Goal: Task Accomplishment & Management: Use online tool/utility

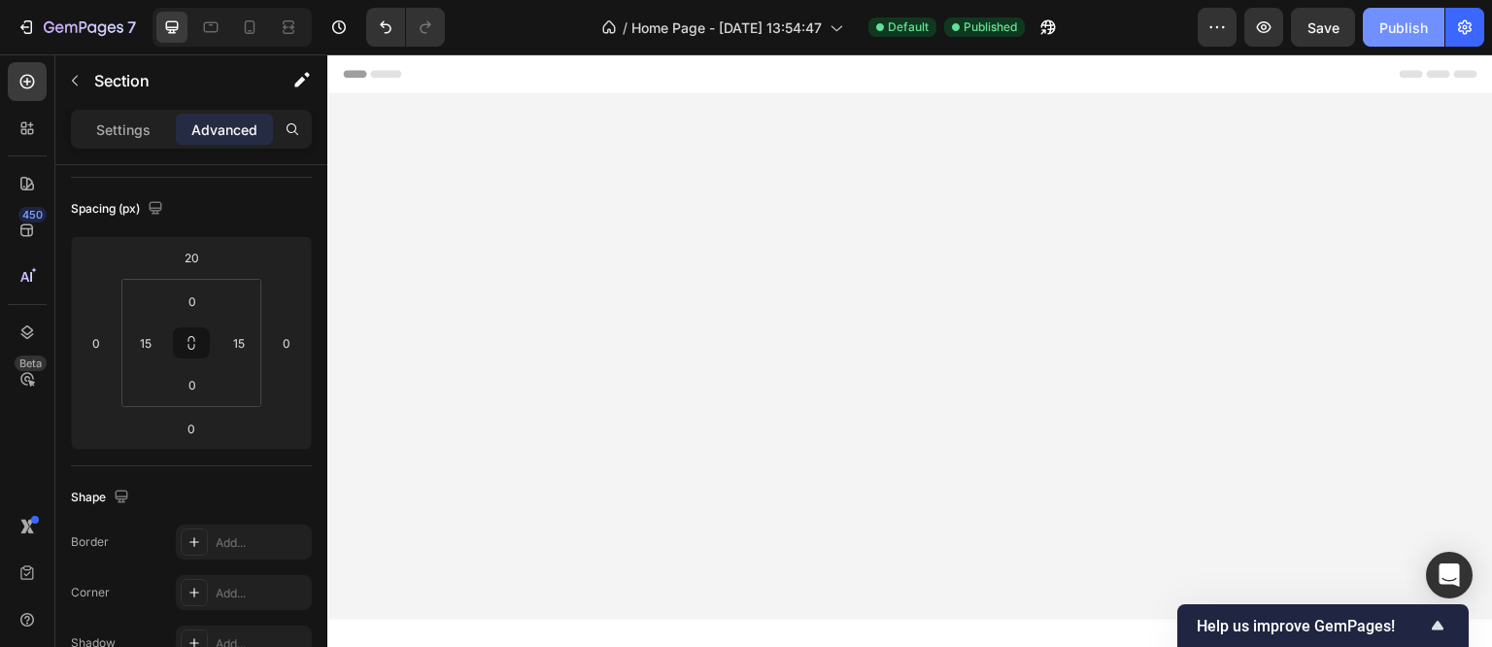
scroll to position [3416, 0]
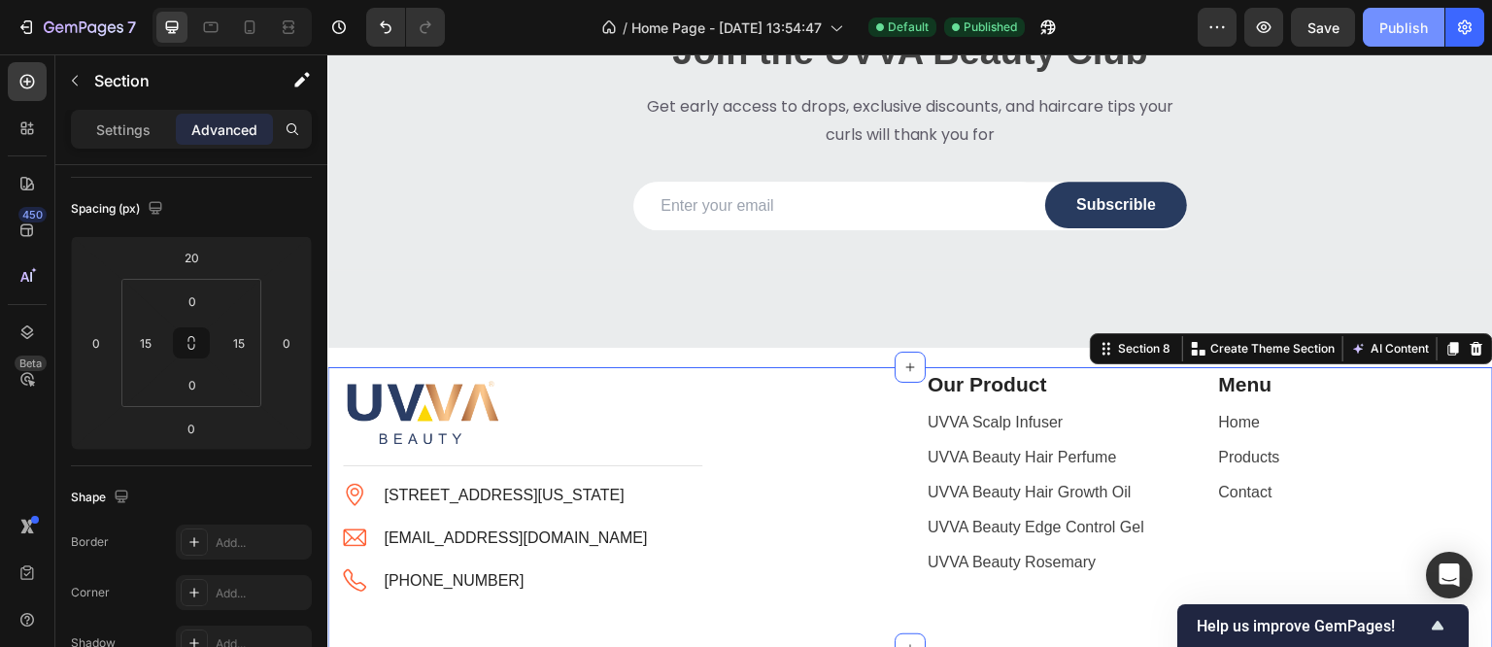
click at [1430, 46] on button "Publish" at bounding box center [1404, 27] width 82 height 39
click at [1274, 25] on icon "button" at bounding box center [1263, 26] width 19 height 19
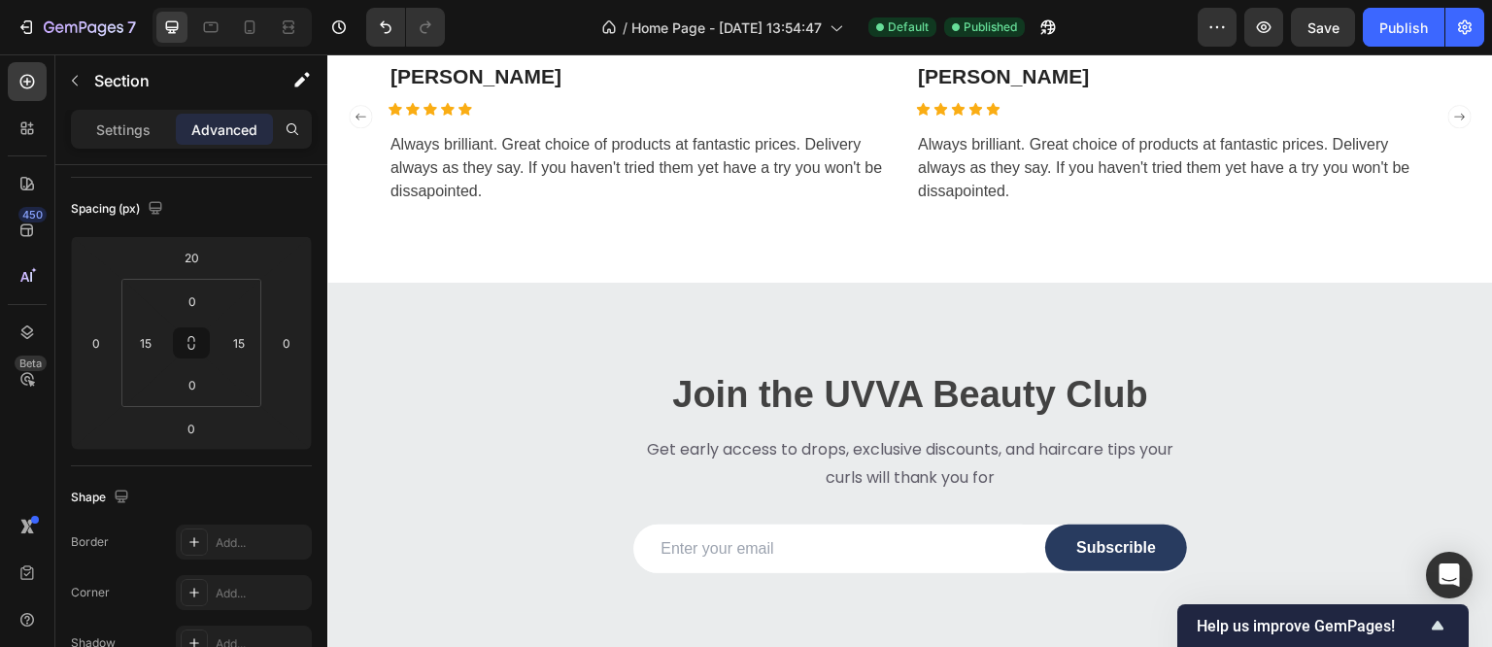
scroll to position [3319, 0]
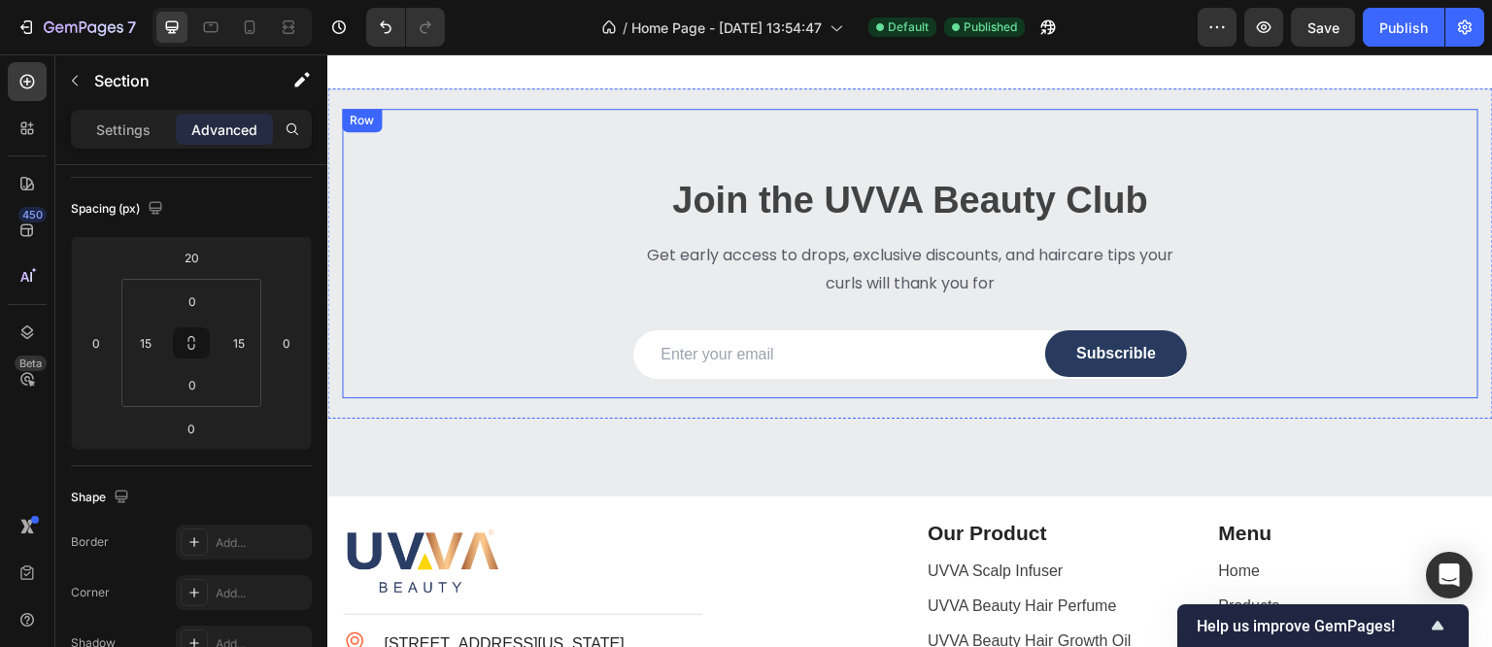
click at [357, 121] on div "Row" at bounding box center [362, 120] width 32 height 17
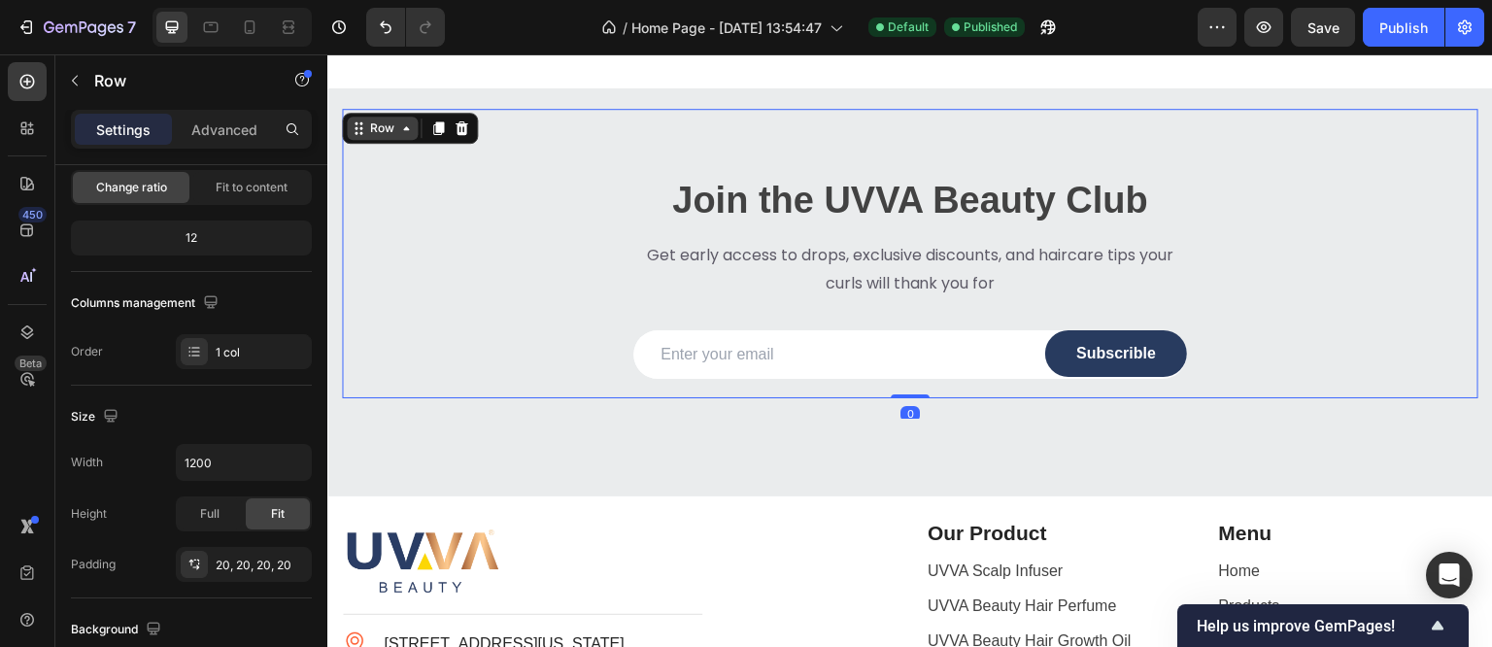
scroll to position [0, 0]
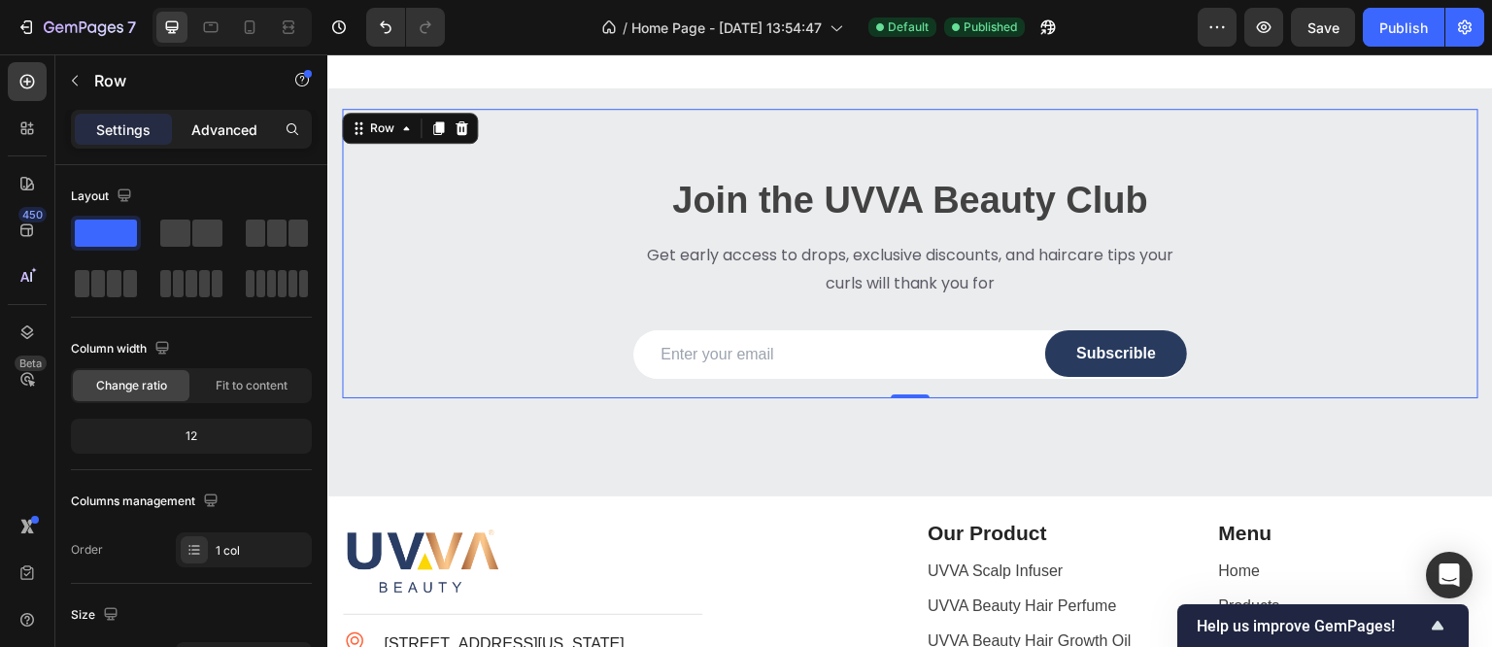
click at [220, 129] on p "Advanced" at bounding box center [224, 130] width 66 height 20
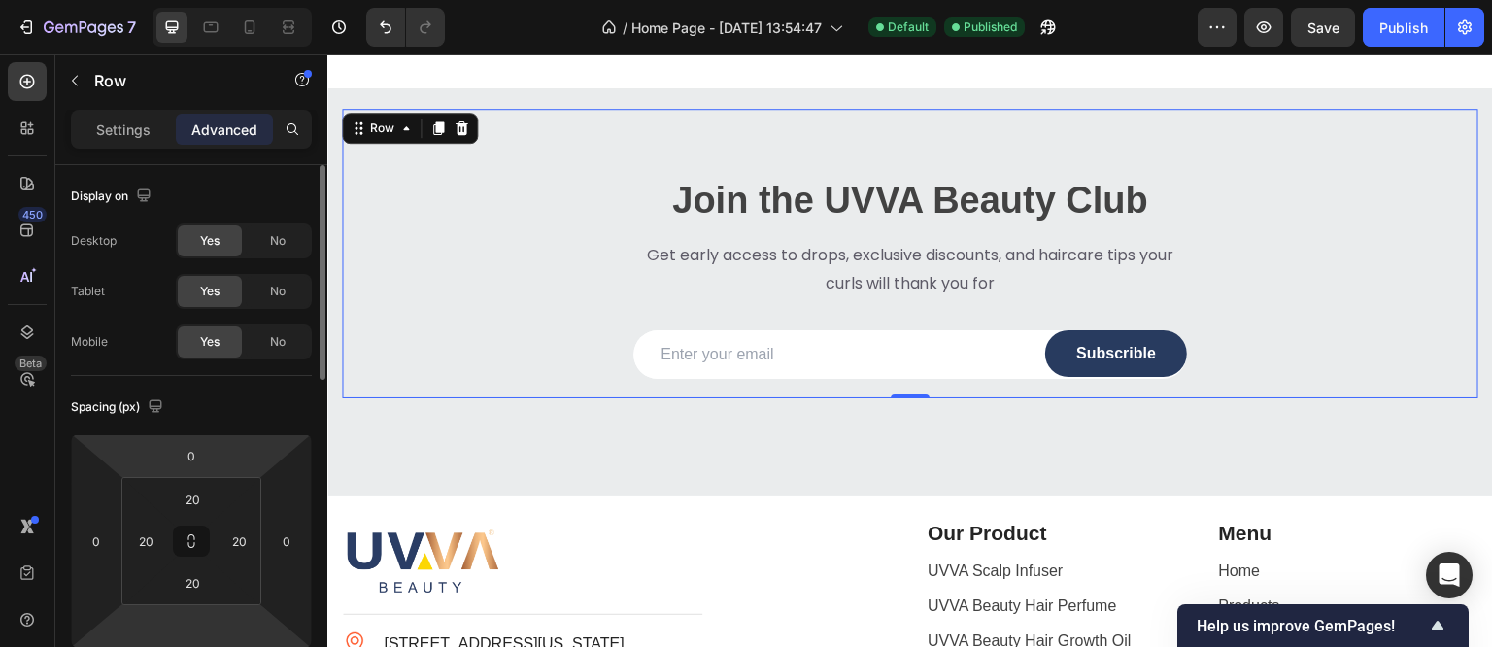
scroll to position [120, 0]
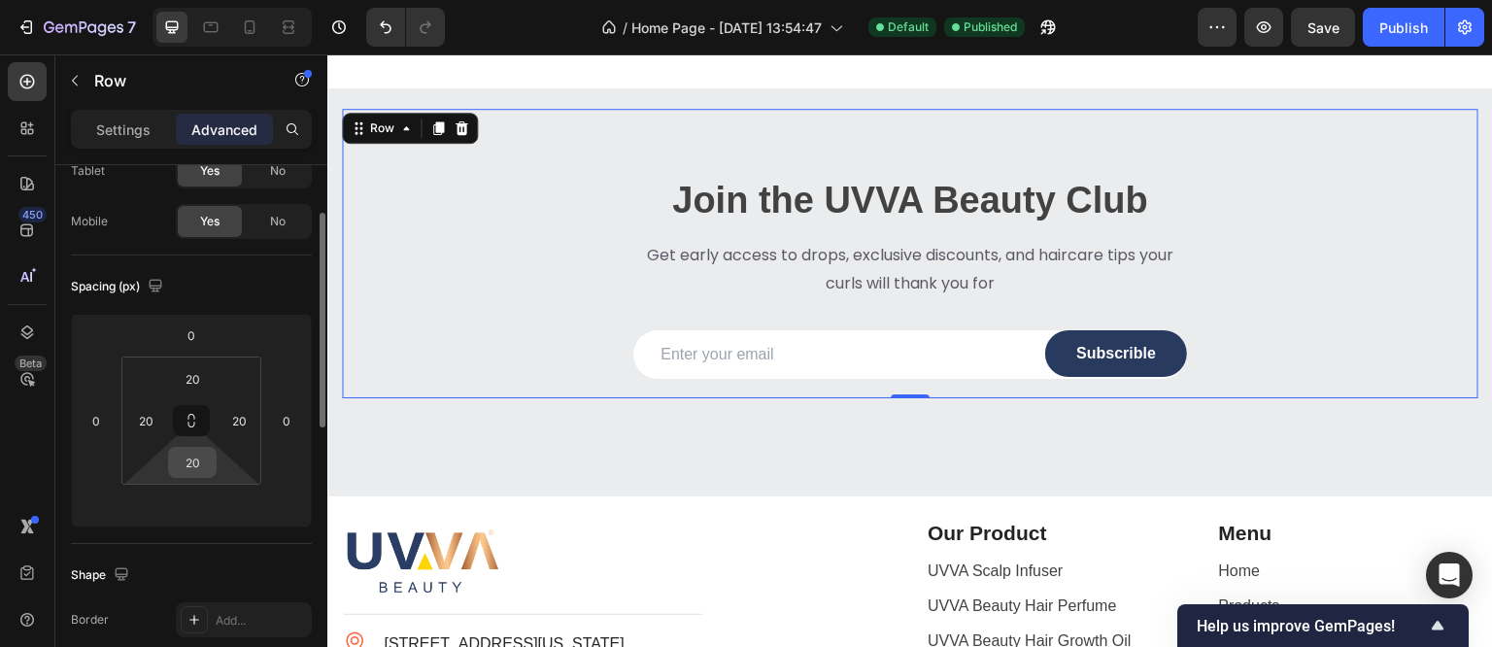
click at [194, 470] on input "20" at bounding box center [192, 462] width 39 height 29
type input "00"
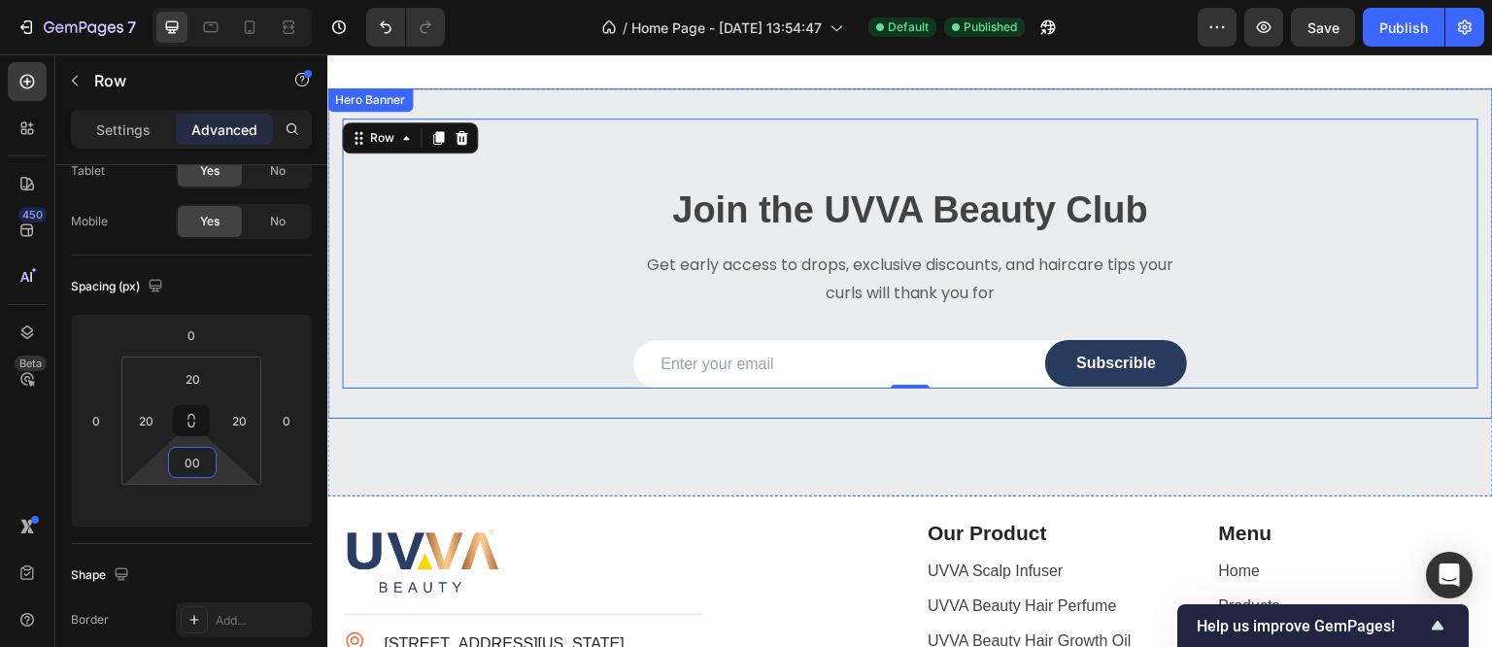
click at [391, 101] on div "Hero Banner" at bounding box center [370, 99] width 78 height 17
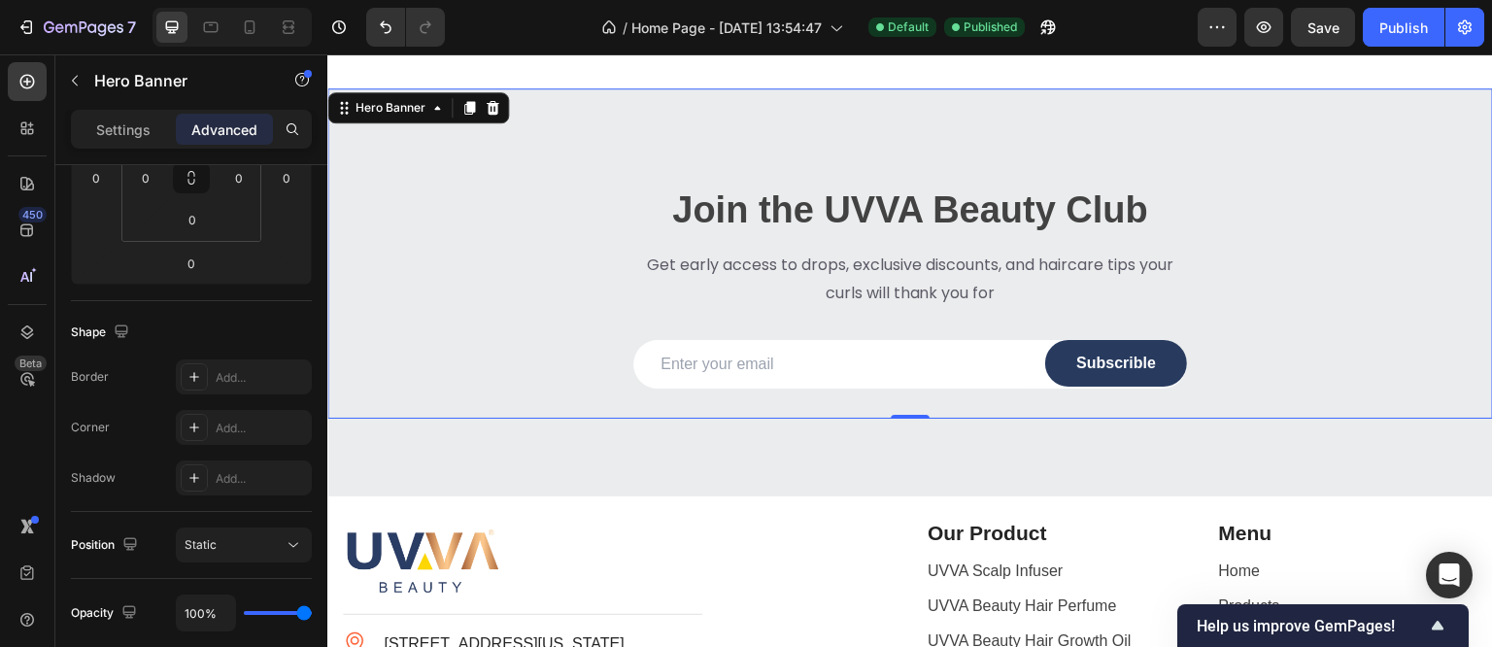
scroll to position [0, 0]
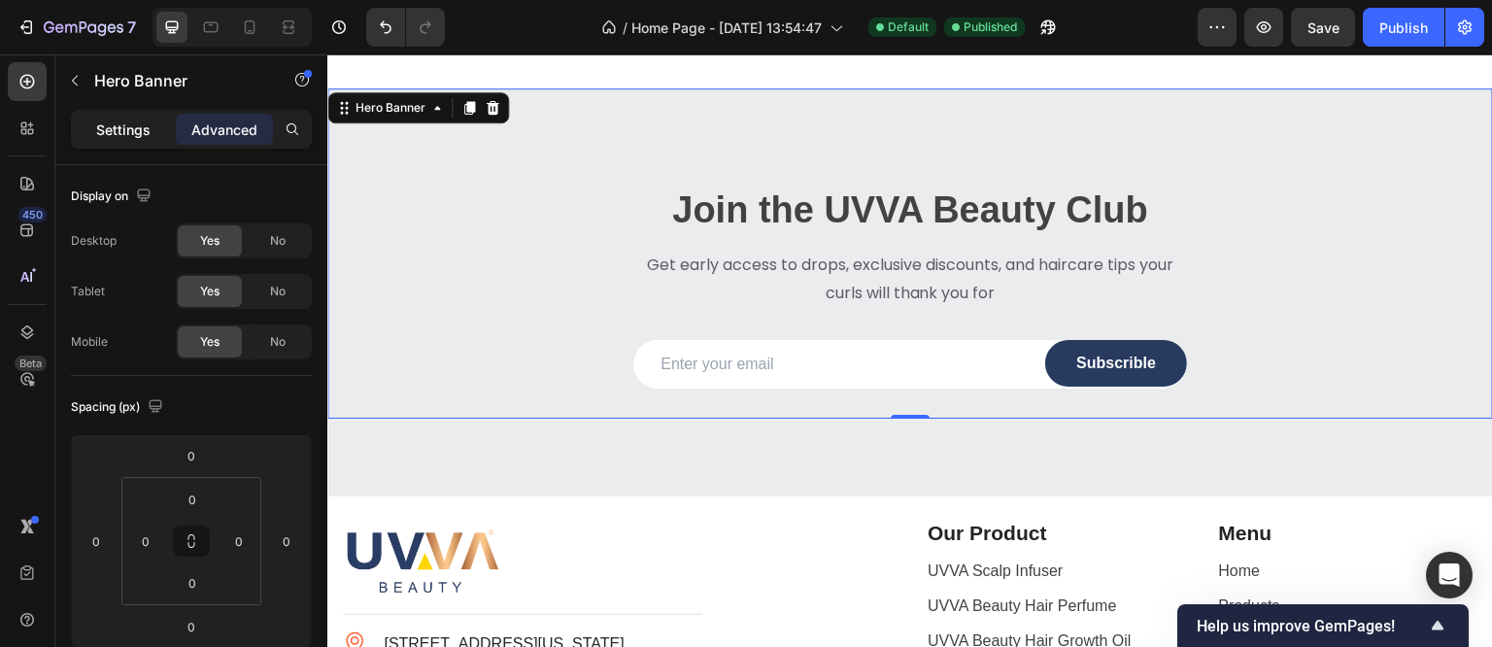
click at [115, 132] on p "Settings" at bounding box center [123, 130] width 54 height 20
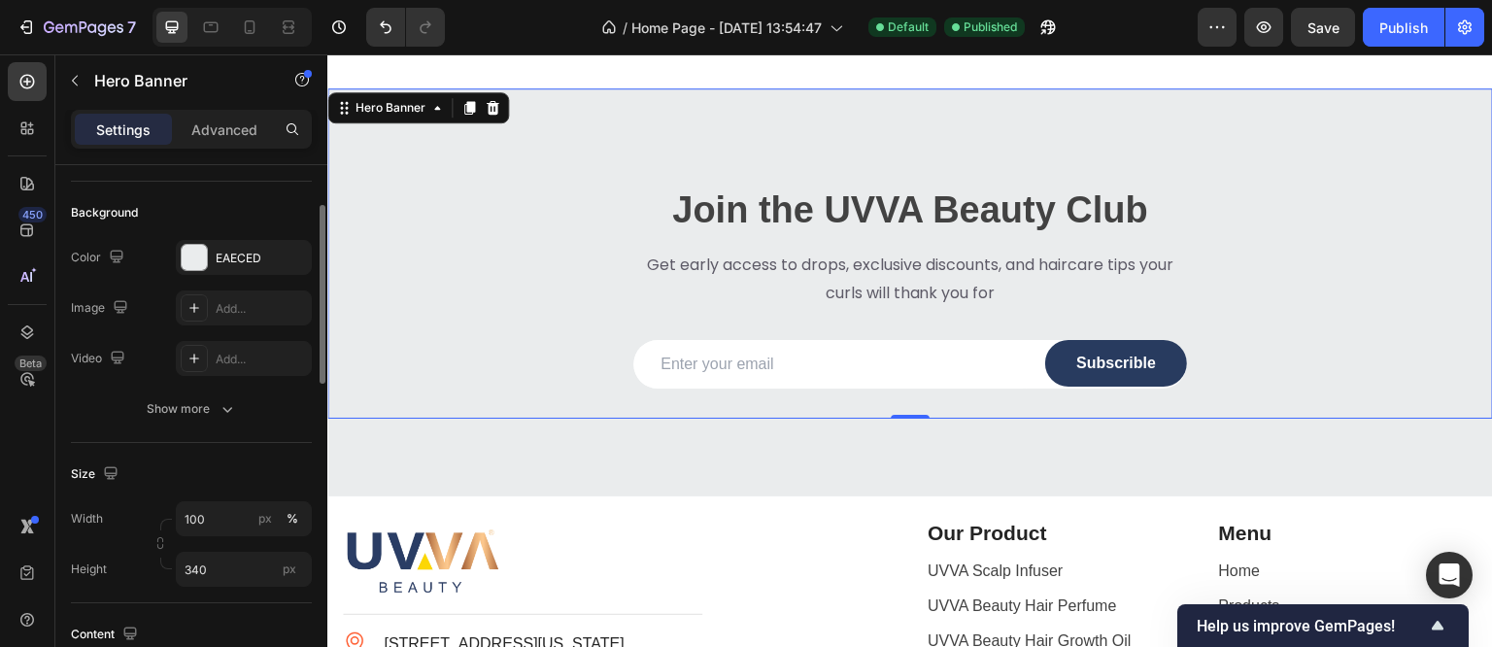
scroll to position [242, 0]
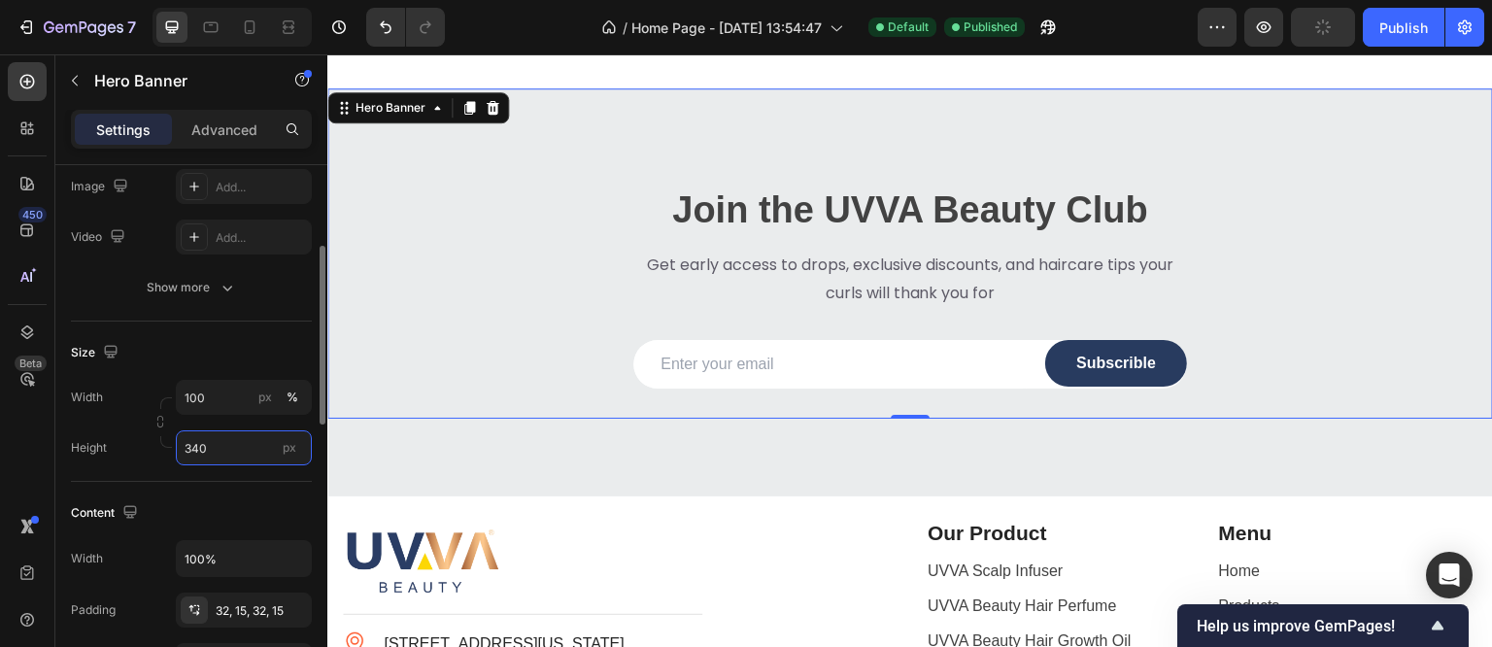
click at [189, 444] on input "340" at bounding box center [244, 447] width 136 height 35
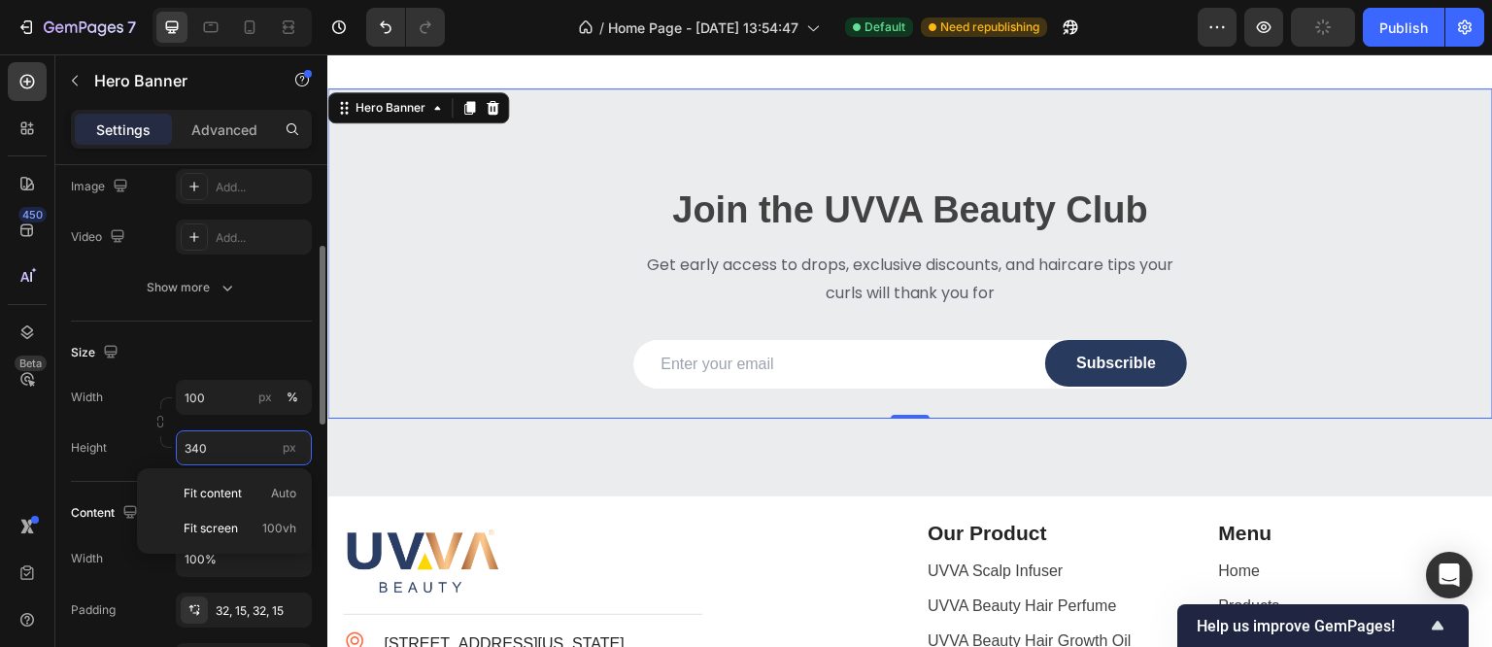
scroll to position [363, 0]
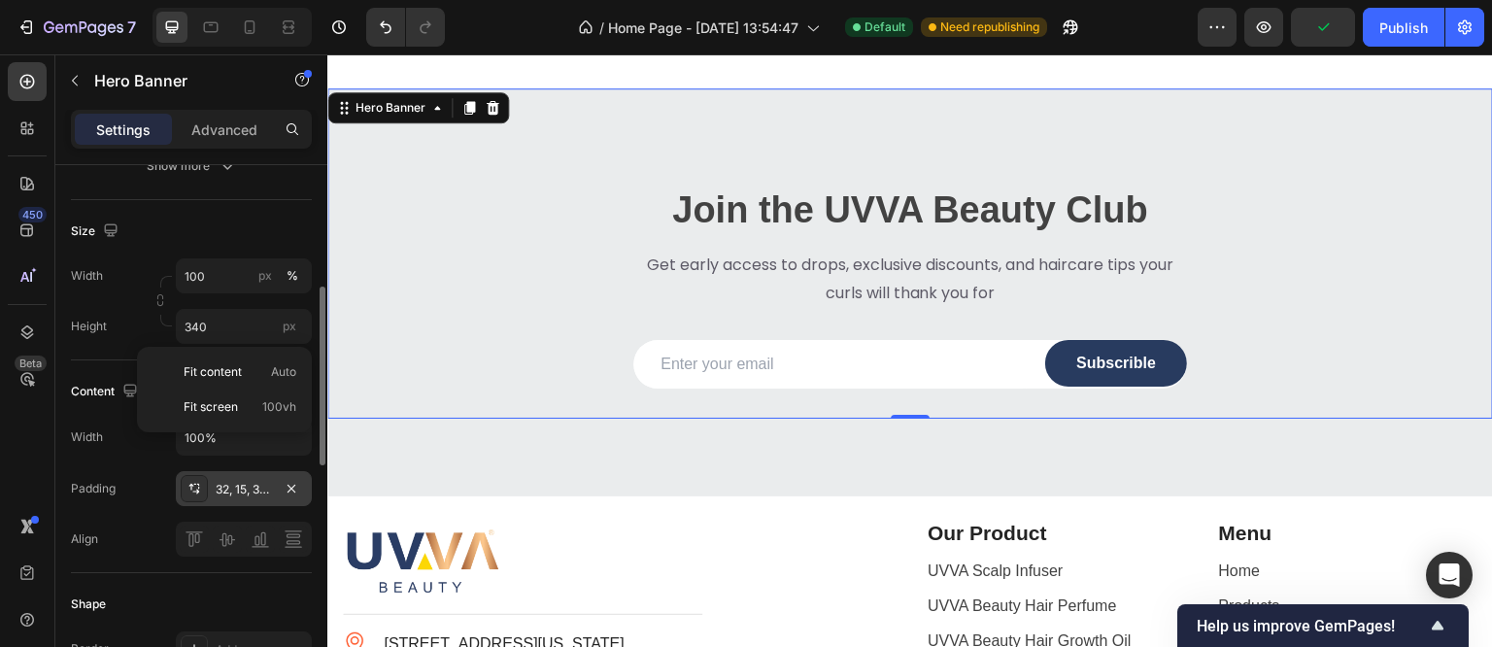
click at [244, 481] on div "32, 15, 32, 15" at bounding box center [244, 489] width 56 height 17
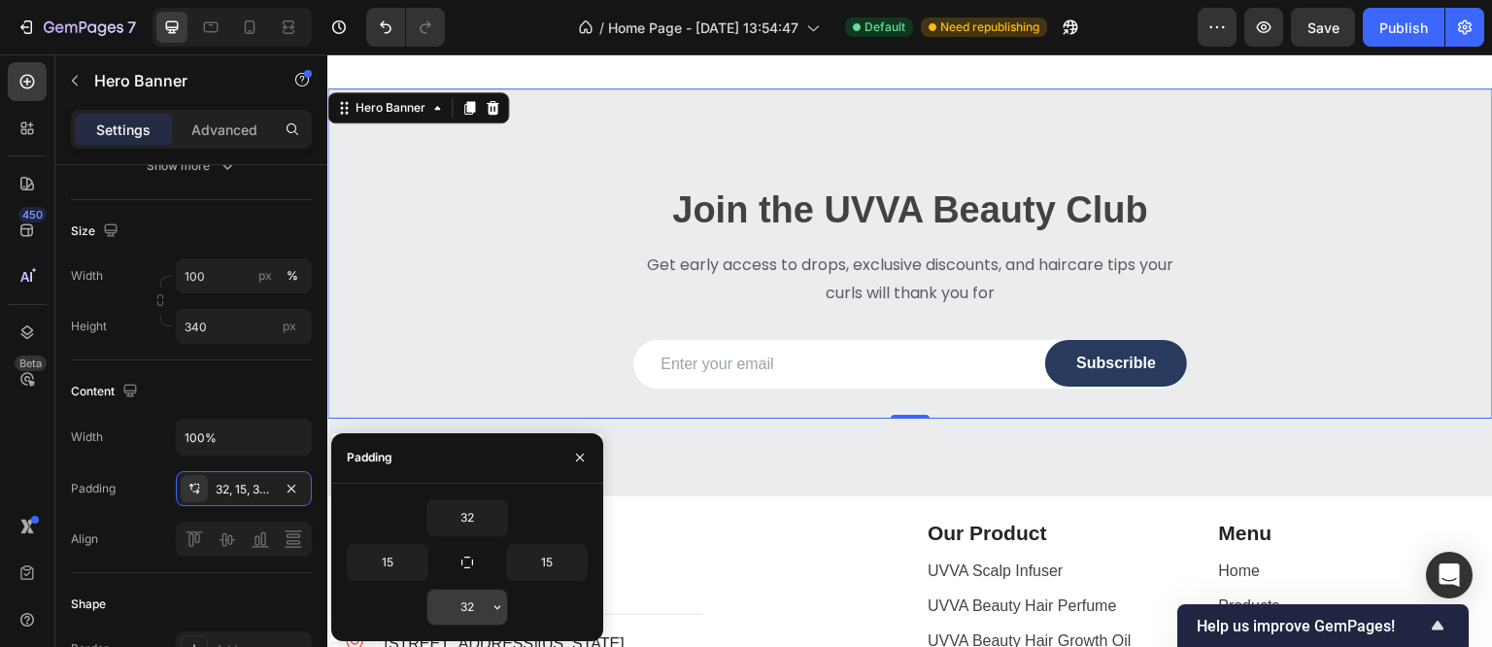
click at [464, 604] on input "32" at bounding box center [467, 607] width 80 height 35
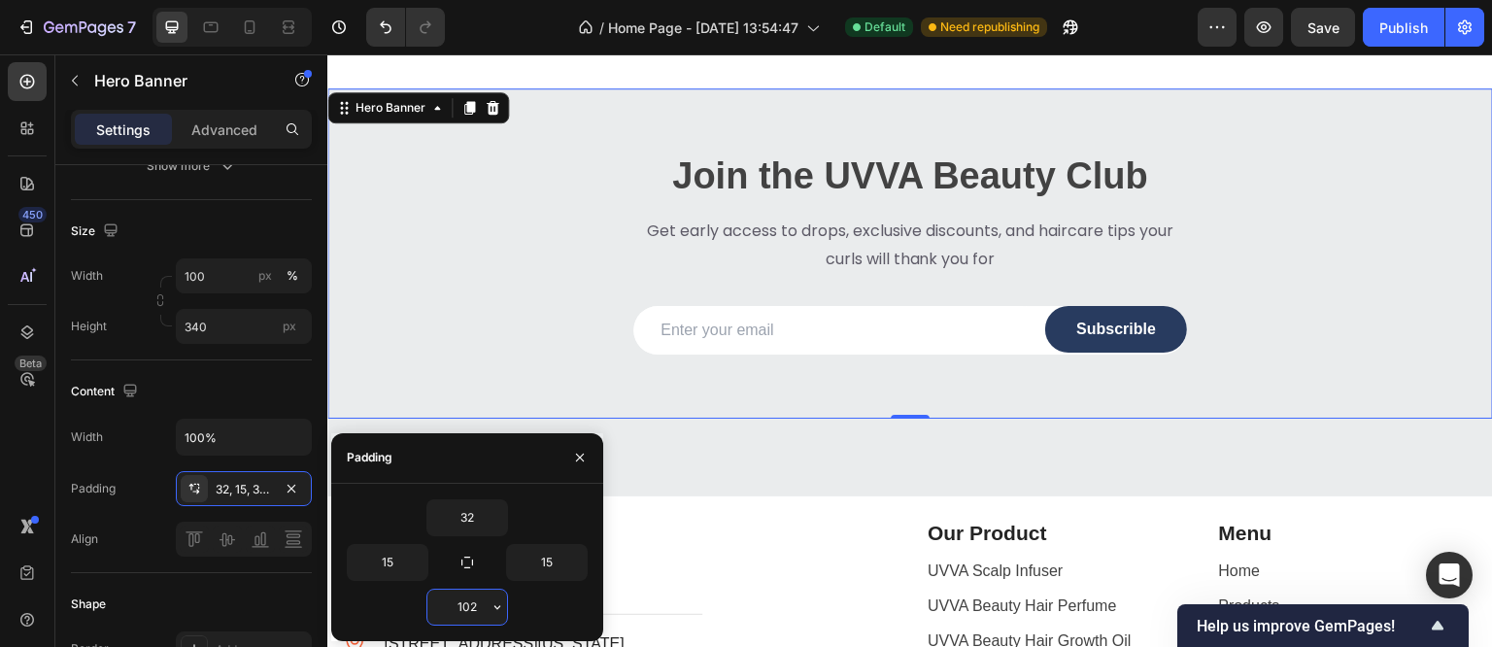
click at [464, 605] on input "102" at bounding box center [467, 607] width 80 height 35
type input "0"
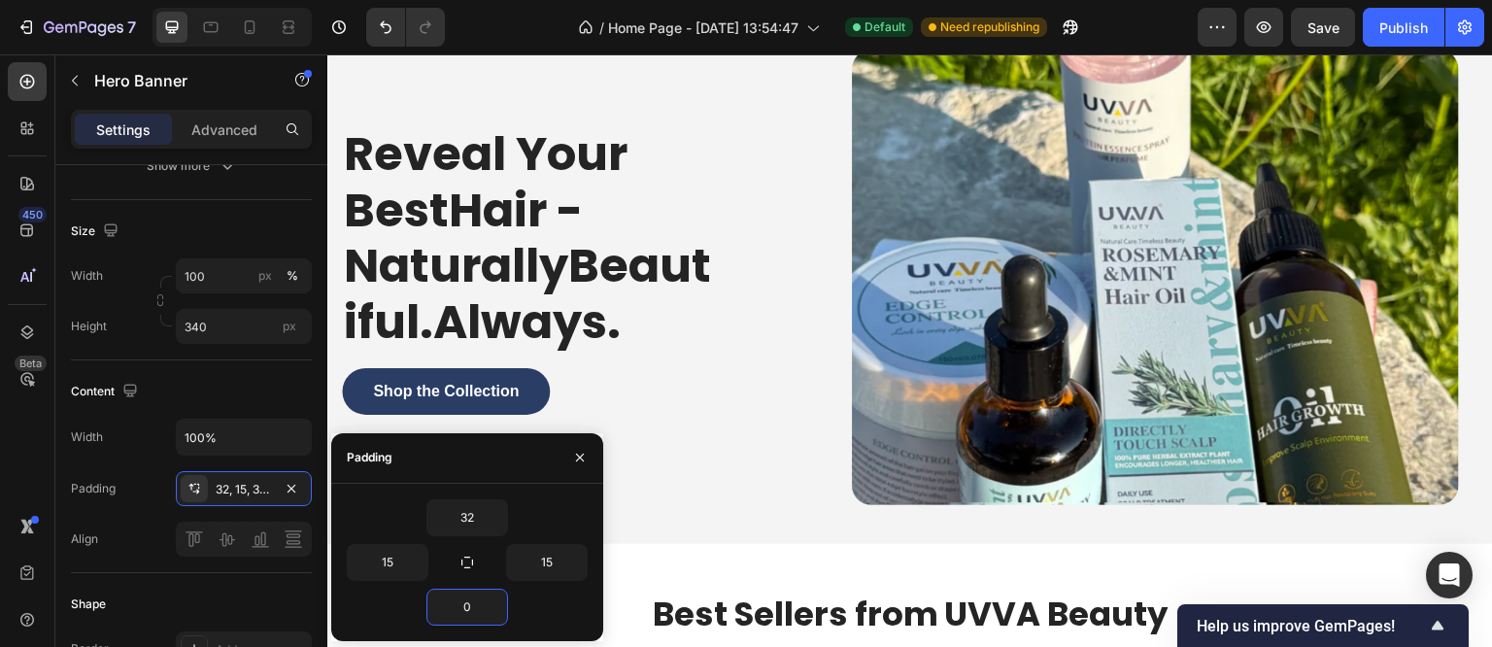
scroll to position [0, 0]
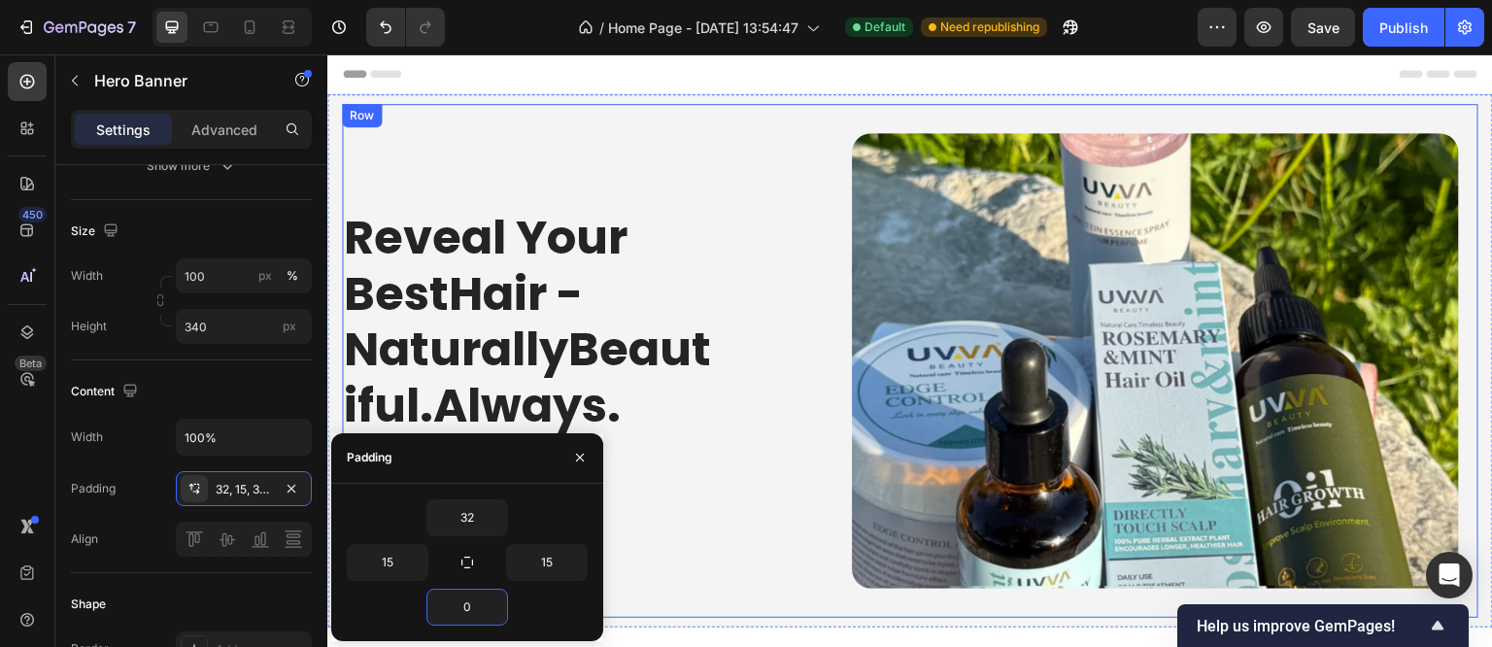
drag, startPoint x: 380, startPoint y: 110, endPoint x: 424, endPoint y: 96, distance: 45.8
click at [380, 110] on div "Row" at bounding box center [362, 115] width 40 height 23
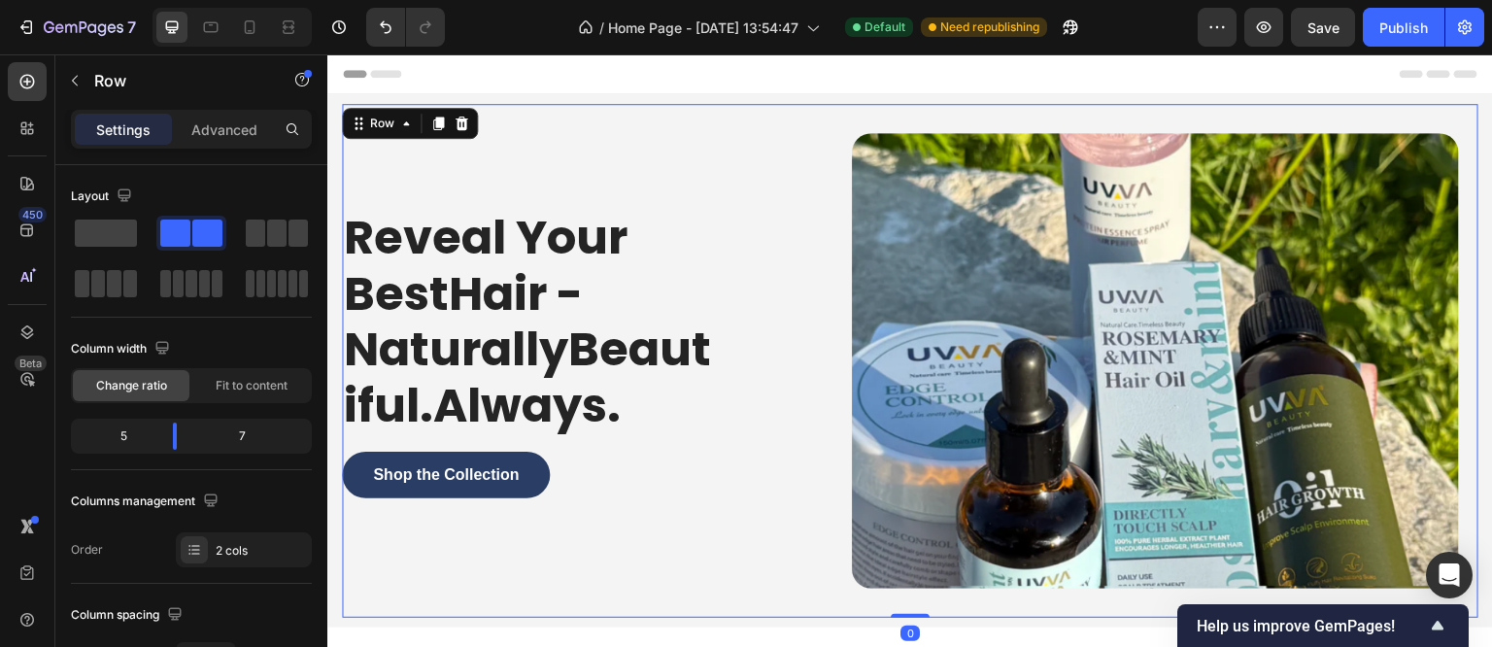
click at [482, 107] on div "Reveal Your BestHair - NaturallyBeautiful.Always. Heading Shop the Collection B…" at bounding box center [572, 361] width 461 height 514
click at [434, 94] on div "Reveal Your BestHair - NaturallyBeautiful.Always. Heading Shop the Collection B…" at bounding box center [910, 360] width 1166 height 533
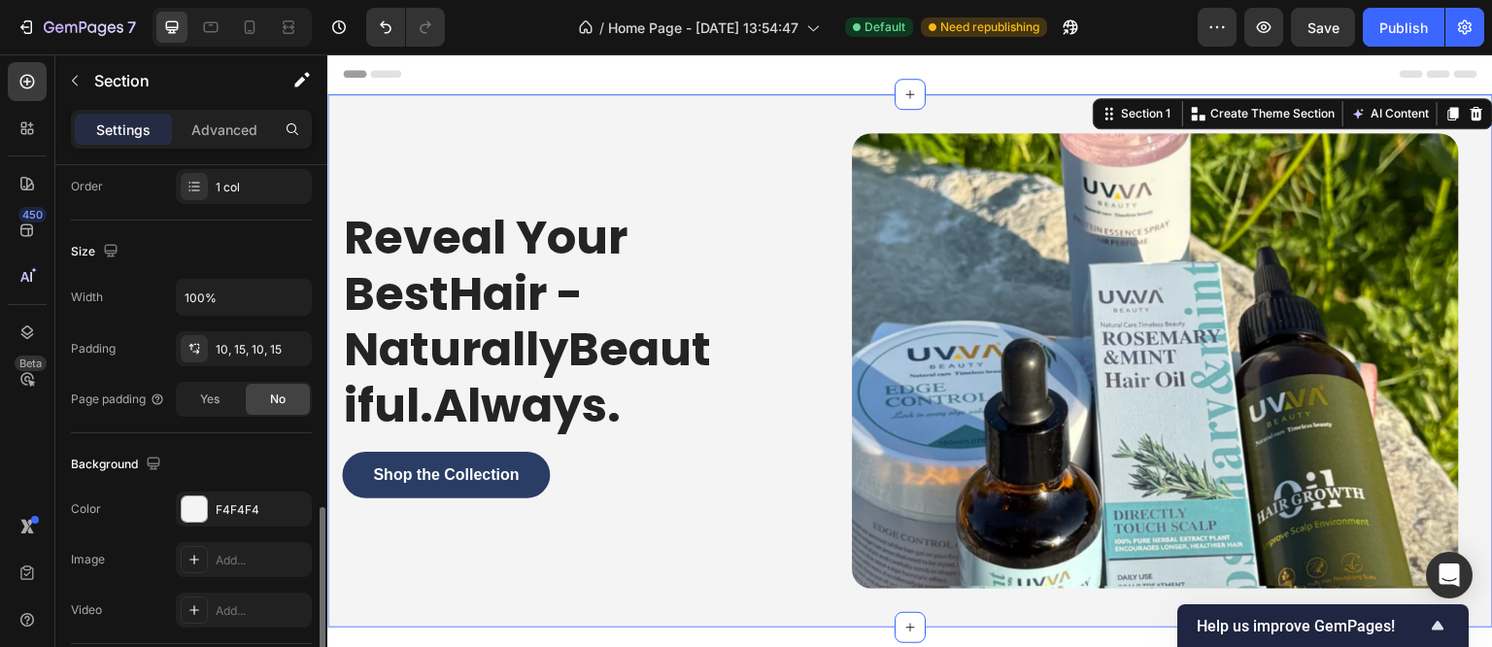
scroll to position [485, 0]
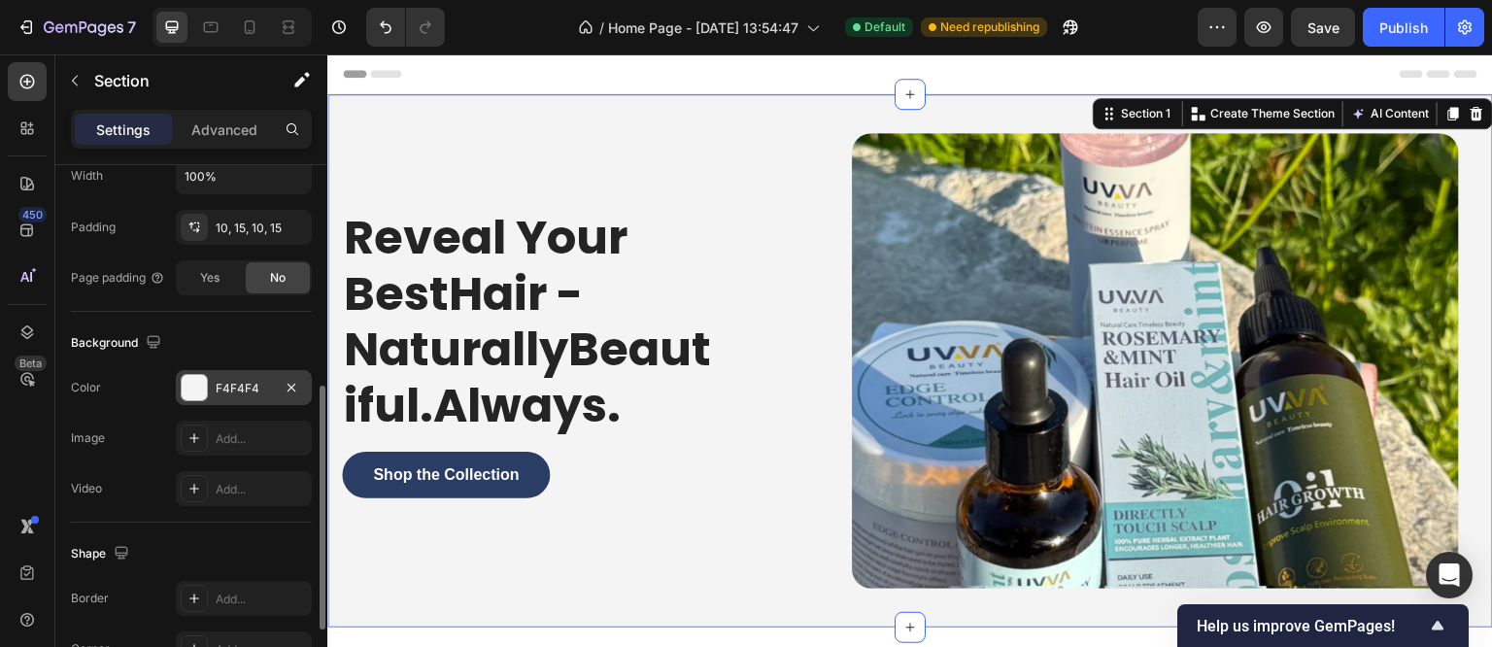
click at [179, 395] on div "F4F4F4" at bounding box center [244, 387] width 136 height 35
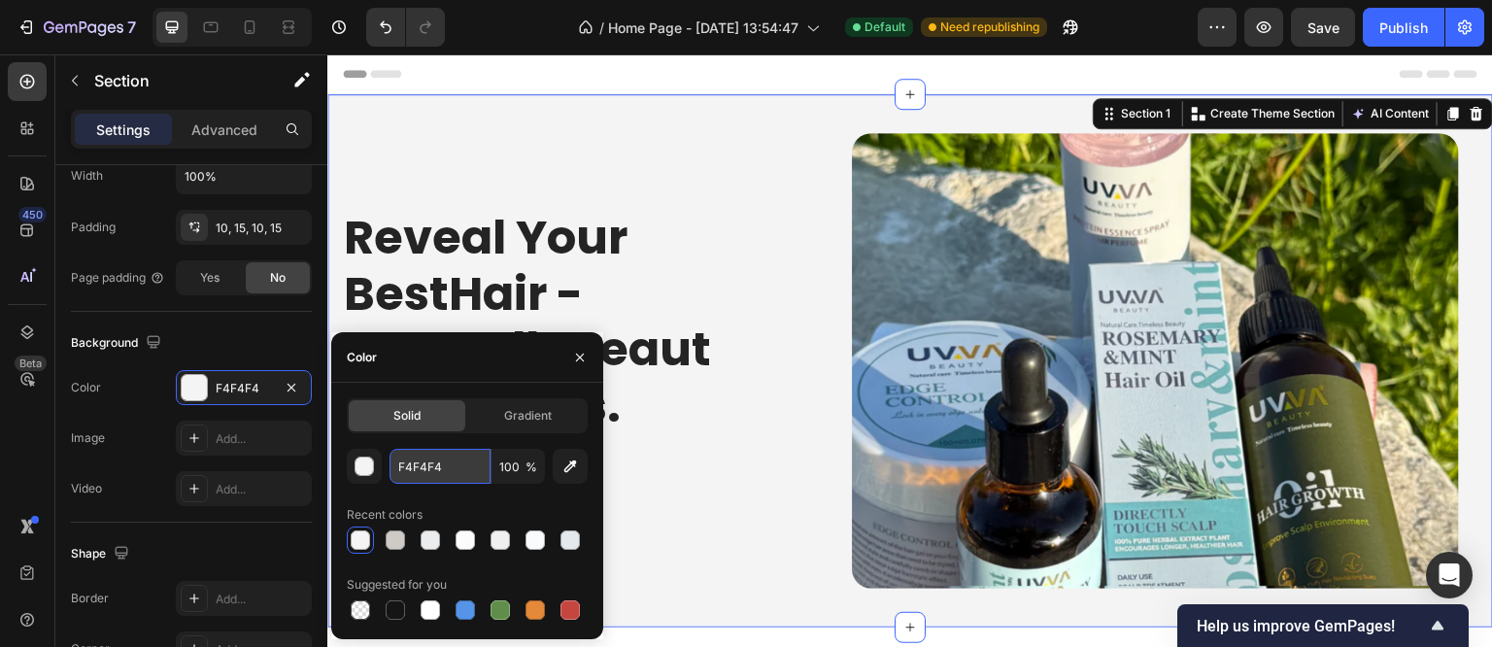
click at [422, 467] on input "F4F4F4" at bounding box center [440, 466] width 101 height 35
paste input "ffecd6"
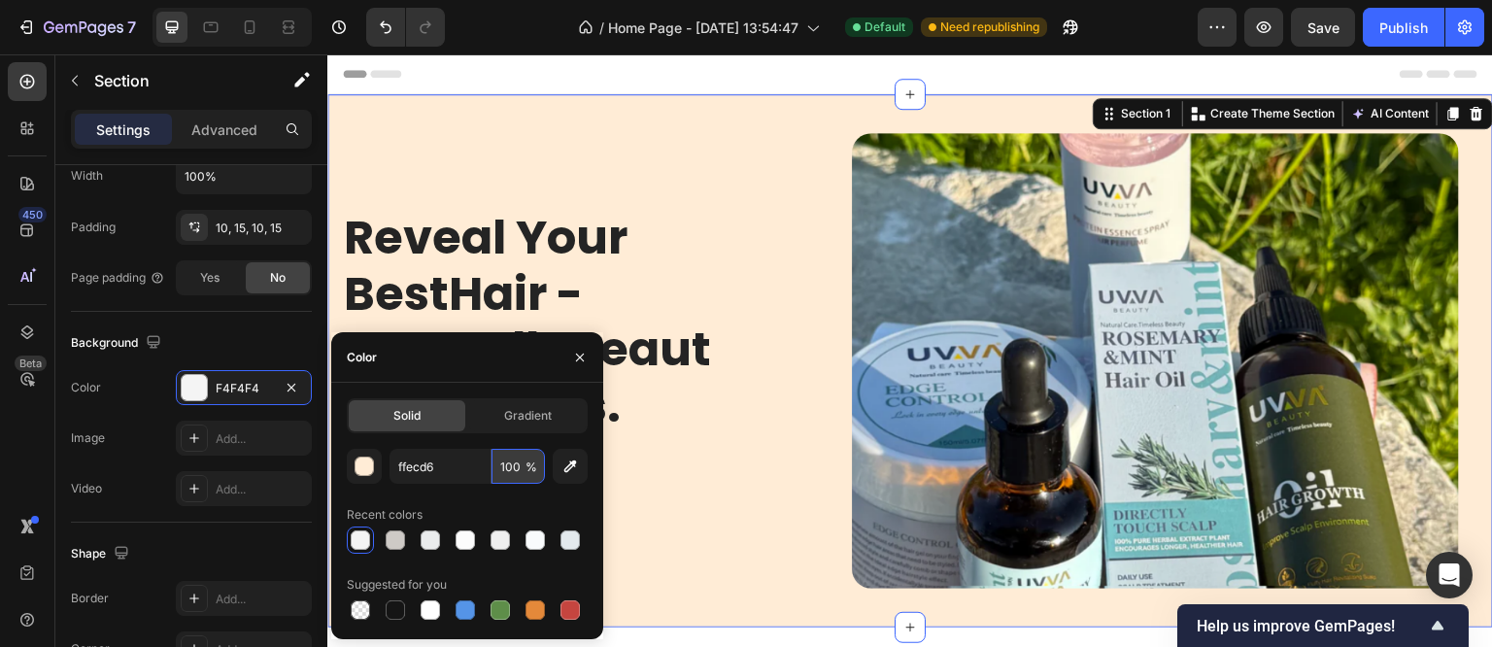
click at [510, 471] on input "100" at bounding box center [518, 466] width 53 height 35
click at [358, 464] on div "button" at bounding box center [365, 467] width 19 height 19
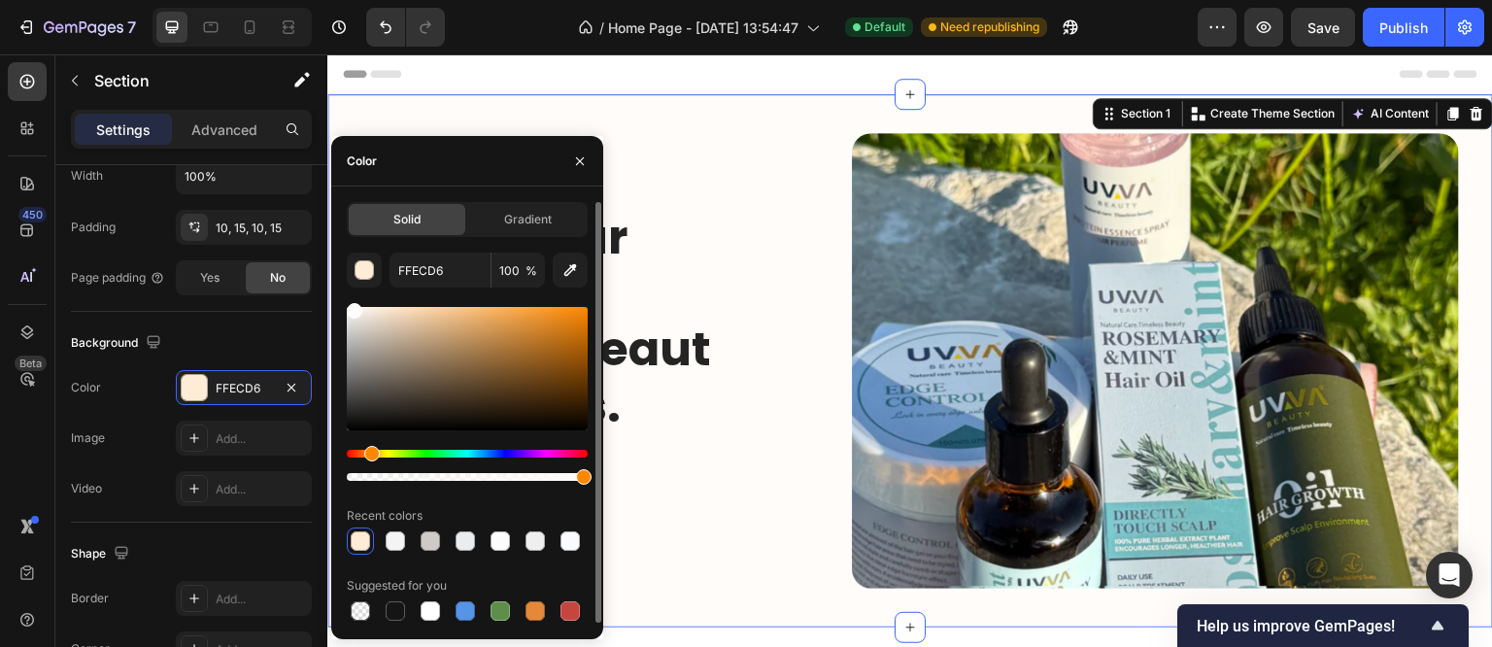
type input "FFFCF9"
drag, startPoint x: 373, startPoint y: 312, endPoint x: 354, endPoint y: 305, distance: 20.6
click at [354, 307] on div at bounding box center [467, 368] width 241 height 123
click at [354, 305] on div at bounding box center [355, 311] width 16 height 16
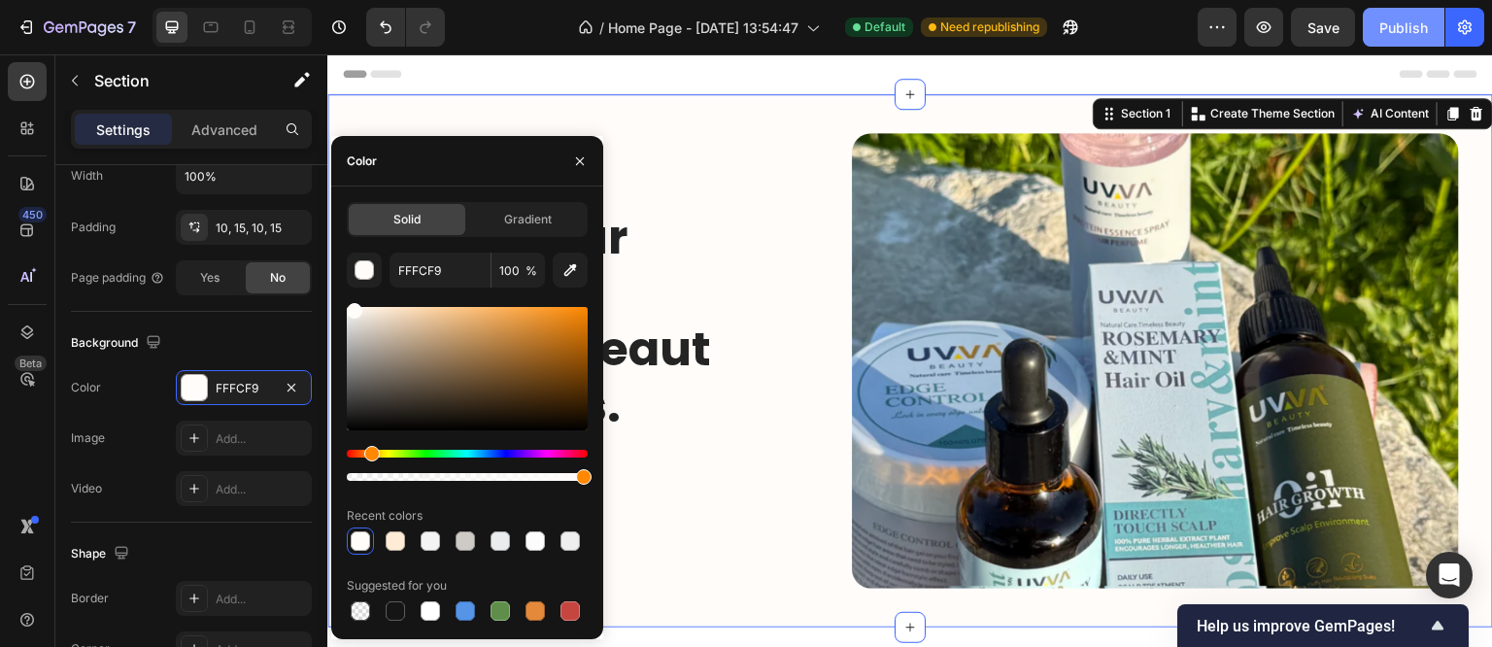
click at [1386, 17] on div "Publish" at bounding box center [1404, 27] width 49 height 20
click at [1386, 17] on button "Publish" at bounding box center [1404, 27] width 82 height 39
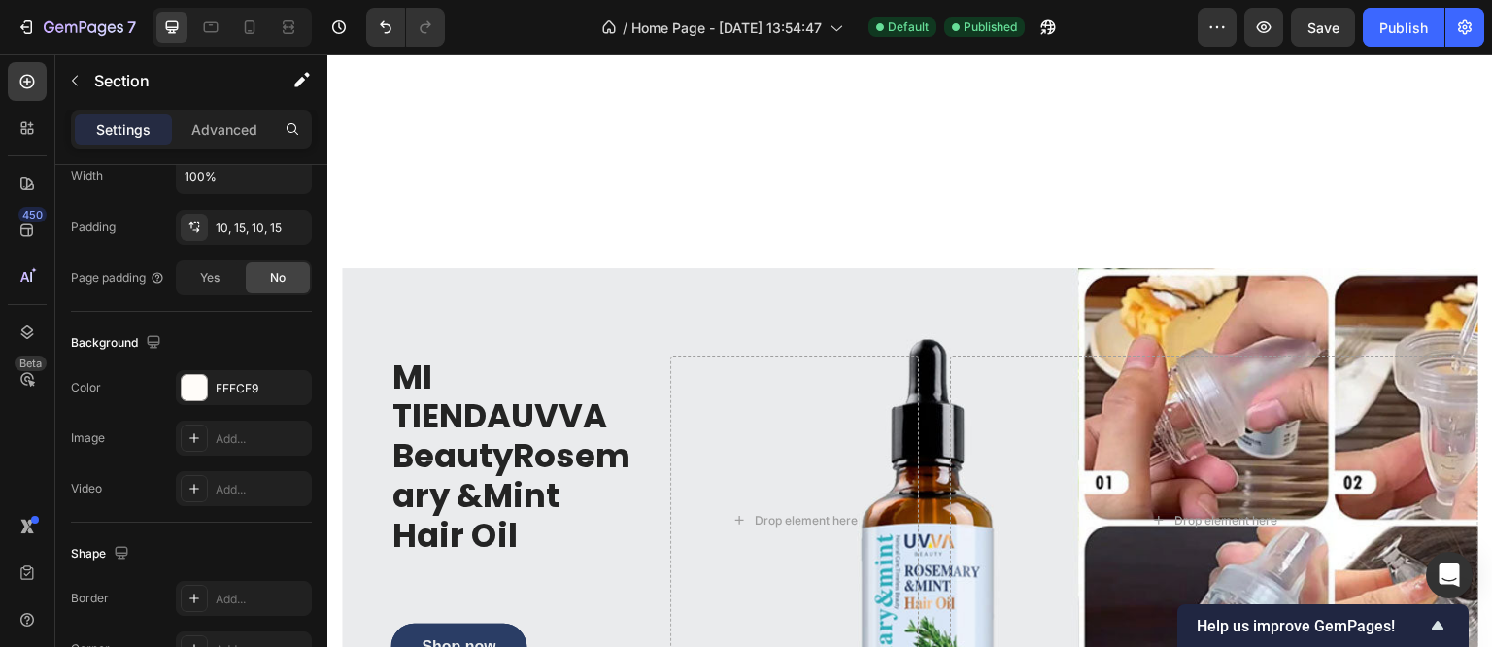
scroll to position [1652, 0]
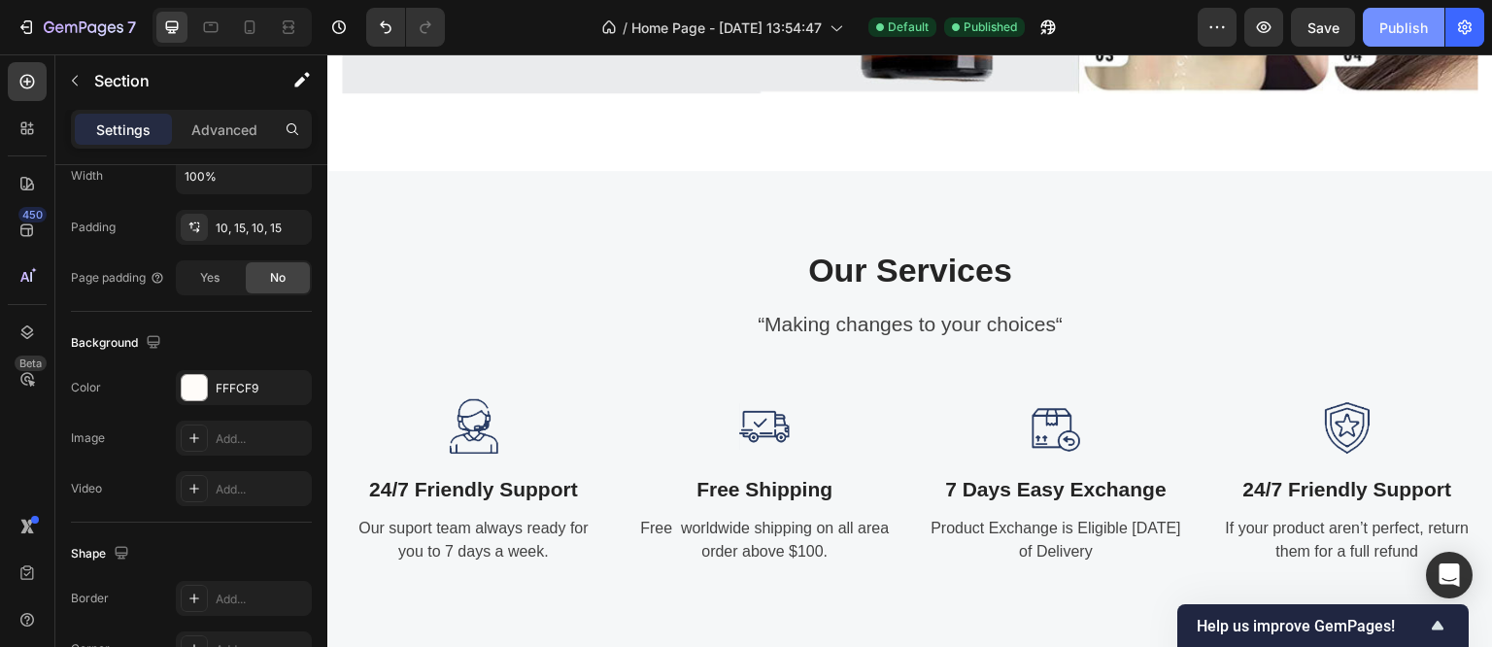
click at [1432, 29] on button "Publish" at bounding box center [1404, 27] width 82 height 39
click at [1418, 28] on button "Publish" at bounding box center [1404, 27] width 82 height 39
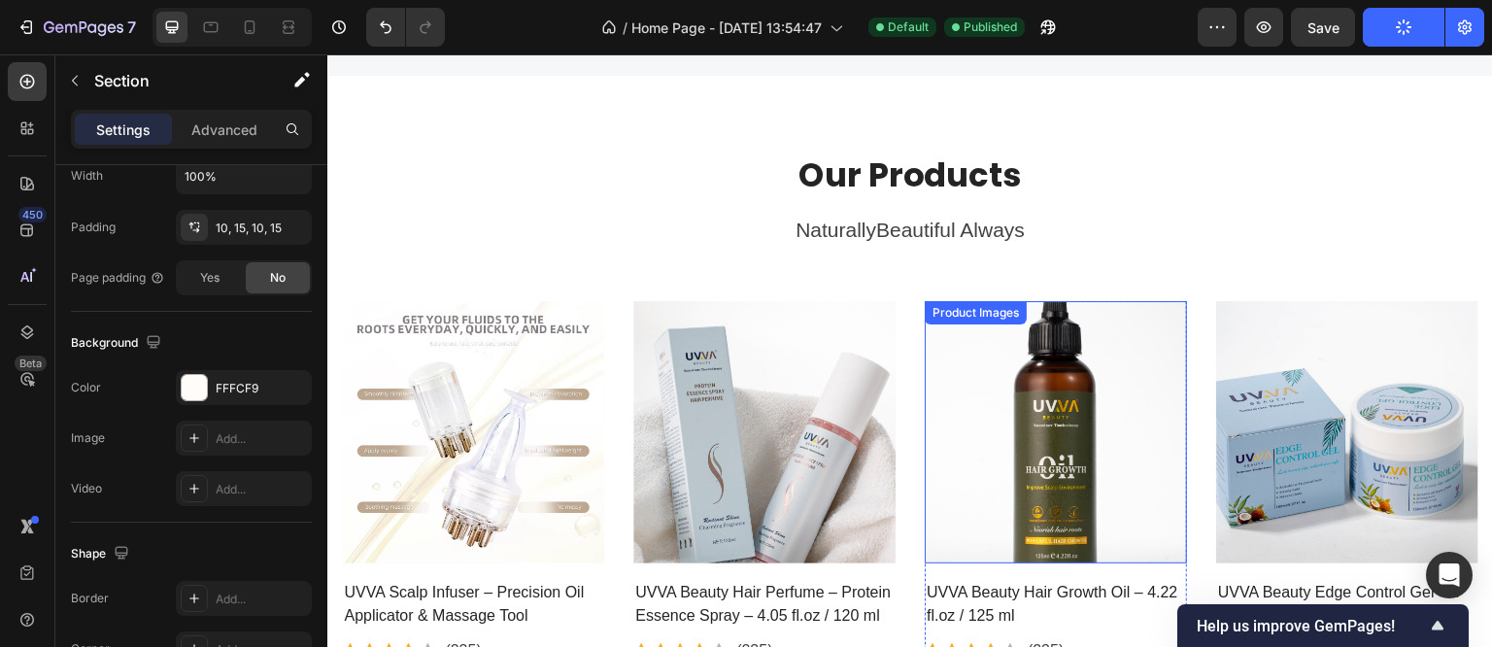
scroll to position [2915, 0]
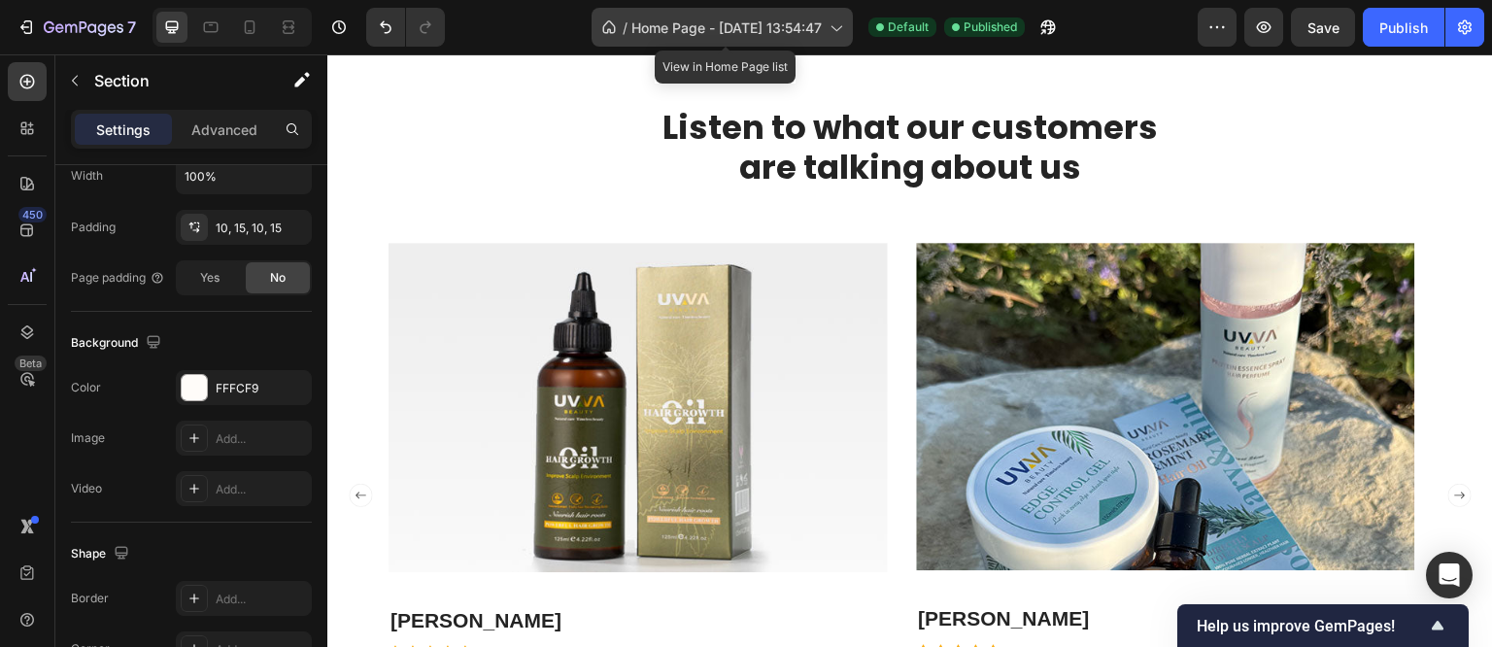
click at [836, 32] on icon at bounding box center [835, 26] width 19 height 19
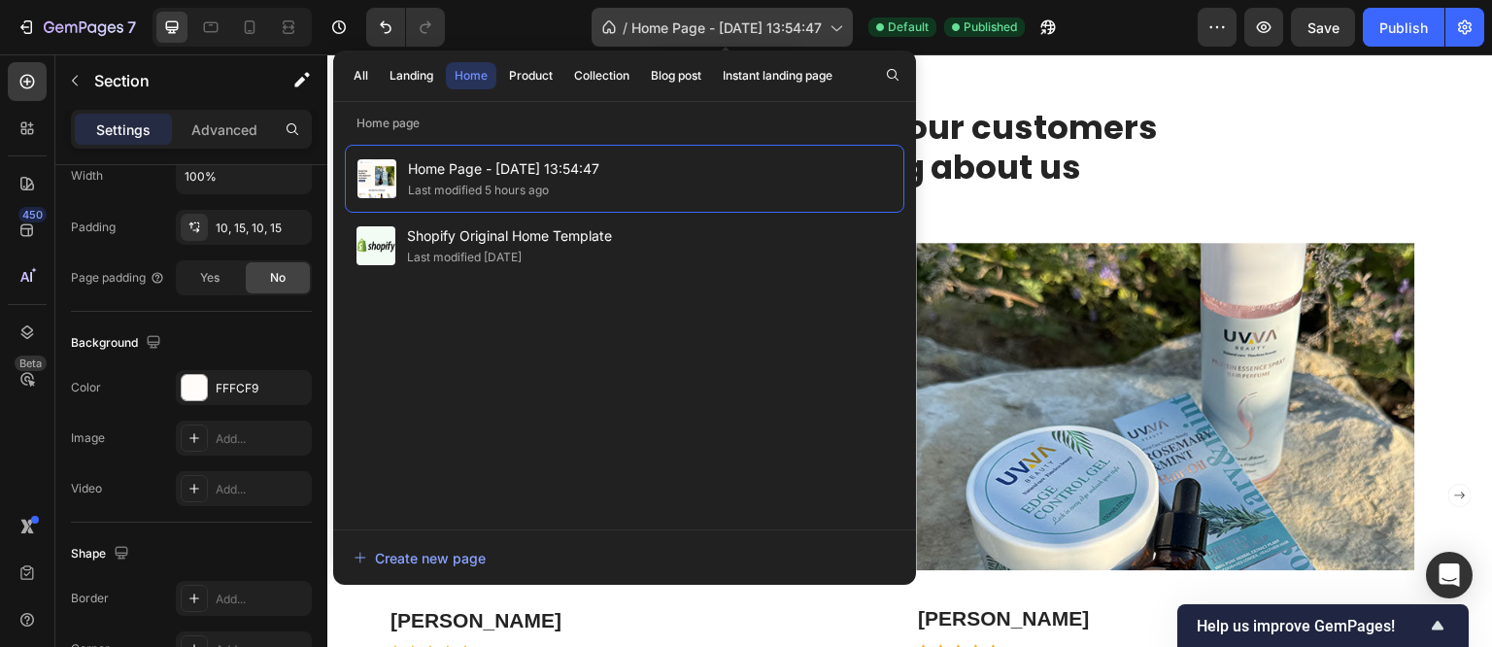
click at [836, 32] on icon at bounding box center [835, 26] width 19 height 19
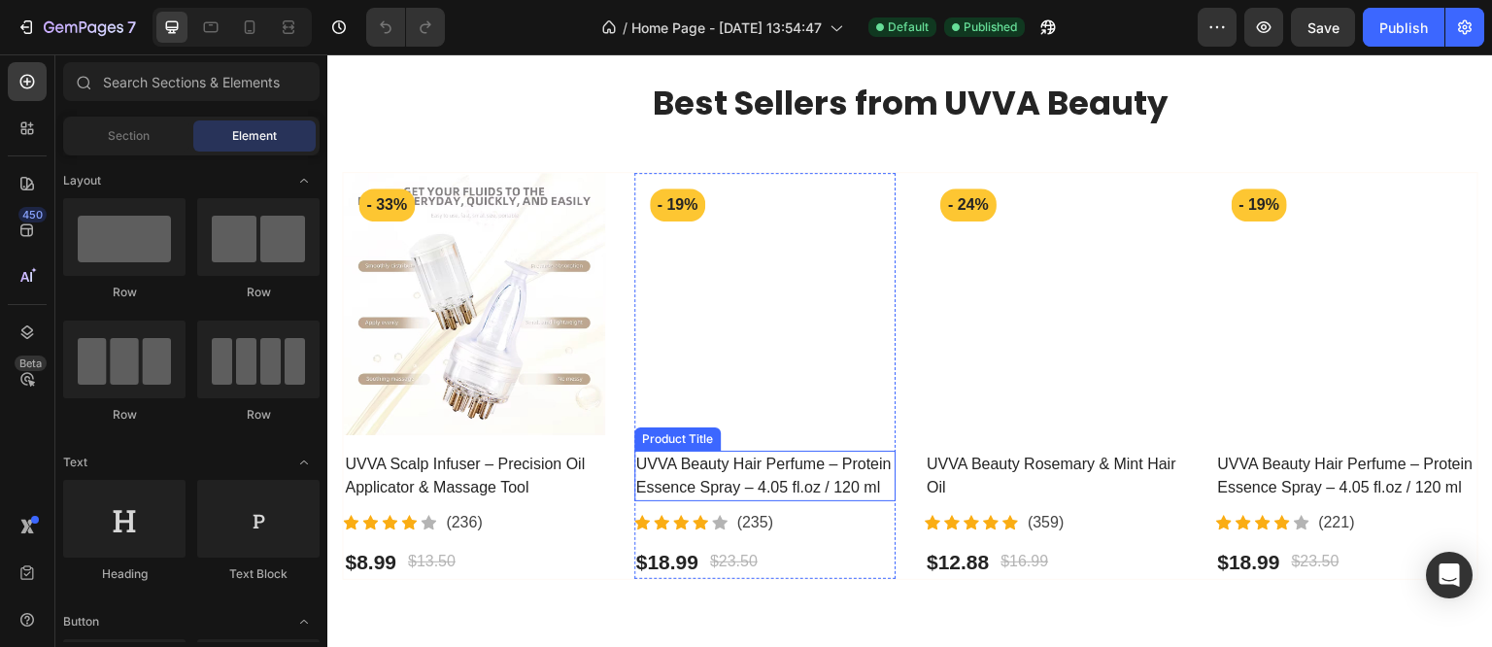
scroll to position [583, 0]
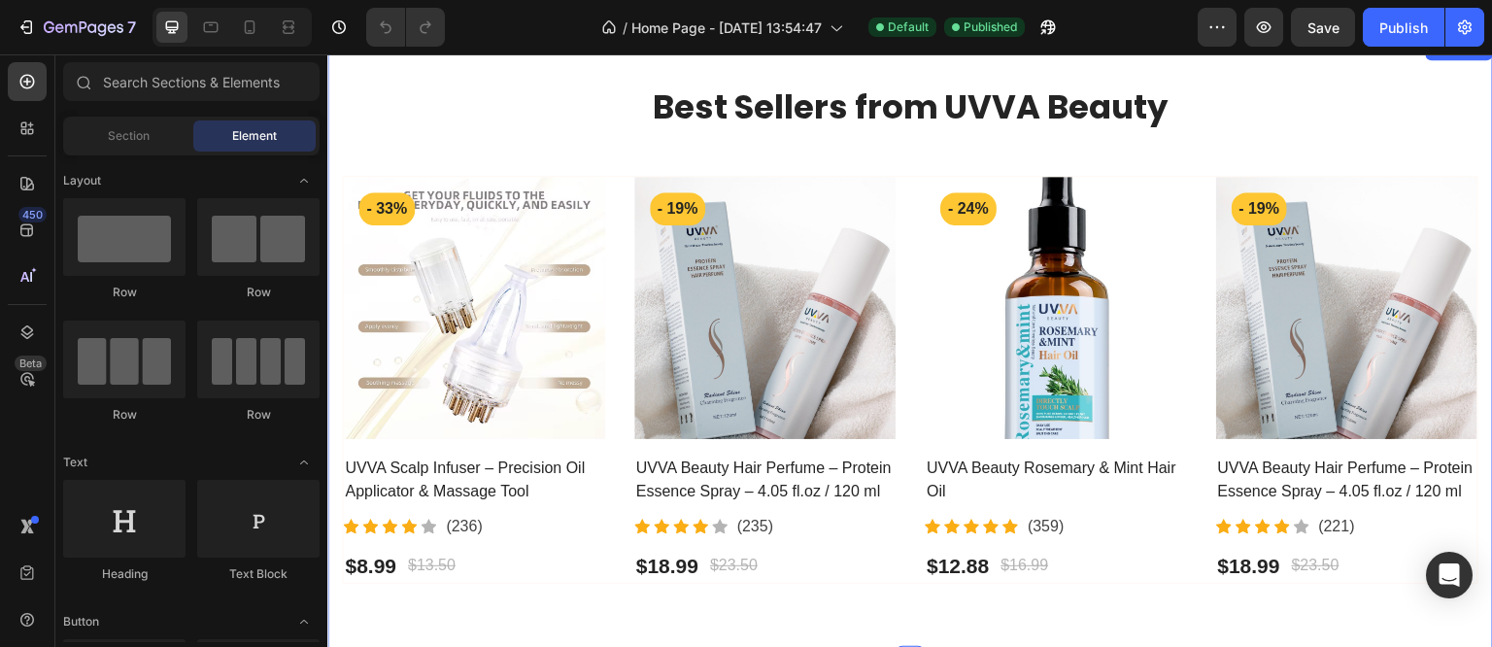
drag, startPoint x: 367, startPoint y: 142, endPoint x: 786, endPoint y: 121, distance: 419.2
click at [367, 142] on div "Best Sellers from UVVA Beauty Heading Row Product Images - 33% Product Badge Ro…" at bounding box center [910, 310] width 1137 height 547
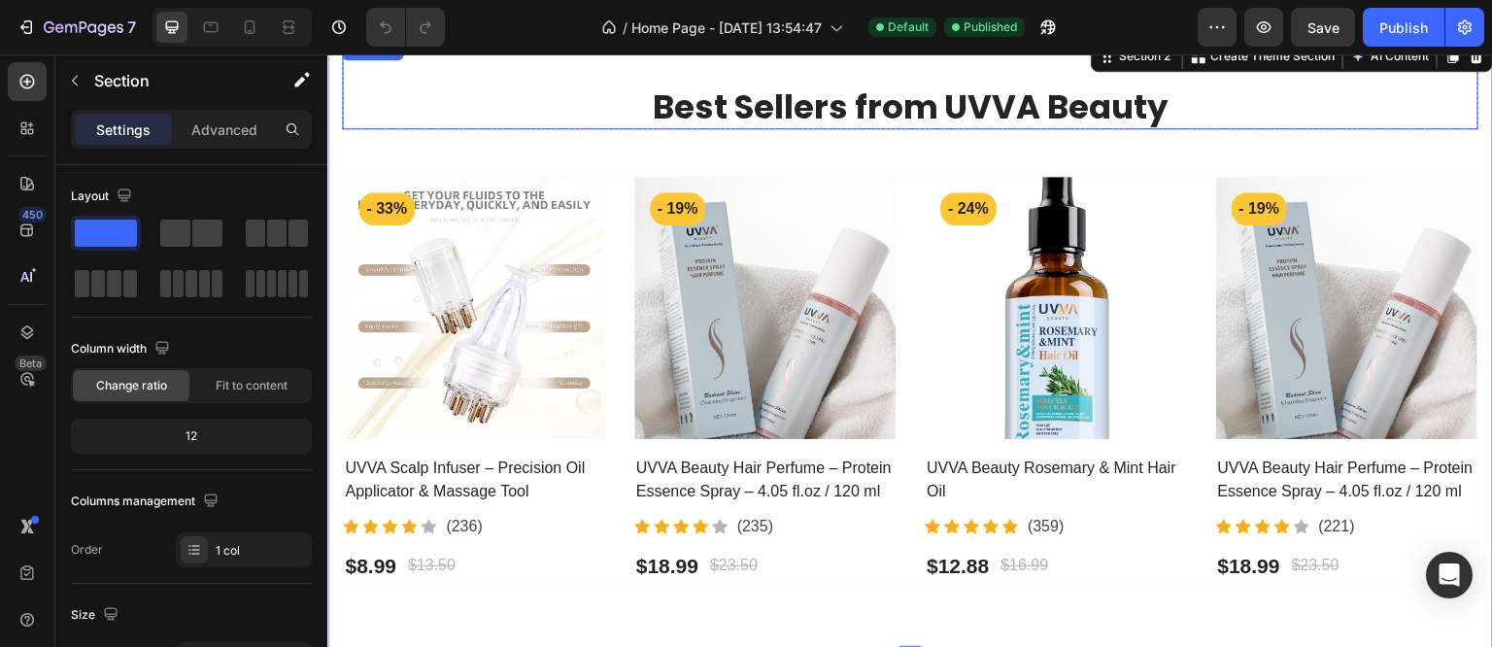
drag, startPoint x: 786, startPoint y: 121, endPoint x: 718, endPoint y: 142, distance: 71.0
click at [786, 121] on h2 "Best Sellers from UVVA Beauty" at bounding box center [910, 107] width 1137 height 44
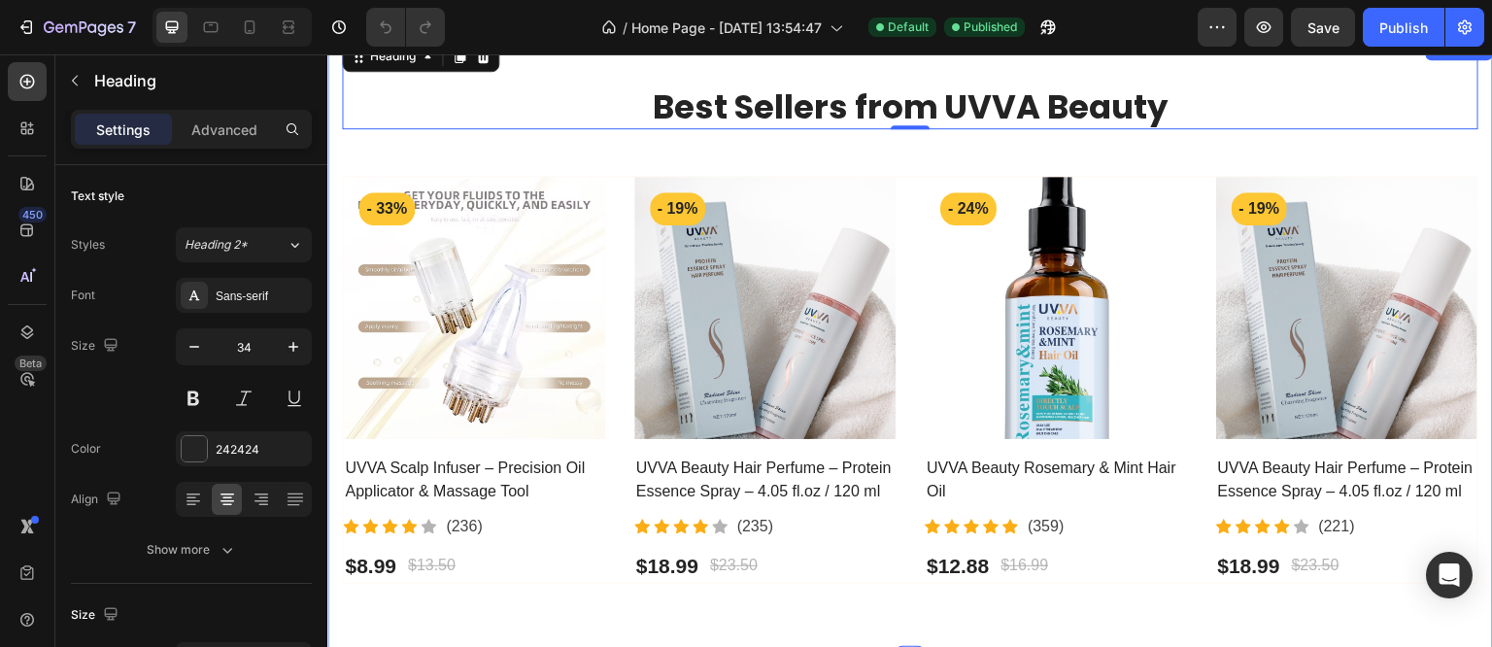
click at [627, 168] on div "Best Sellers from UVVA Beauty Heading 0 Row Product Images - 33% Product Badge …" at bounding box center [910, 310] width 1137 height 547
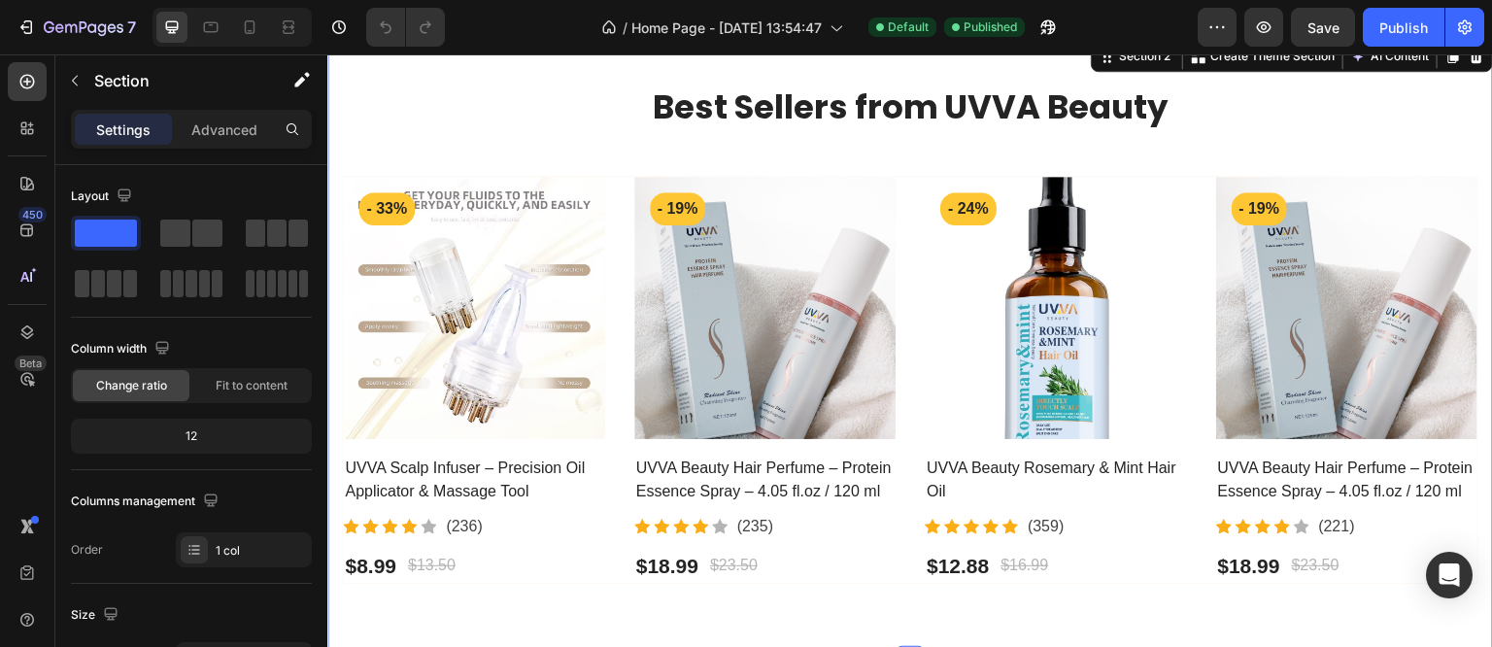
click at [559, 172] on div "Best Sellers from UVVA Beauty Heading Row Product Images - 33% Product Badge Ro…" at bounding box center [910, 310] width 1137 height 547
click at [634, 163] on div "Best Sellers from UVVA Beauty Heading Row Product Images - 33% Product Badge Ro…" at bounding box center [910, 310] width 1137 height 547
click at [1275, 575] on div "$18.99" at bounding box center [1249, 566] width 66 height 35
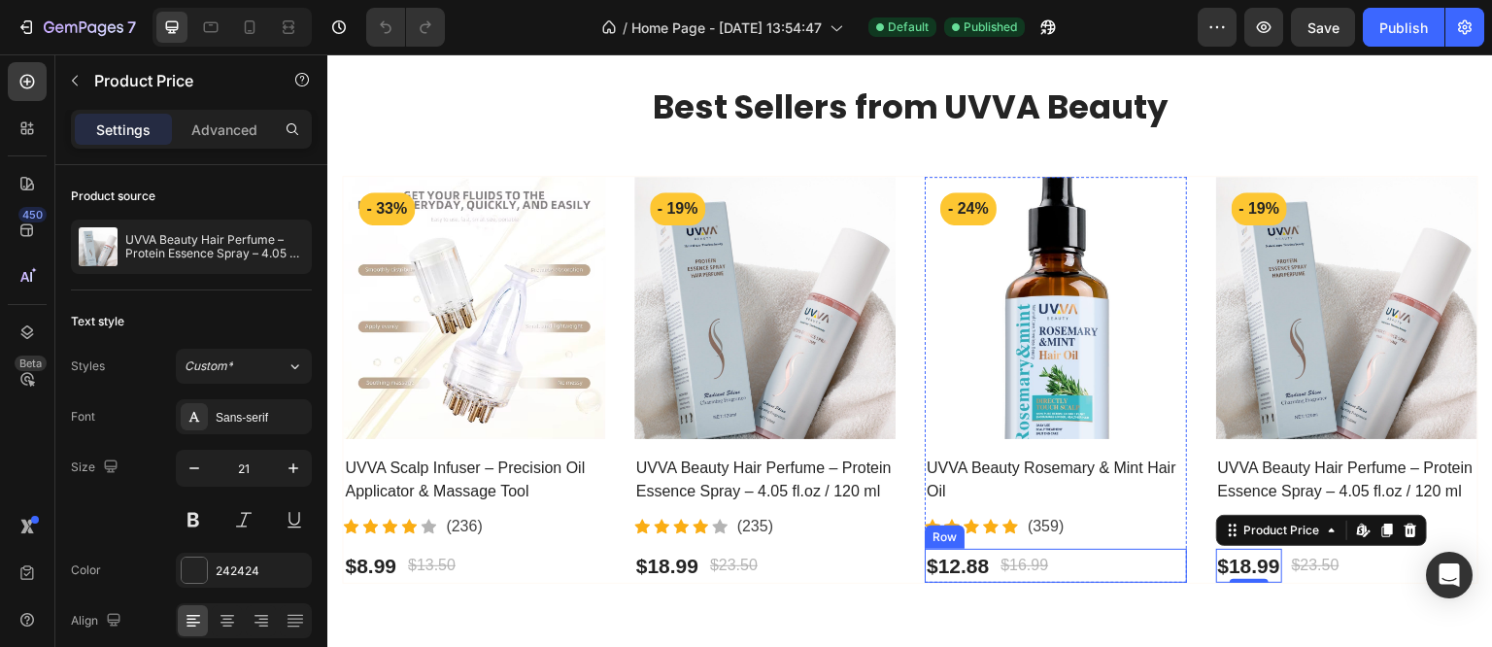
drag, startPoint x: 1072, startPoint y: 577, endPoint x: 619, endPoint y: 569, distance: 452.8
click at [1072, 577] on div "$12.88 Product Price Product Price $16.99 Compare Price Compare Price Row" at bounding box center [1056, 566] width 262 height 35
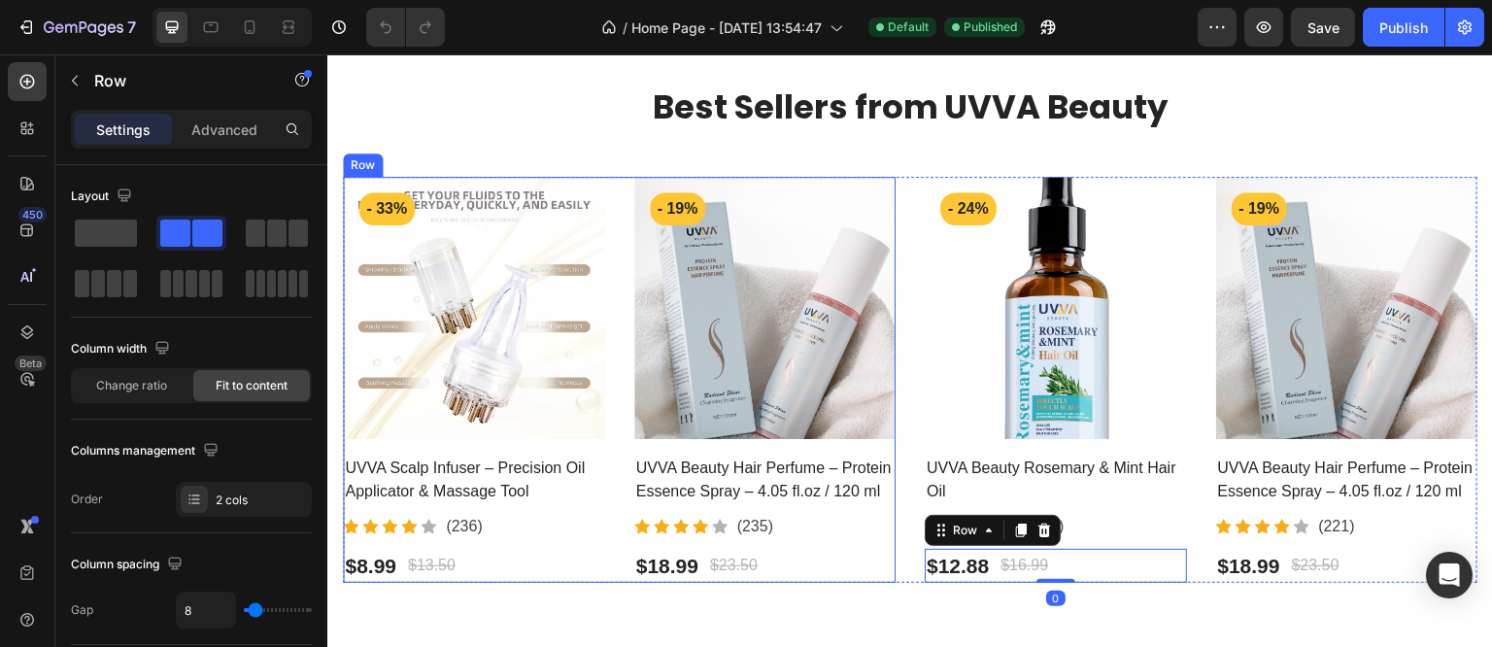
click at [601, 531] on div "Product Images - 33% Product Badge Row UVVA Scalp Infuser – Precision Oil Appli…" at bounding box center [619, 380] width 553 height 406
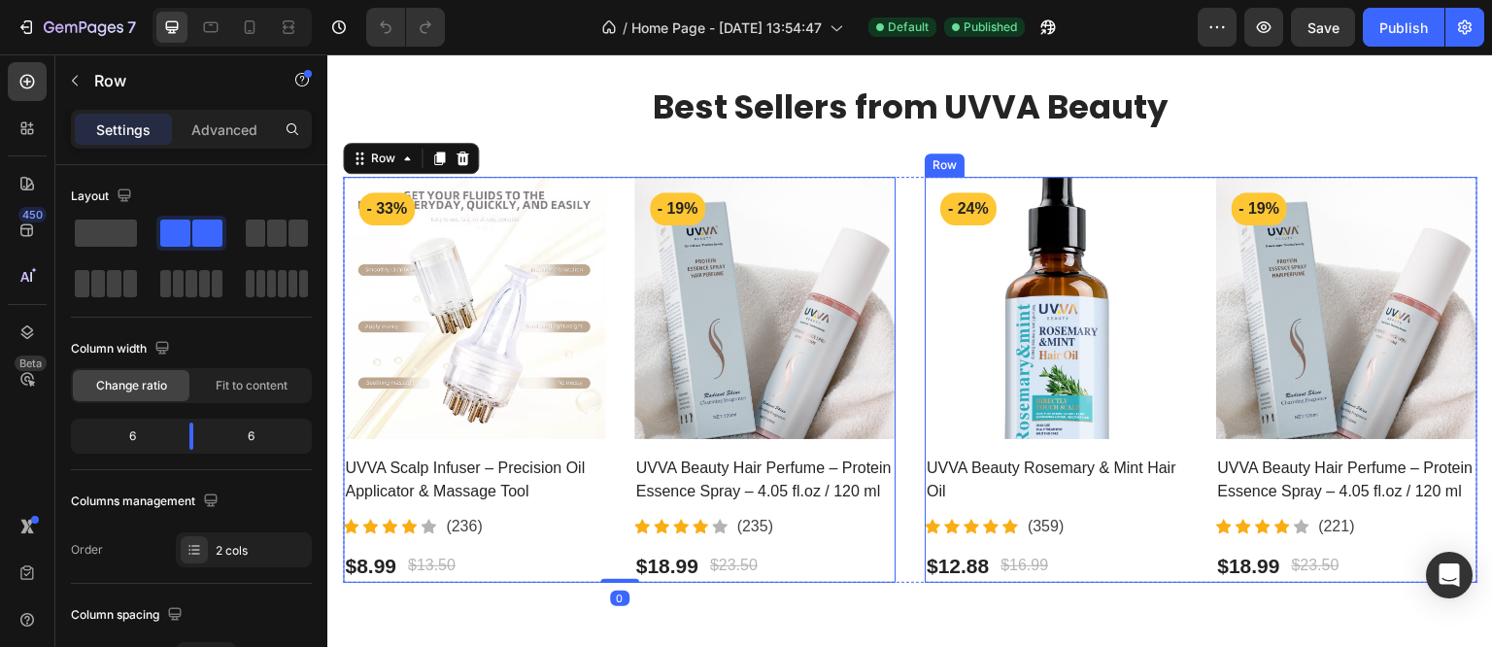
click at [1184, 554] on div "Product Images - 24% Product Badge Row UVVA Beauty Rosemary & Mint Hair Oil Pro…" at bounding box center [1201, 380] width 553 height 406
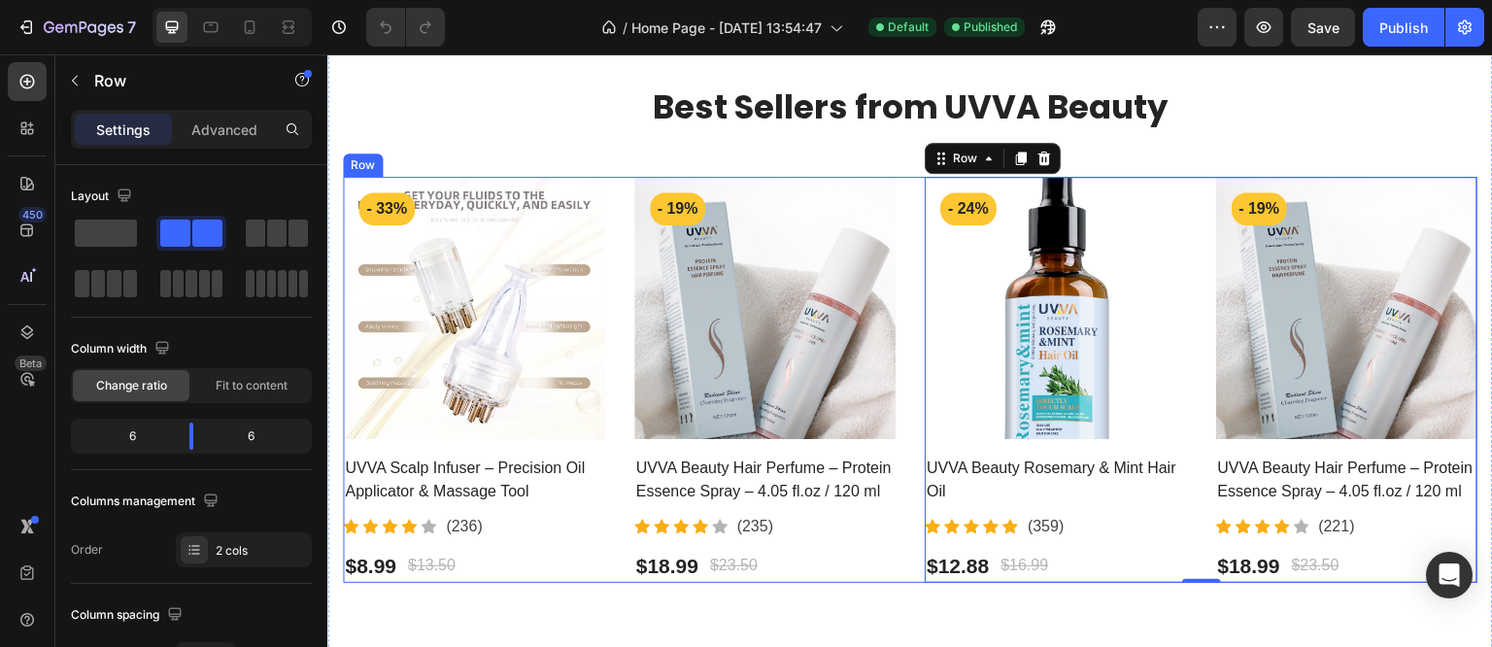
click at [891, 569] on div "Product Images - 33% Product Badge Row UVVA Scalp Infuser – Precision Oil Appli…" at bounding box center [910, 380] width 1137 height 408
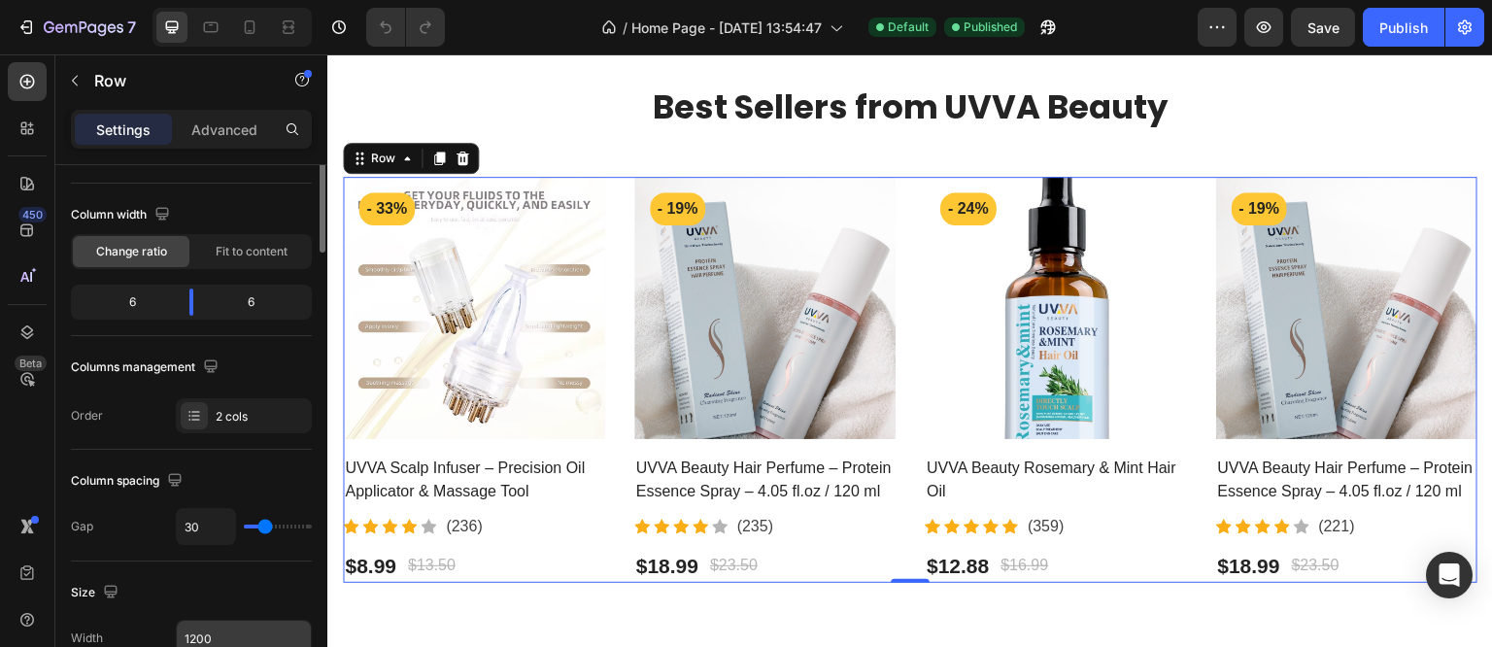
scroll to position [0, 0]
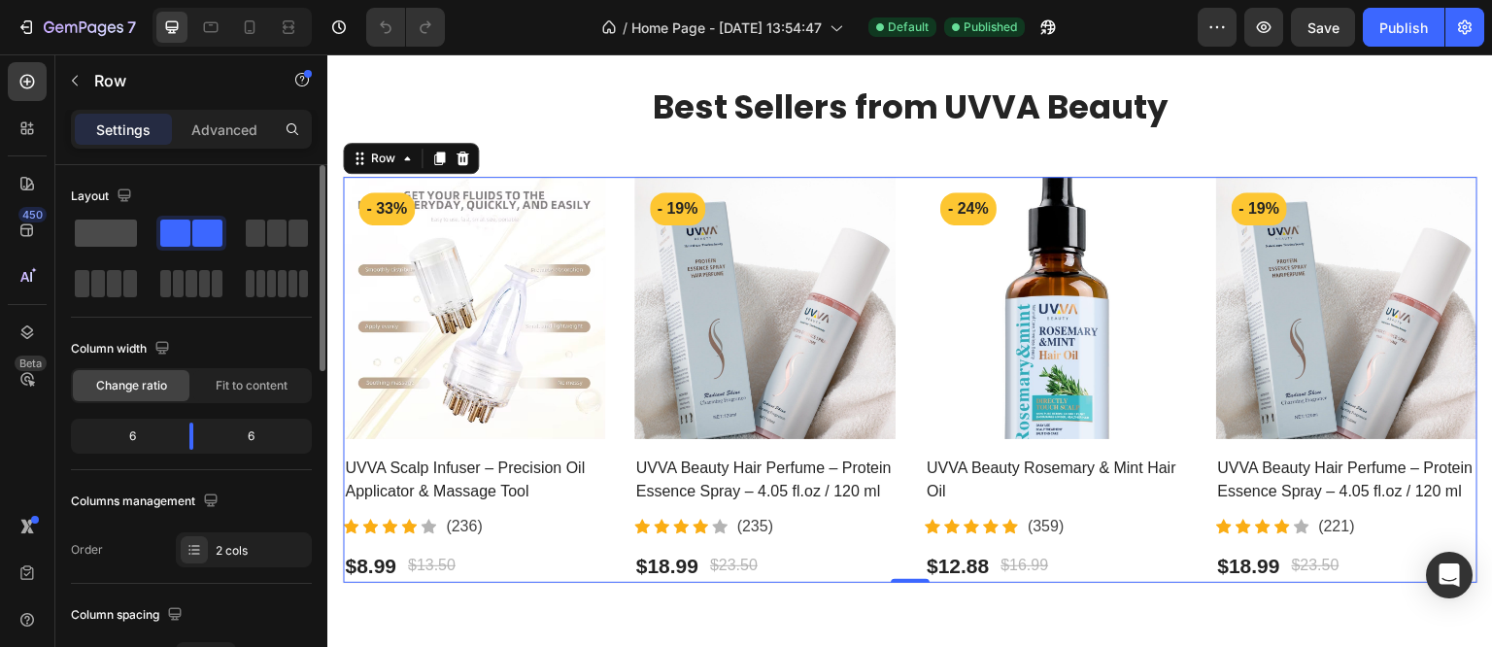
click at [105, 233] on span at bounding box center [106, 233] width 62 height 27
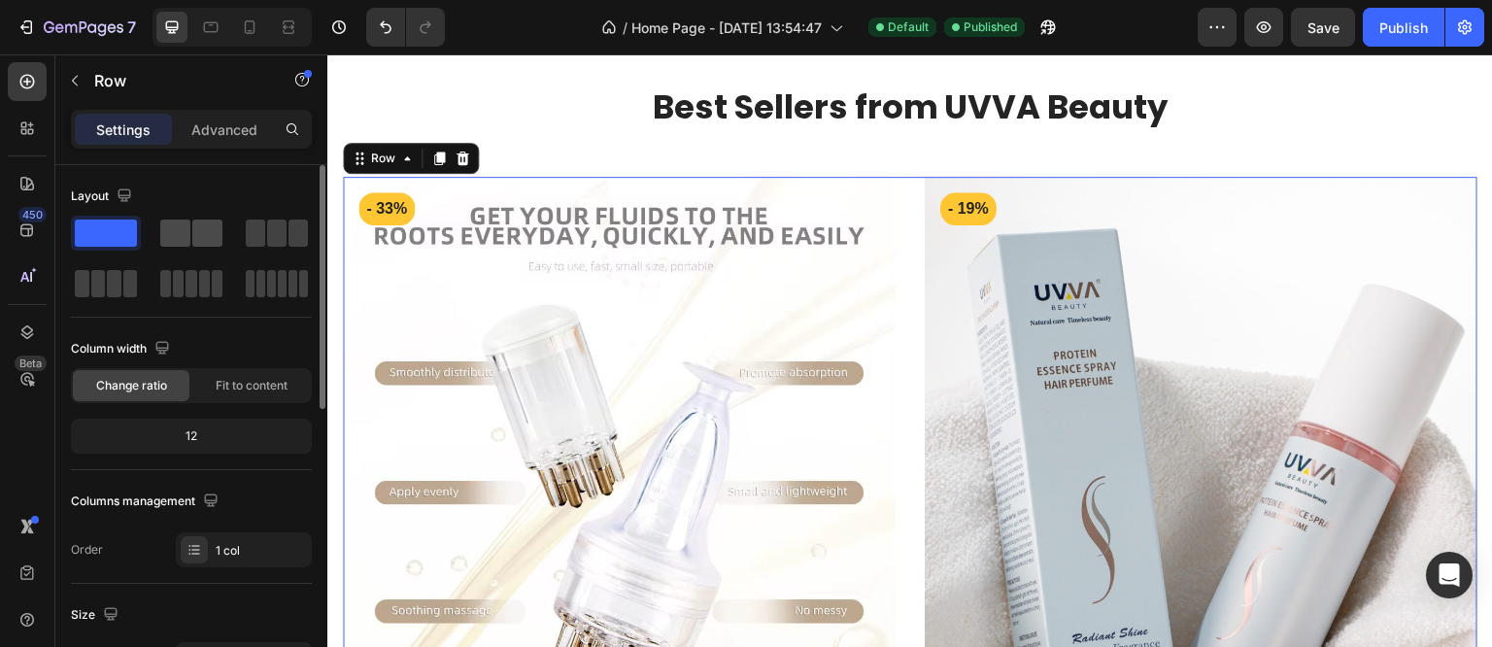
click at [193, 240] on span at bounding box center [207, 233] width 30 height 27
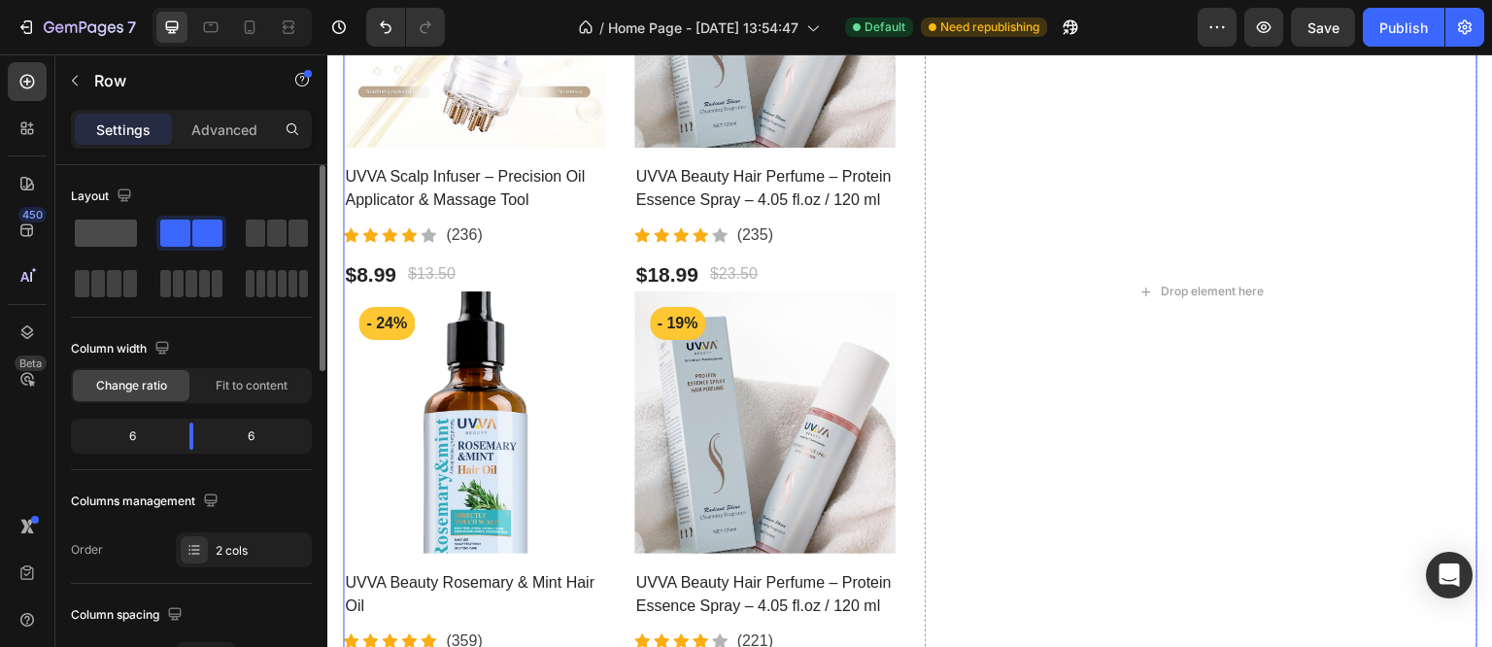
click at [117, 243] on span at bounding box center [106, 233] width 62 height 27
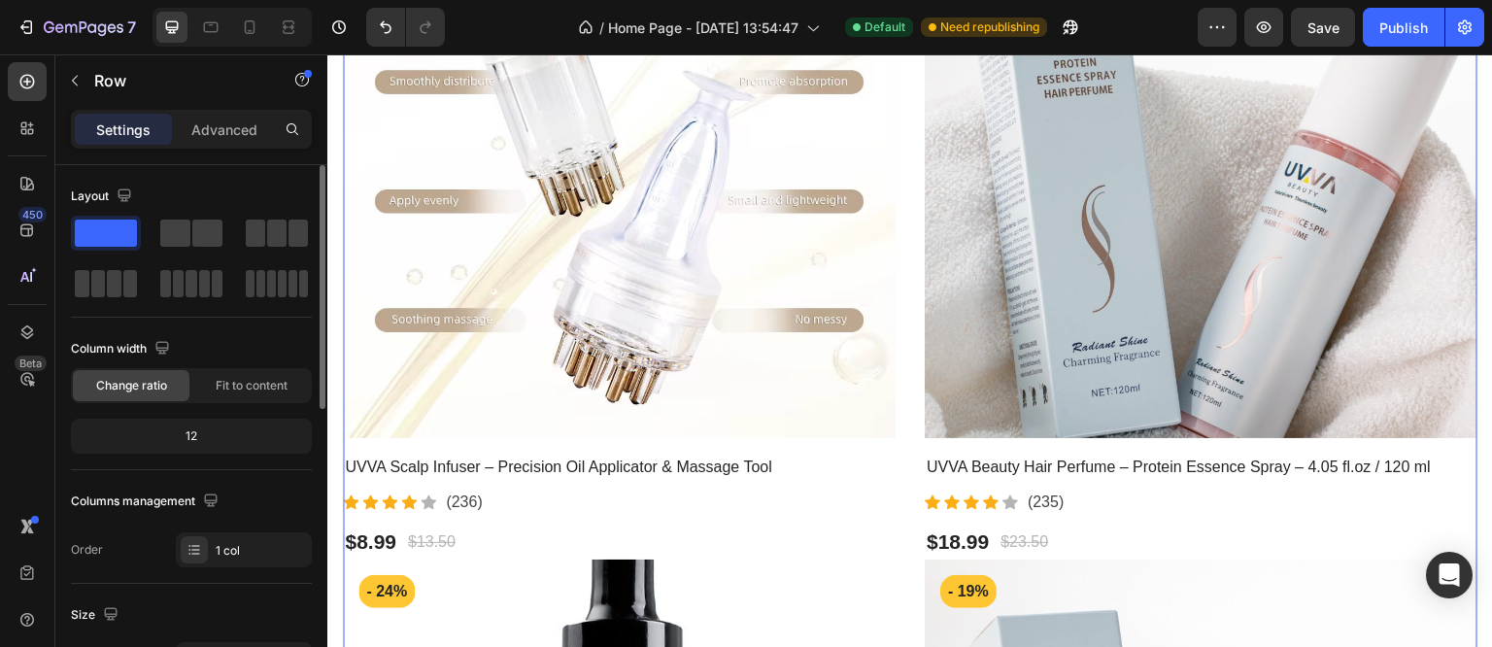
click at [214, 439] on div "12" at bounding box center [191, 436] width 233 height 27
click at [214, 553] on div "1 col" at bounding box center [244, 549] width 136 height 35
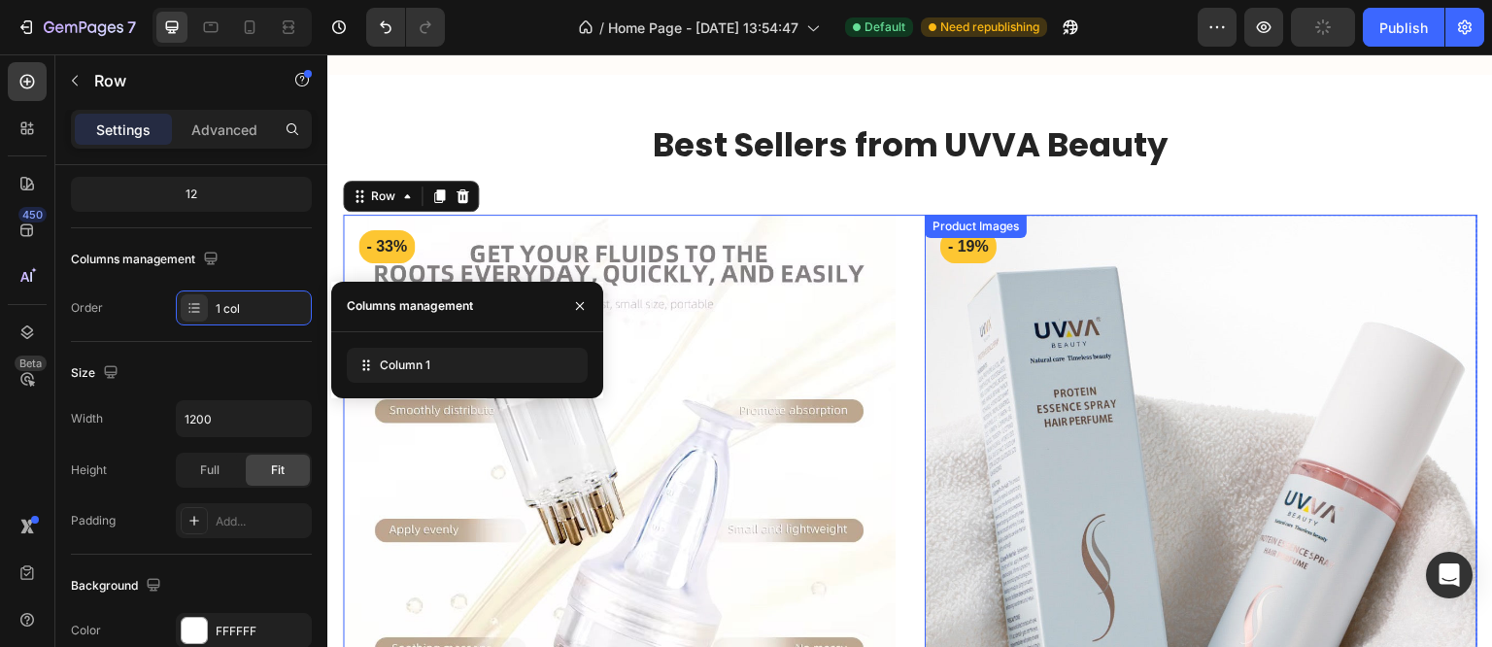
scroll to position [486, 0]
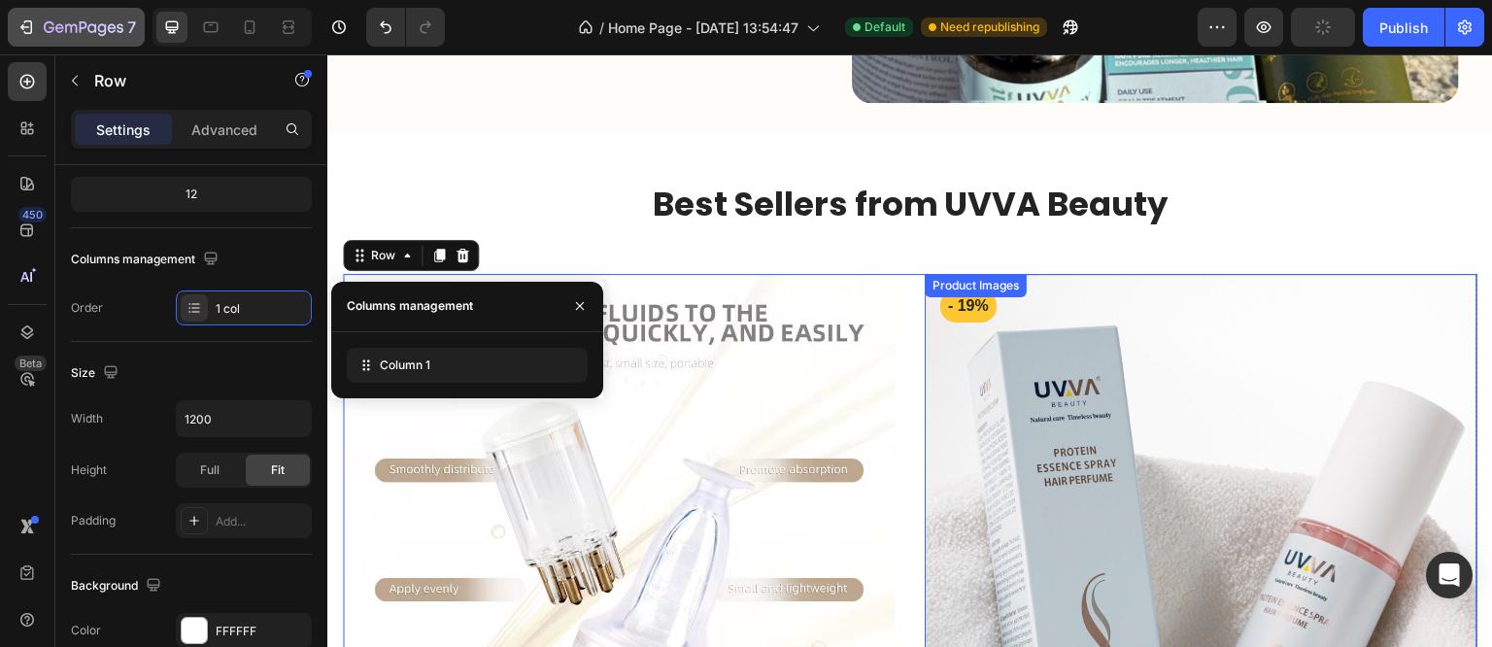
click at [37, 41] on button "7" at bounding box center [76, 27] width 137 height 39
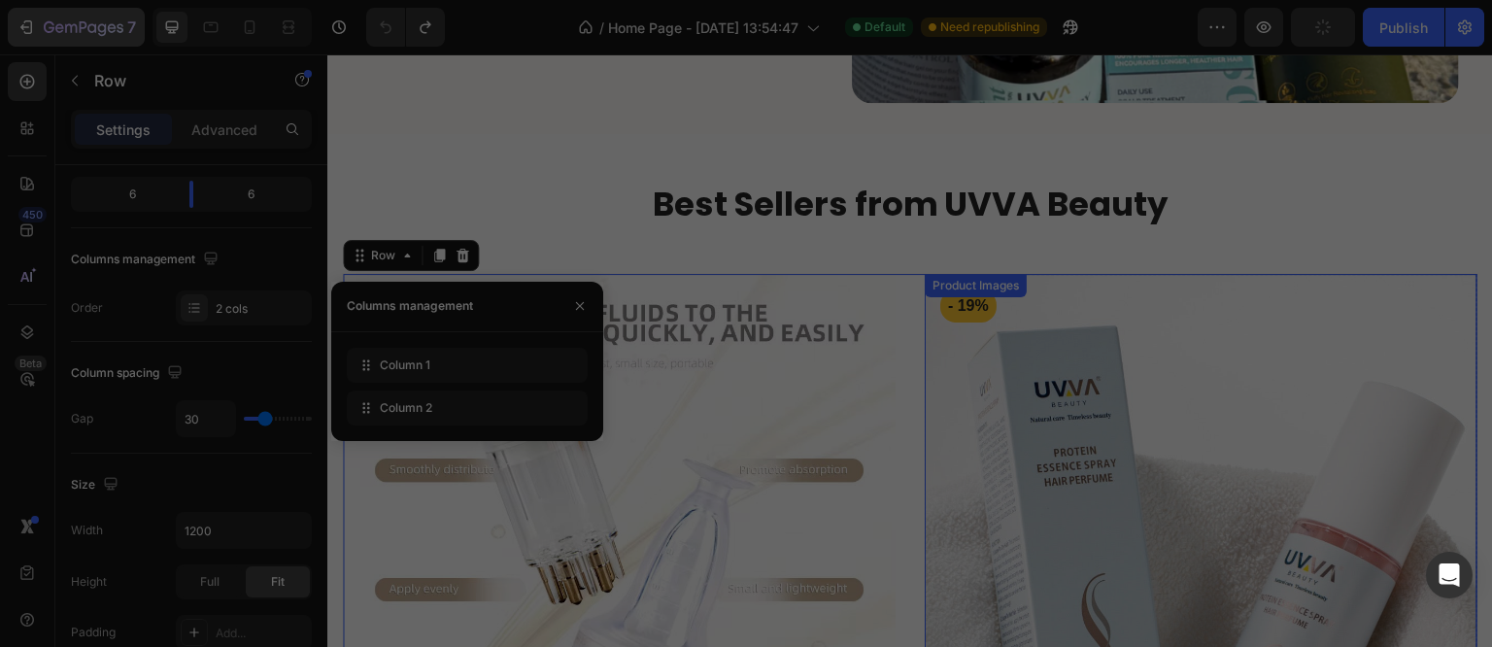
drag, startPoint x: 37, startPoint y: 41, endPoint x: 27, endPoint y: 29, distance: 15.2
click at [27, 29] on div at bounding box center [746, 323] width 1492 height 647
click at [27, 29] on icon "button" at bounding box center [26, 26] width 19 height 19
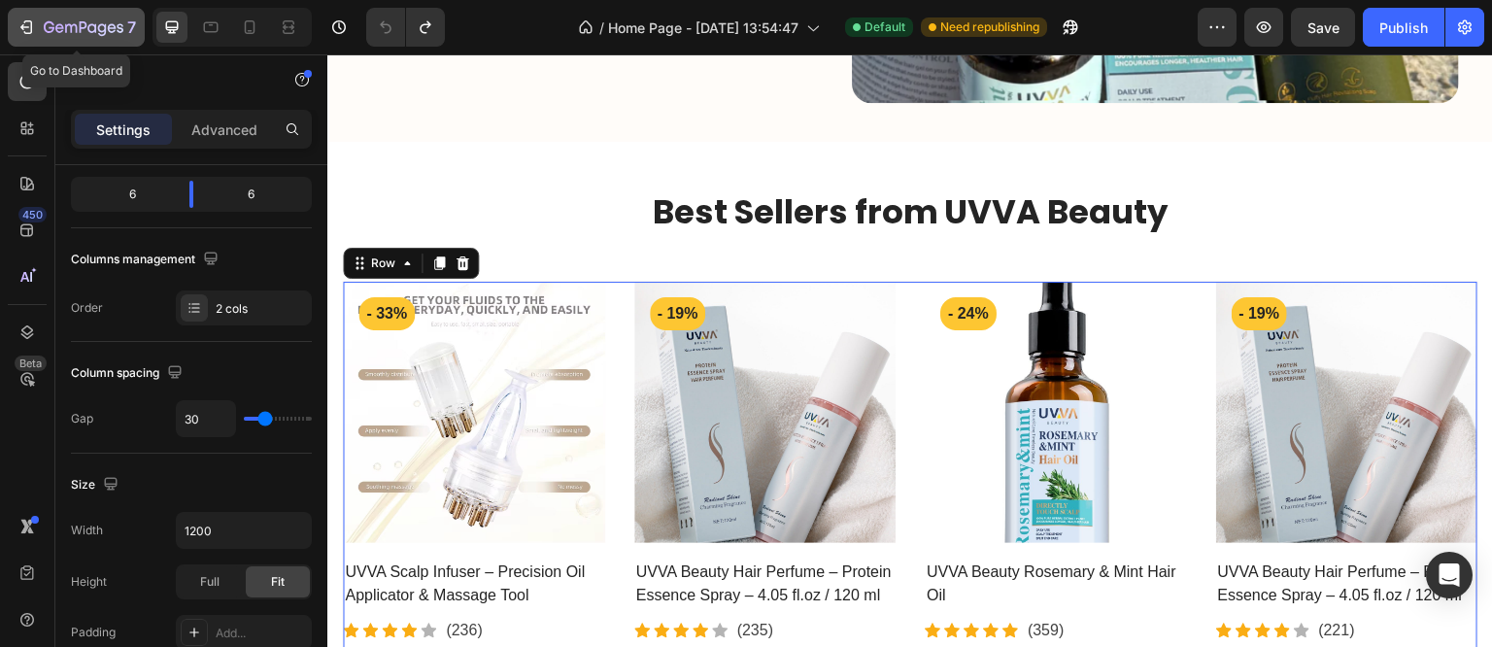
click at [22, 26] on icon "button" at bounding box center [24, 27] width 9 height 6
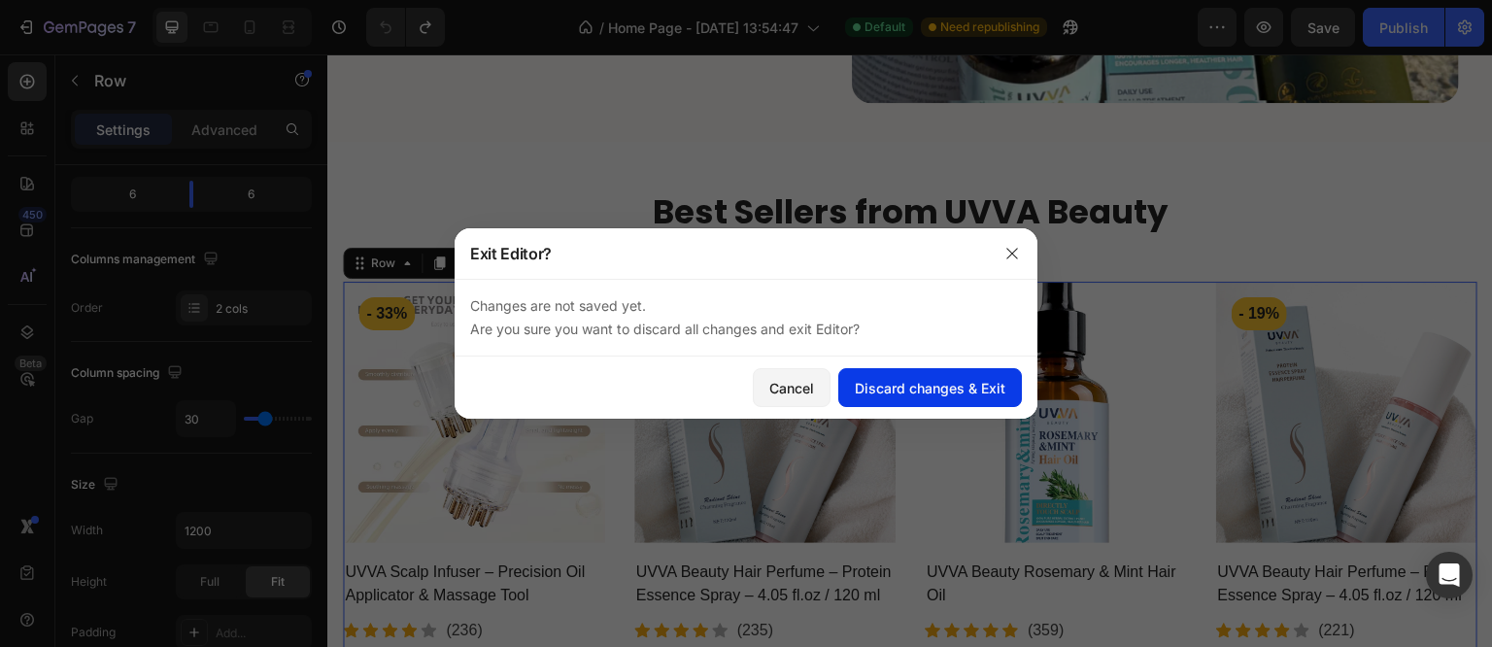
click at [894, 384] on div "Discard changes & Exit" at bounding box center [930, 388] width 151 height 20
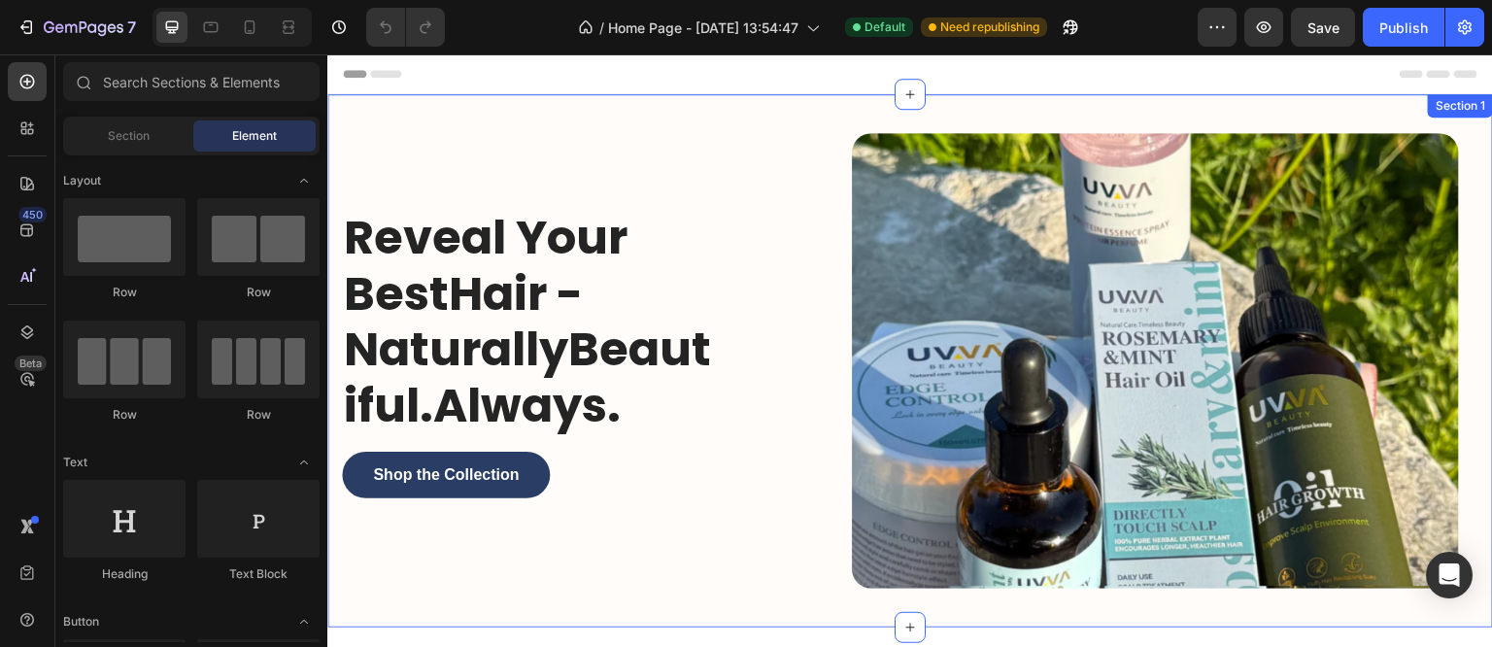
click at [338, 109] on div "Reveal Your BestHair - NaturallyBeautiful.Always. Heading Shop the Collection B…" at bounding box center [910, 360] width 1166 height 533
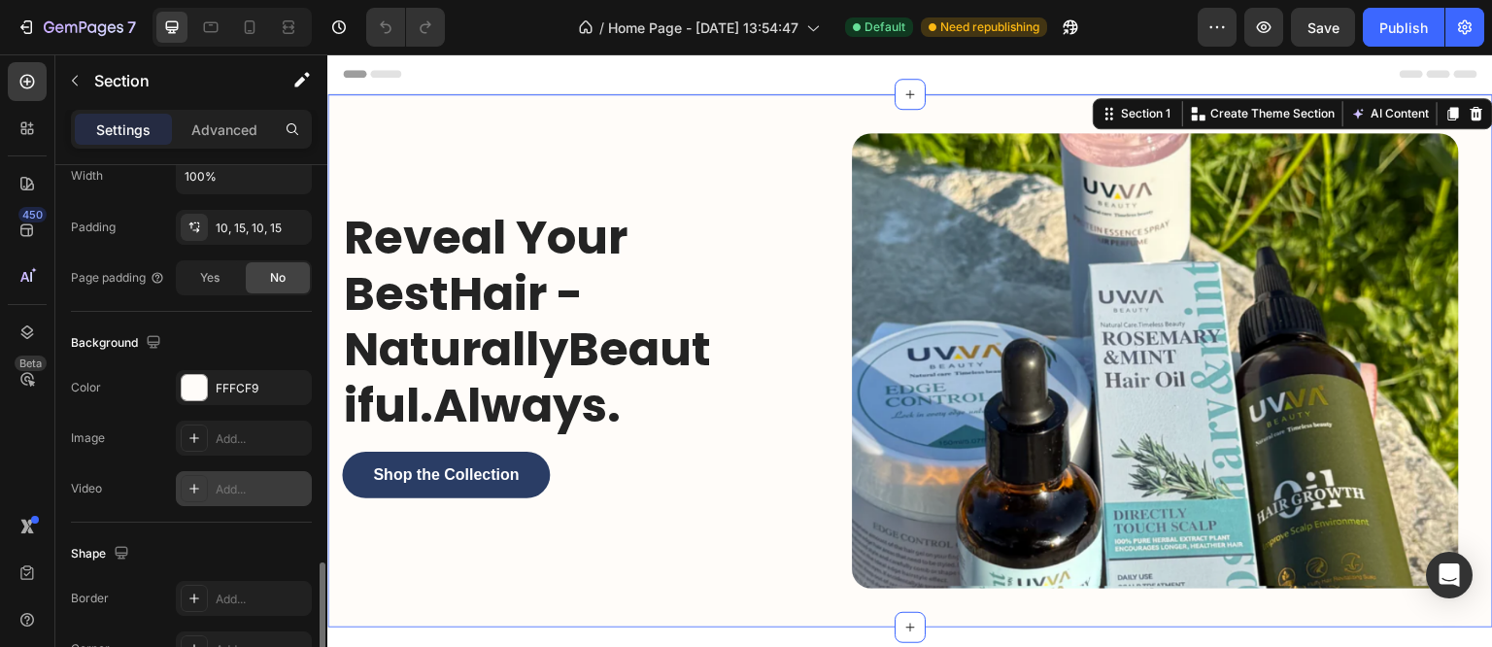
scroll to position [606, 0]
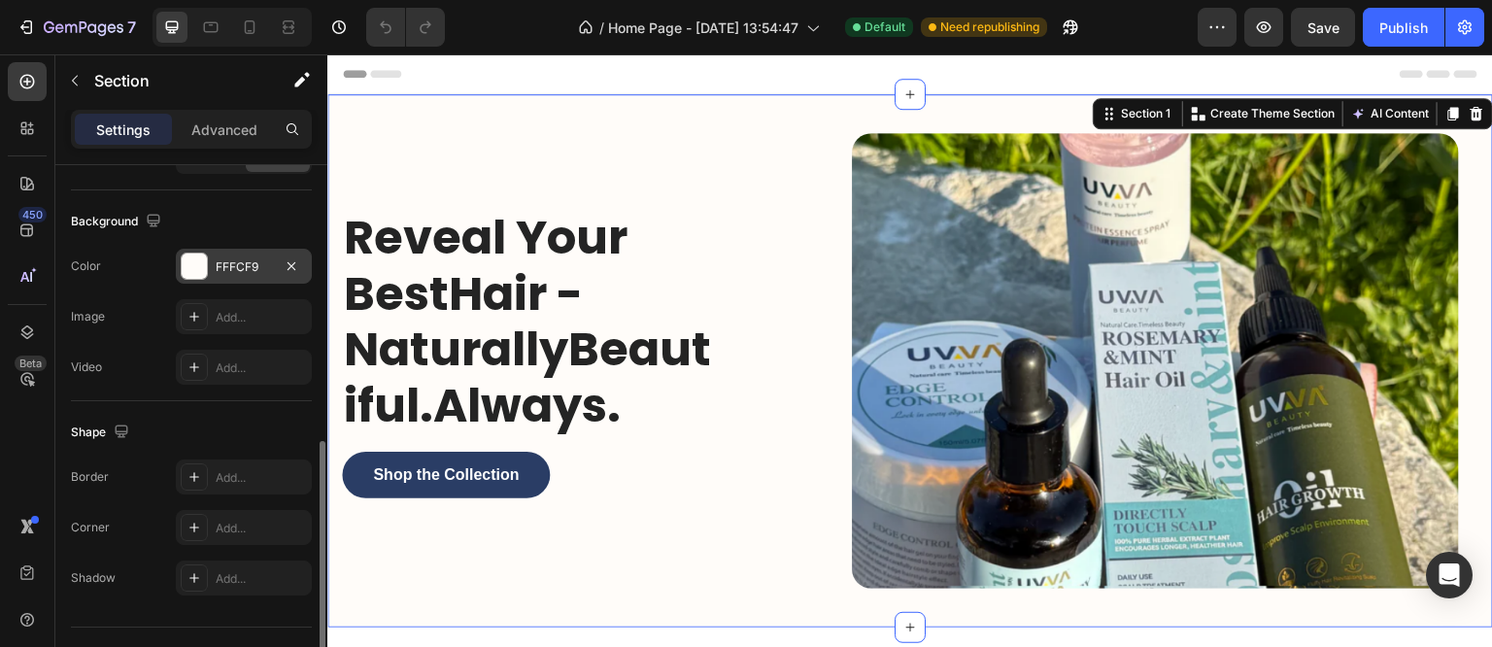
click at [194, 265] on div at bounding box center [194, 266] width 25 height 25
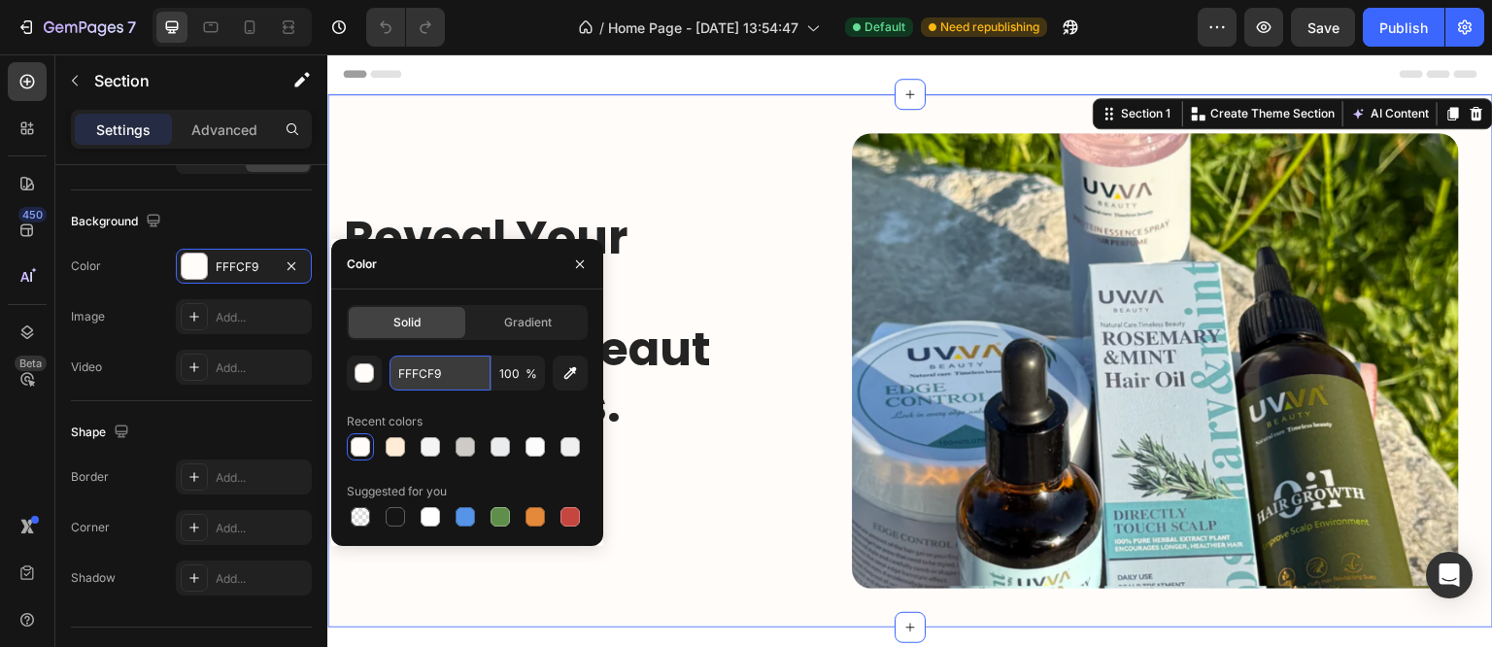
click at [427, 380] on input "FFFCF9" at bounding box center [440, 373] width 101 height 35
click at [400, 442] on div at bounding box center [395, 446] width 19 height 19
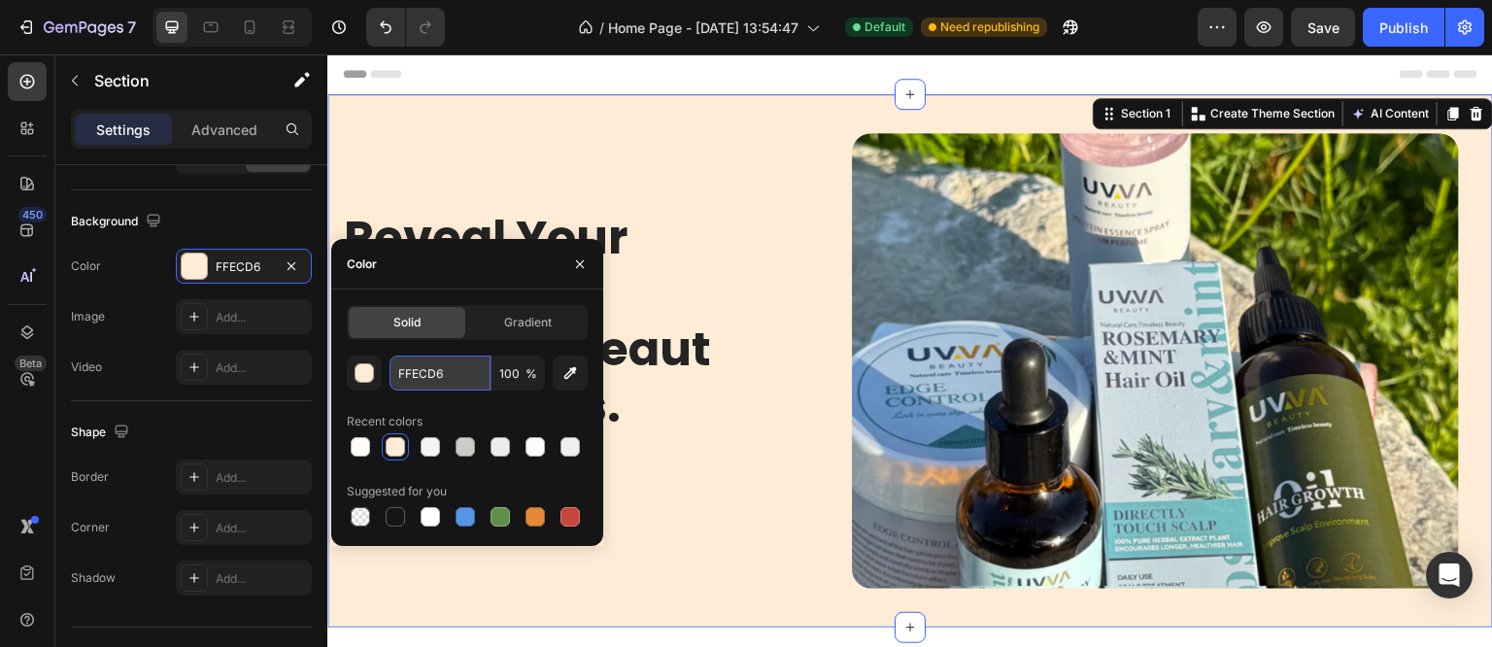
click at [424, 368] on input "FFECD6" at bounding box center [440, 373] width 101 height 35
paste input "ffecd"
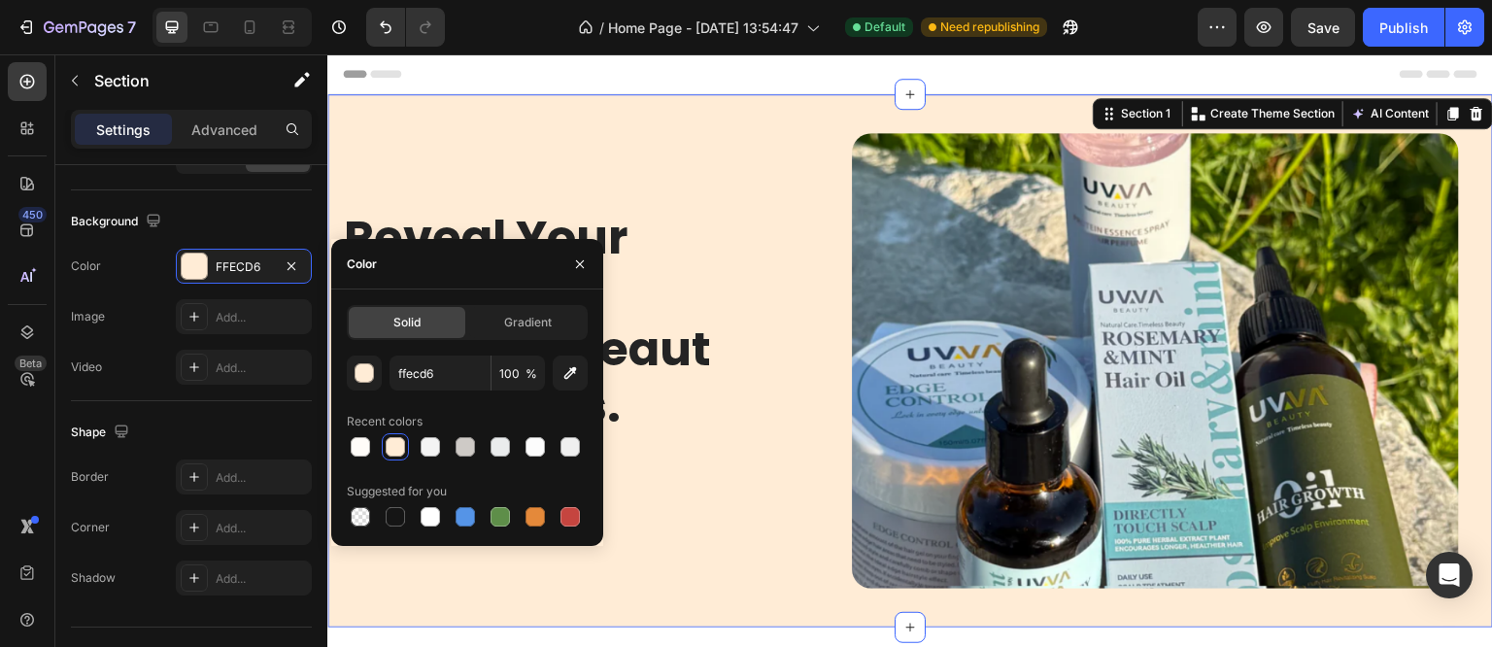
click at [451, 396] on div "ffecd6 100 % Recent colors Suggested for you" at bounding box center [467, 443] width 241 height 175
click at [460, 390] on input "FFECD6" at bounding box center [440, 373] width 101 height 35
paste input "ffecd"
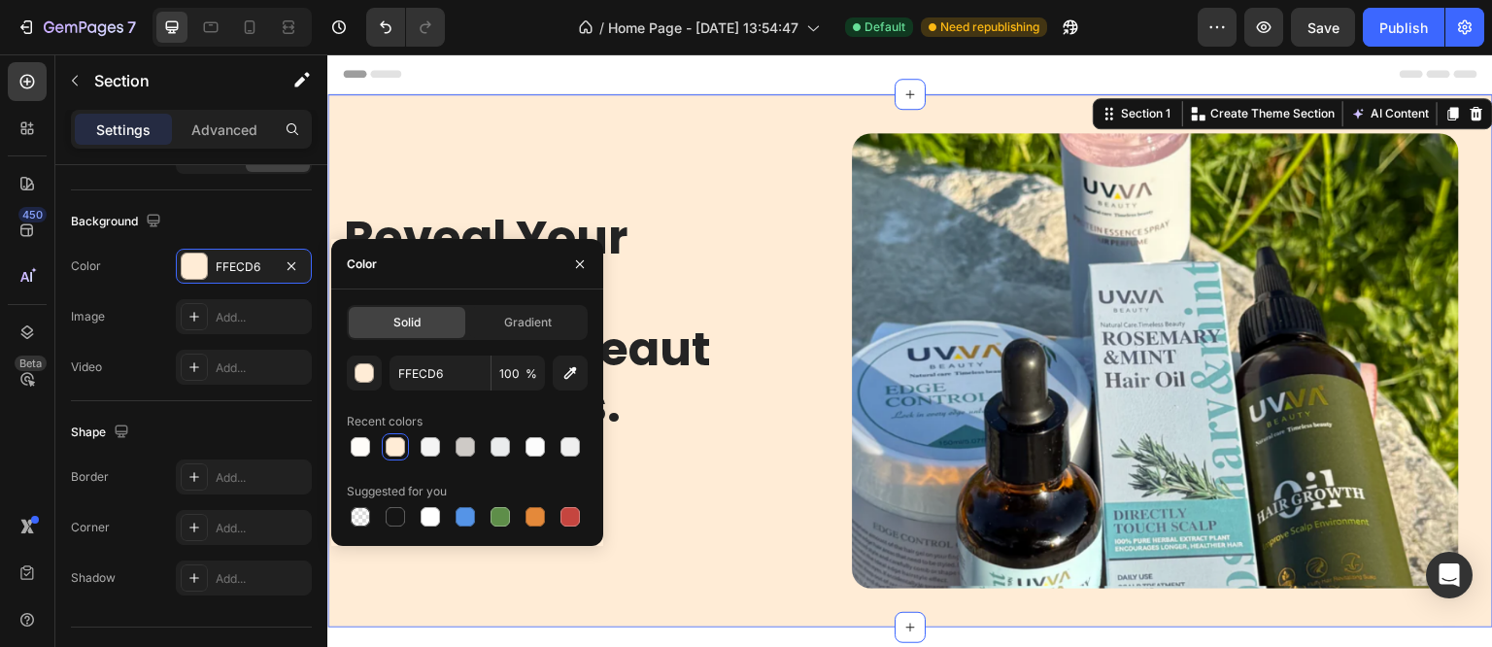
click at [482, 414] on div "Recent colors" at bounding box center [467, 421] width 241 height 31
click at [583, 252] on button "button" at bounding box center [579, 264] width 31 height 31
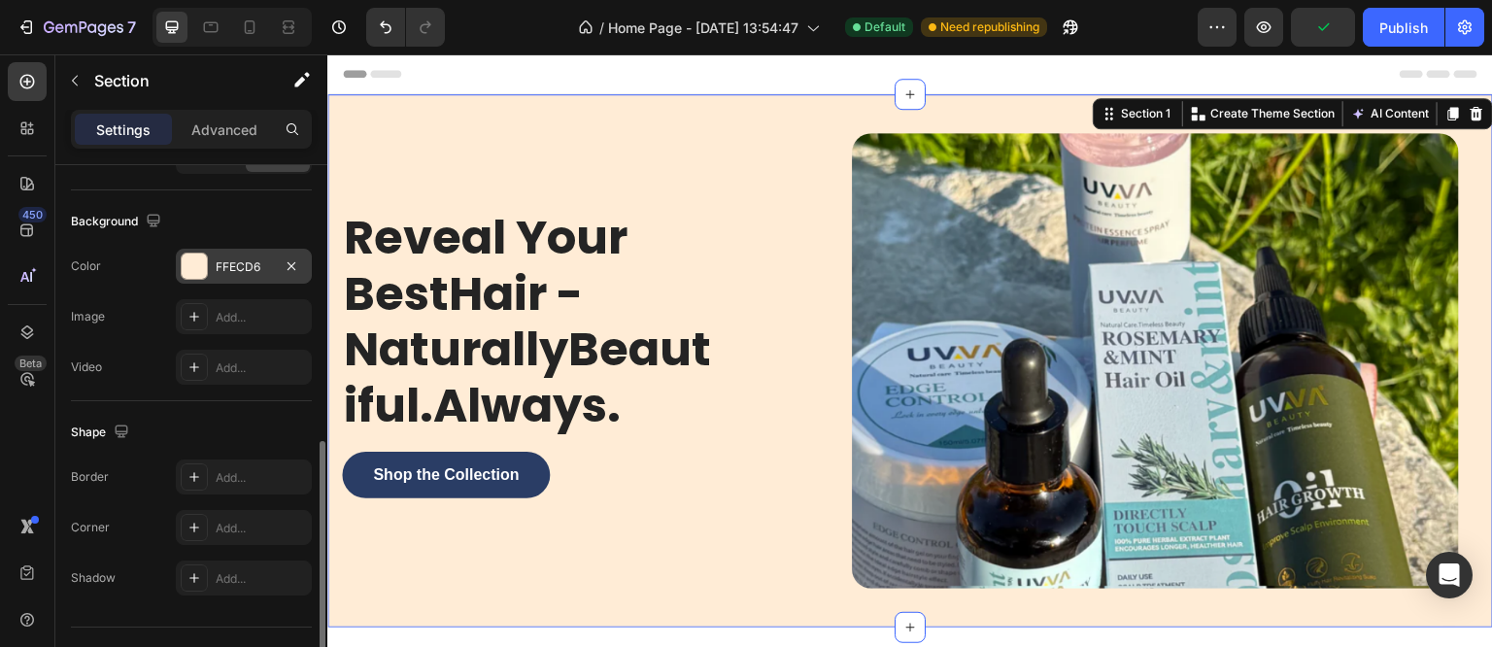
click at [196, 255] on div at bounding box center [194, 266] width 25 height 25
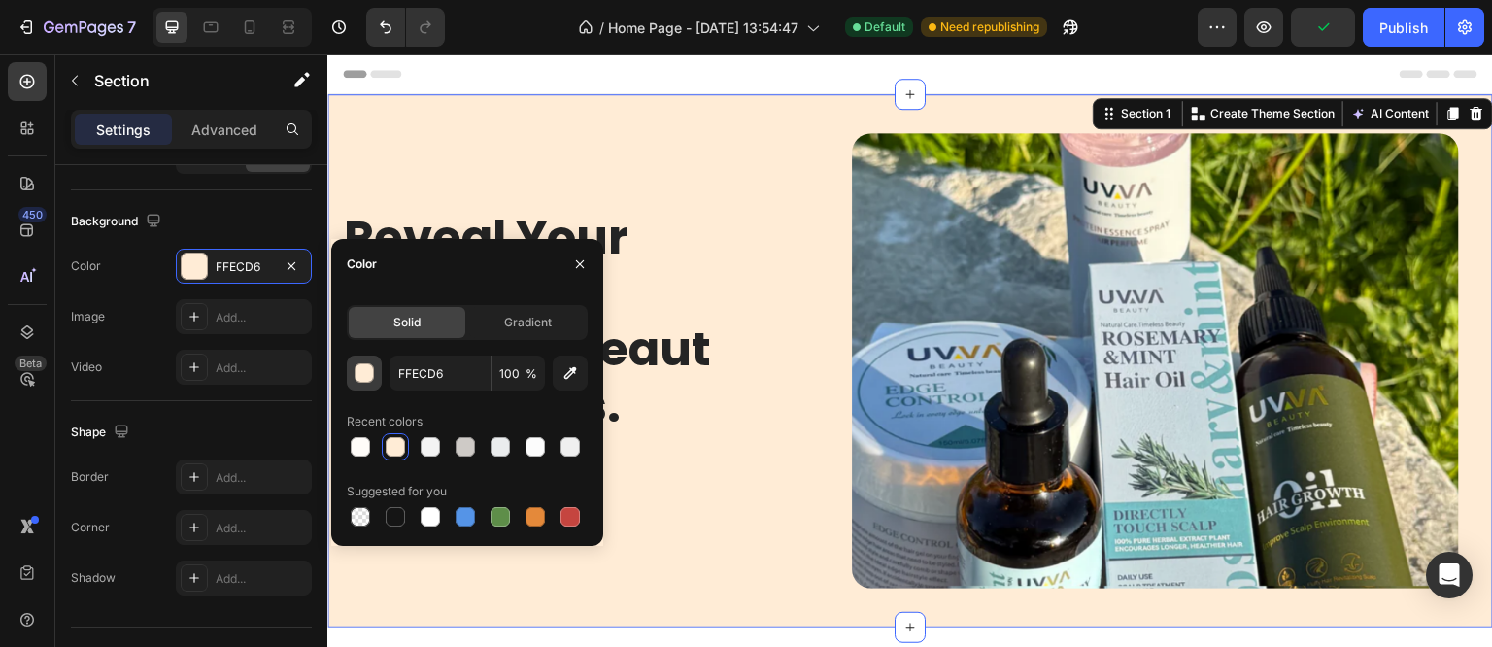
click at [362, 374] on div "button" at bounding box center [365, 373] width 19 height 19
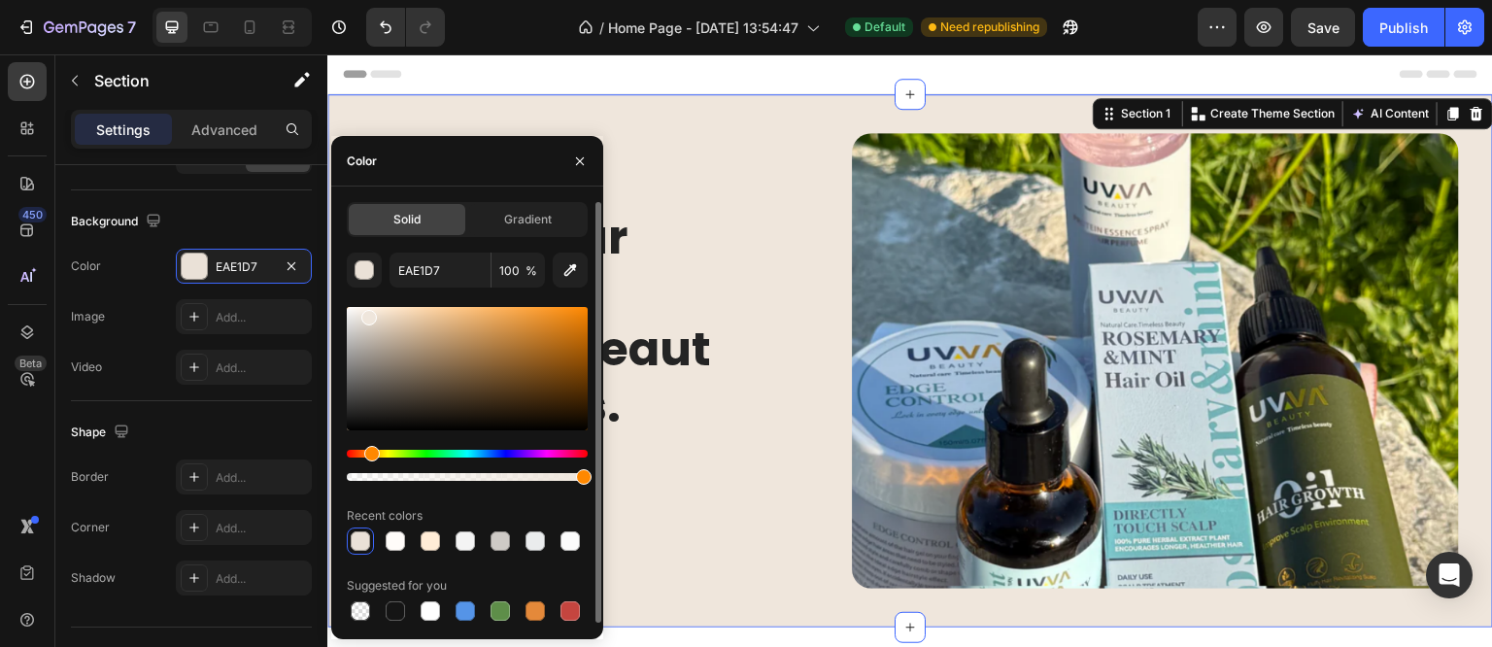
drag, startPoint x: 381, startPoint y: 316, endPoint x: 367, endPoint y: 314, distance: 13.7
click at [367, 314] on div at bounding box center [467, 368] width 241 height 123
click at [369, 316] on div at bounding box center [372, 321] width 16 height 16
click at [439, 268] on input "EAE0D5" at bounding box center [440, 270] width 101 height 35
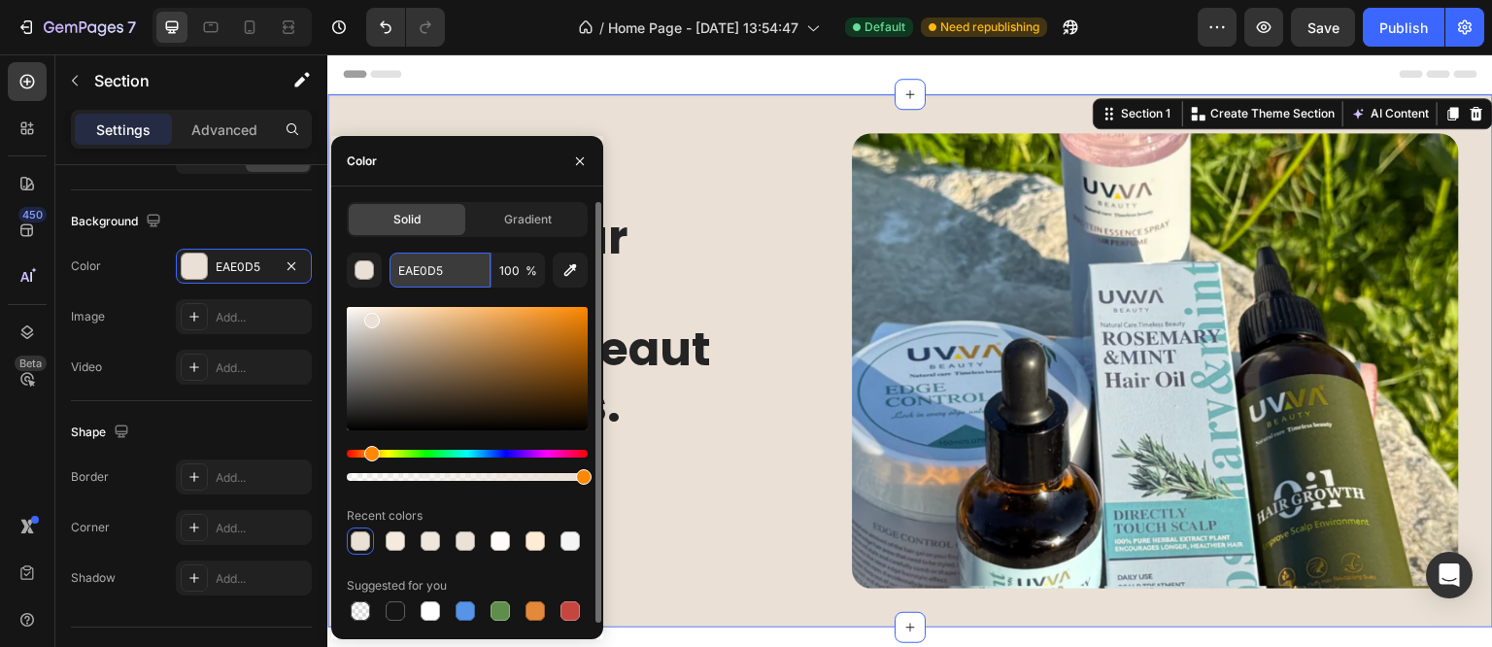
click at [439, 268] on input "EAE0D5" at bounding box center [440, 270] width 101 height 35
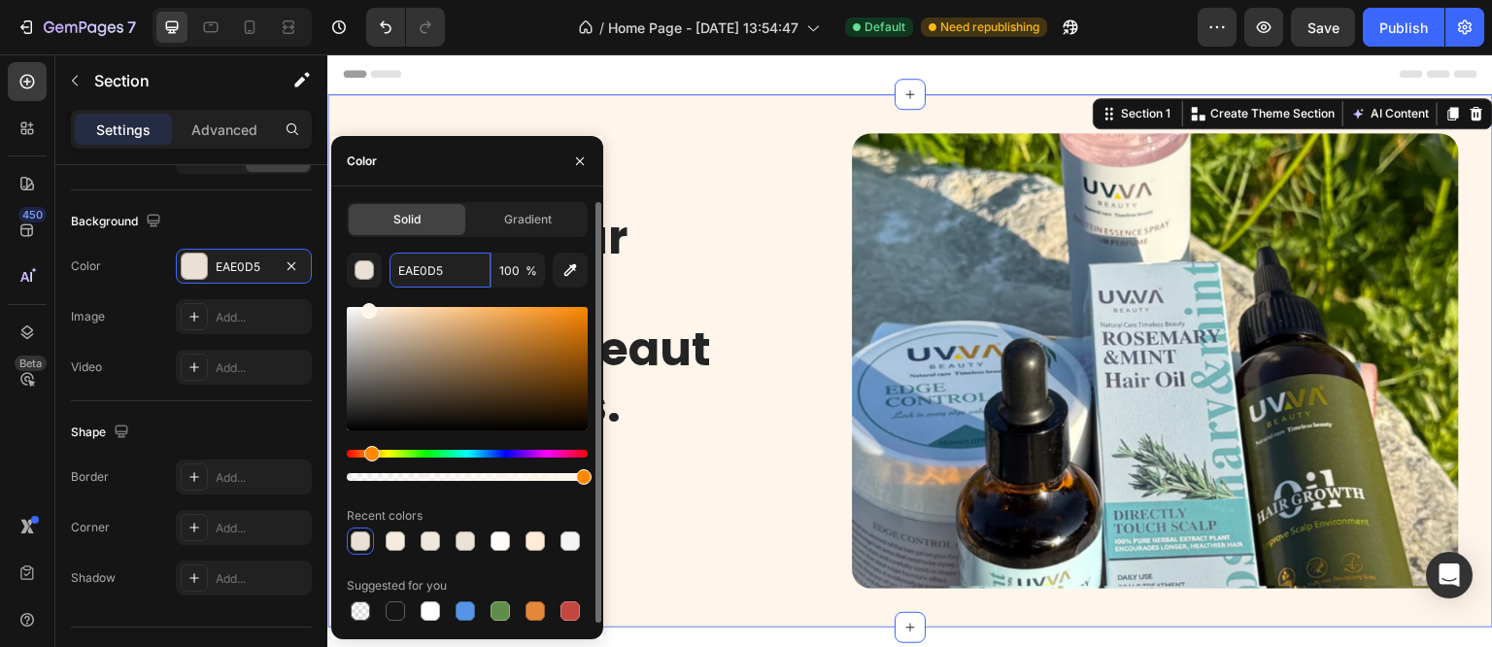
drag, startPoint x: 367, startPoint y: 317, endPoint x: 368, endPoint y: 301, distance: 15.6
click at [368, 301] on div "EAE0D5 100 % Recent colors Suggested for you" at bounding box center [467, 439] width 241 height 372
type input "FFF5EA"
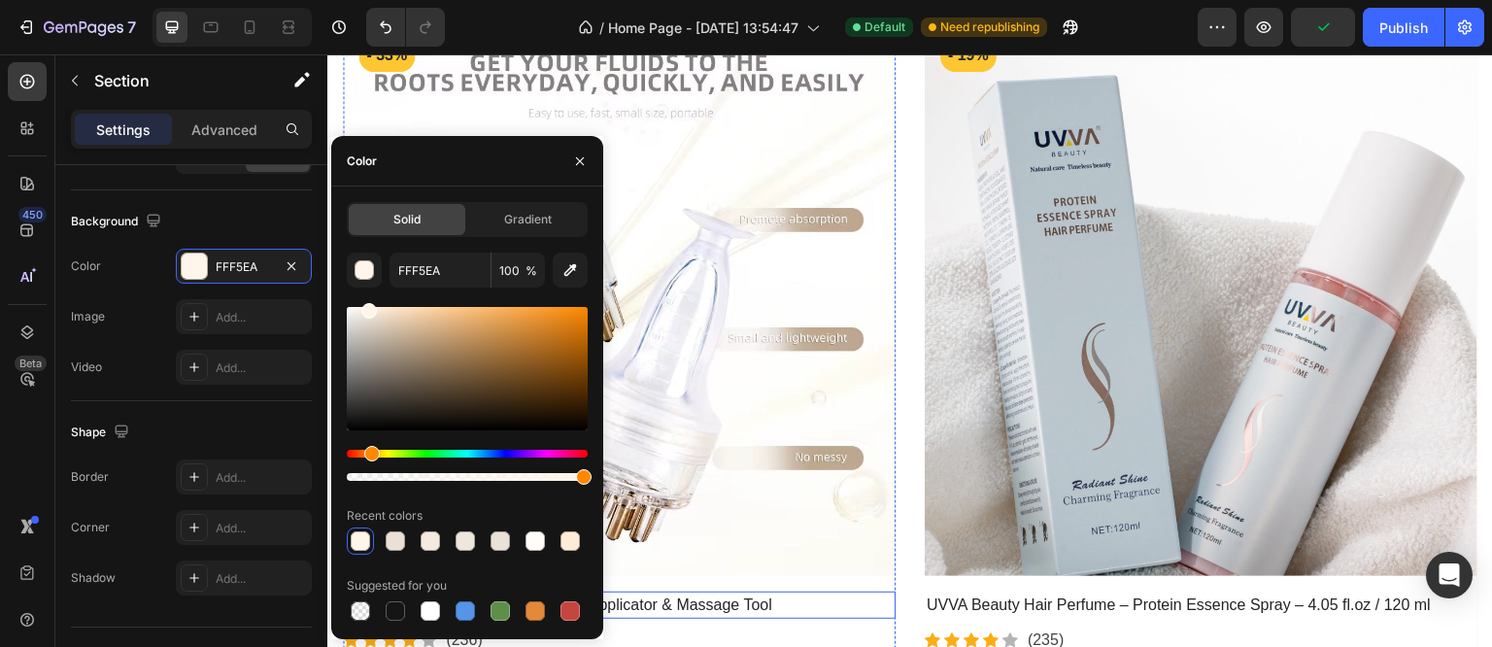
scroll to position [680, 0]
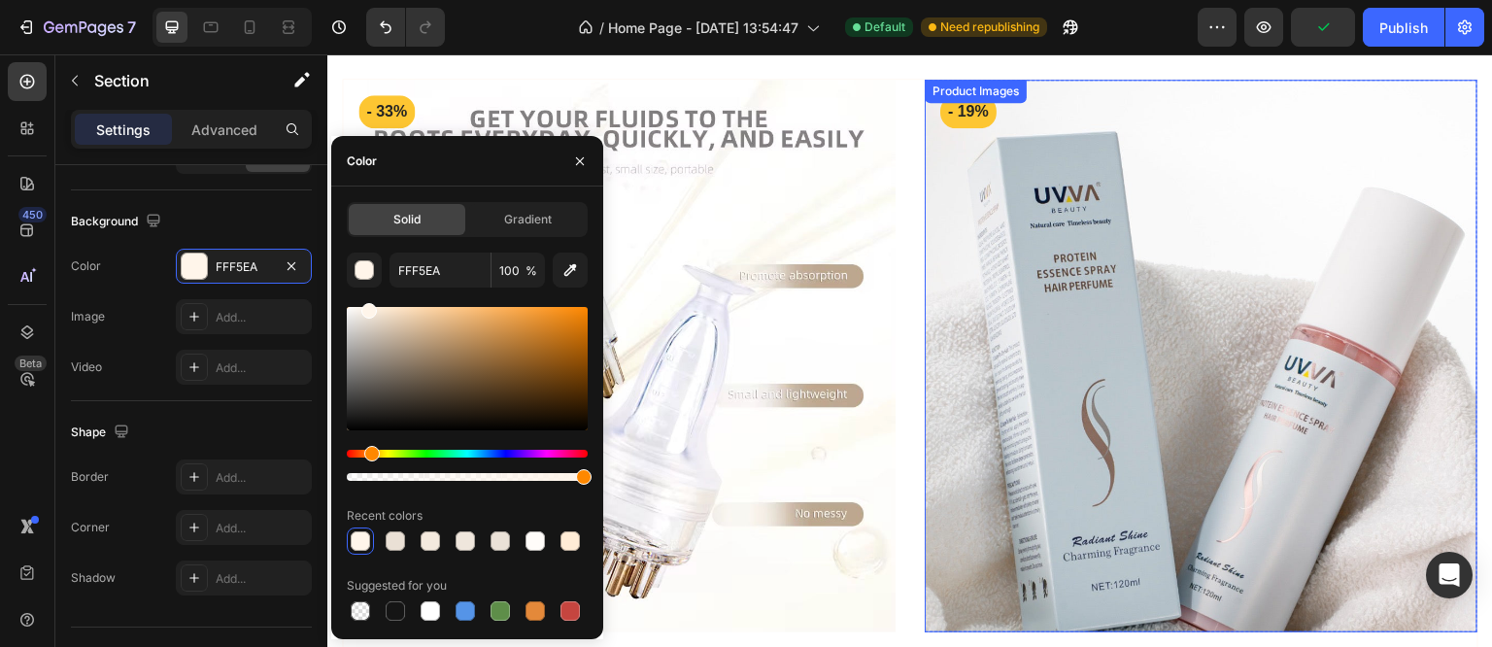
click at [981, 80] on div "Product Images" at bounding box center [1201, 356] width 553 height 553
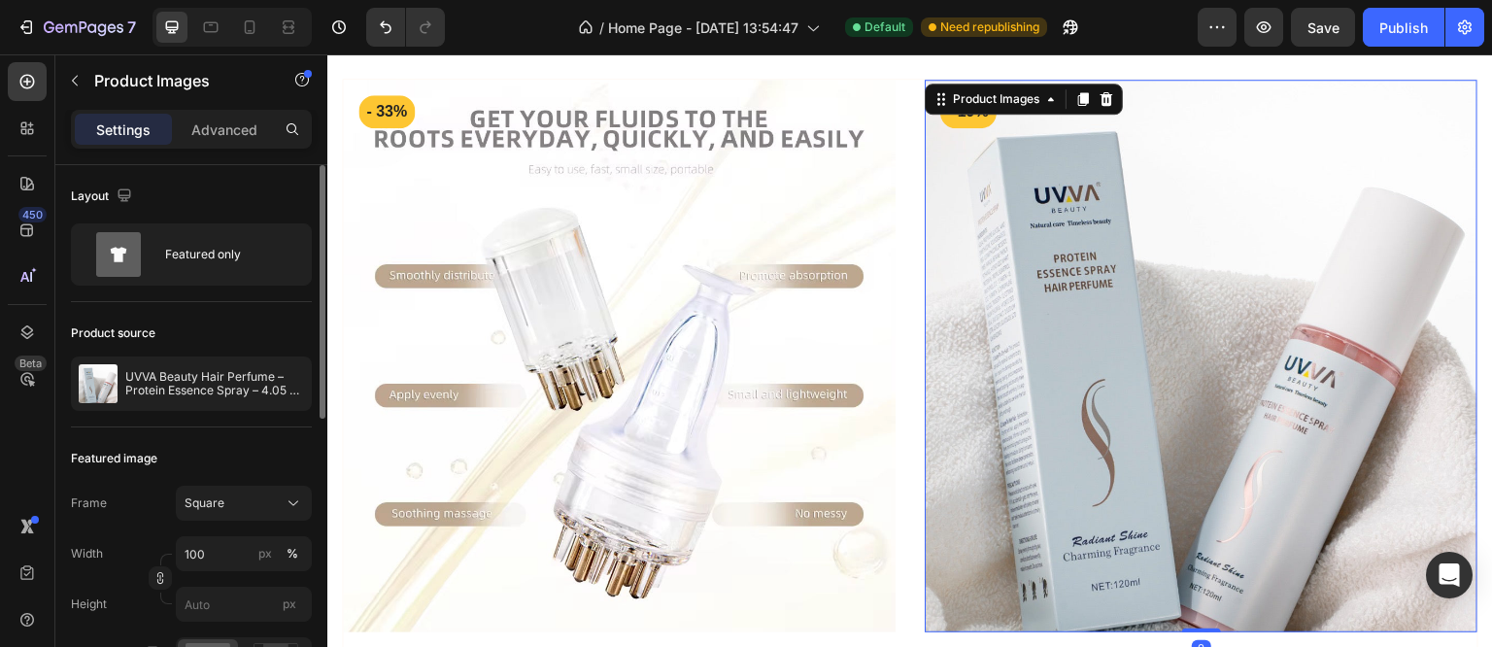
scroll to position [389, 0]
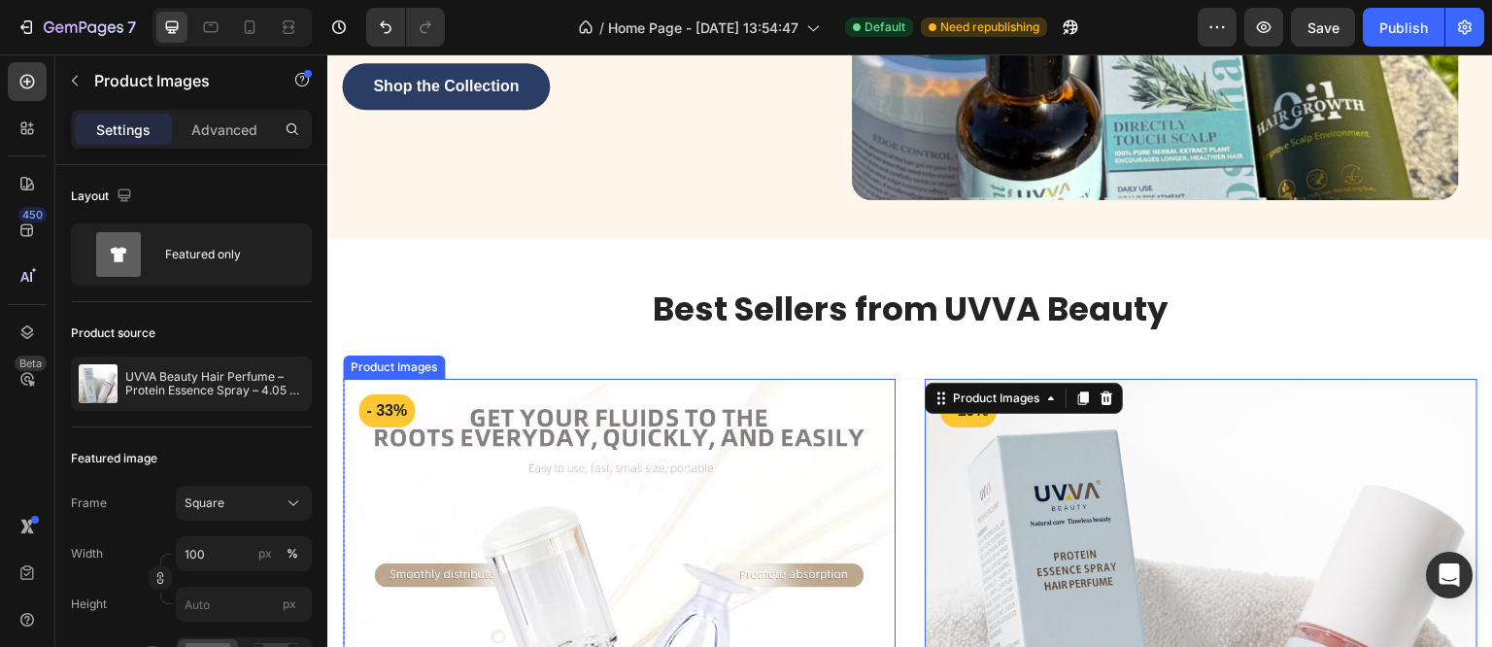
click at [358, 359] on div "Product Images" at bounding box center [394, 367] width 94 height 17
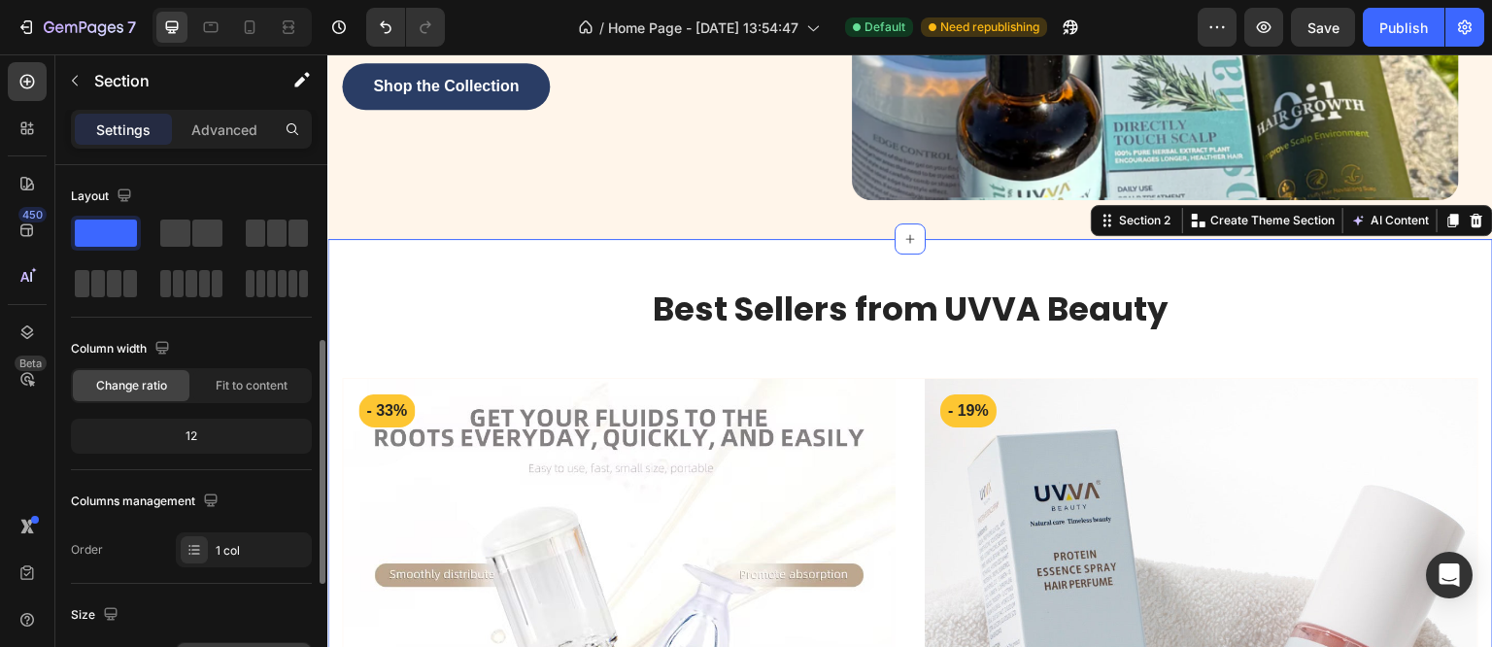
scroll to position [120, 0]
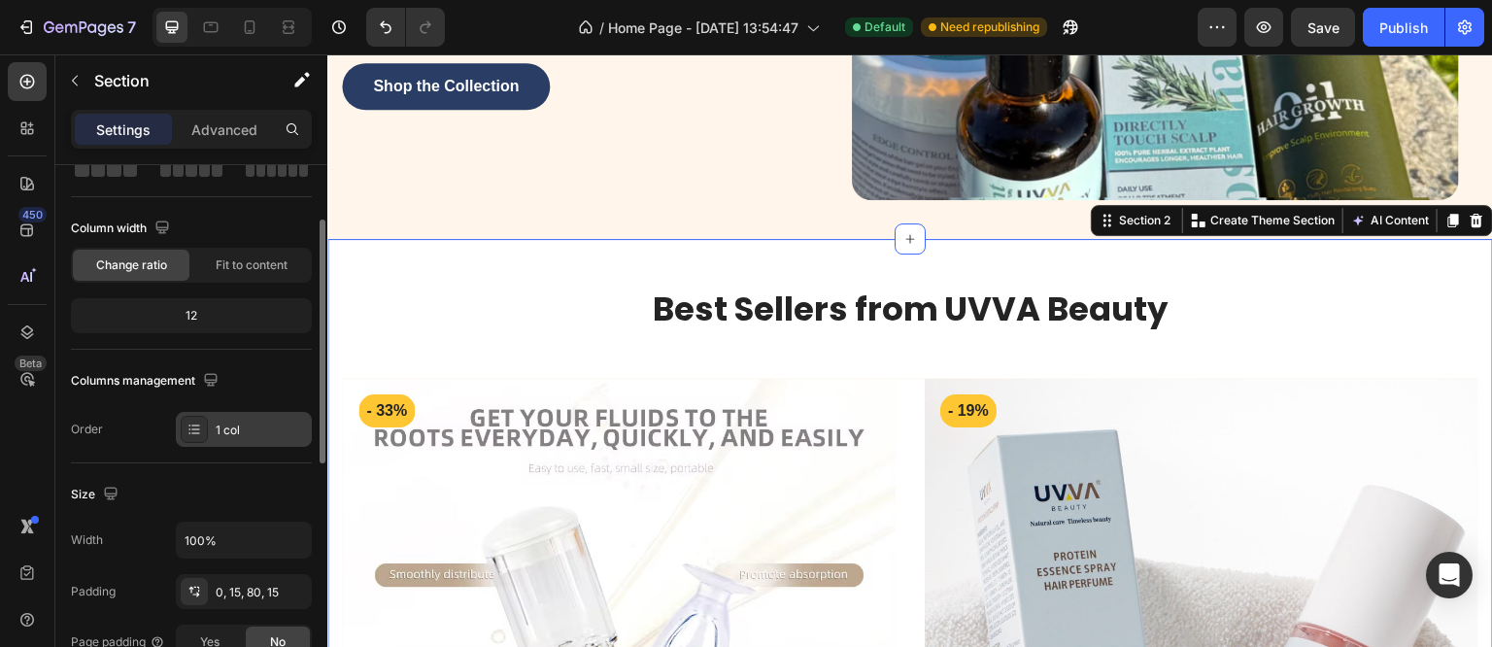
click at [247, 428] on div "1 col" at bounding box center [261, 430] width 91 height 17
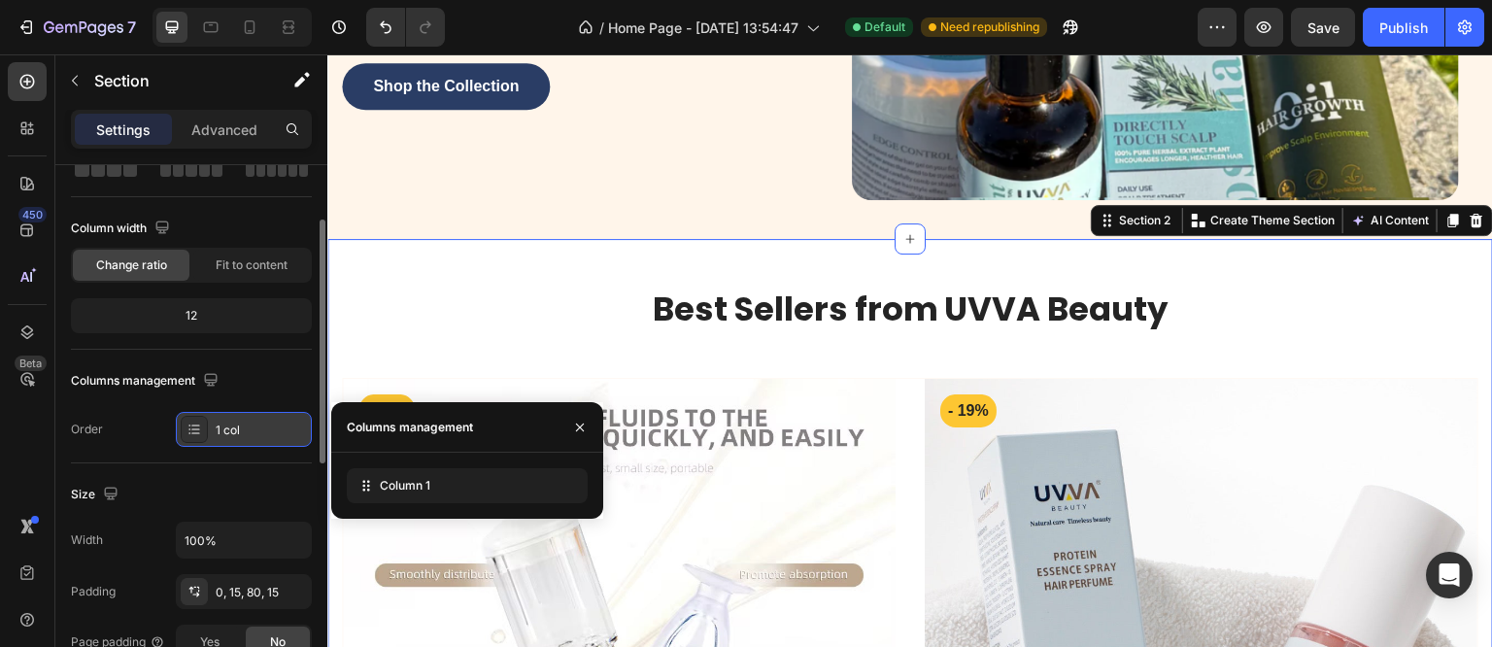
click at [247, 428] on div "1 col" at bounding box center [261, 430] width 91 height 17
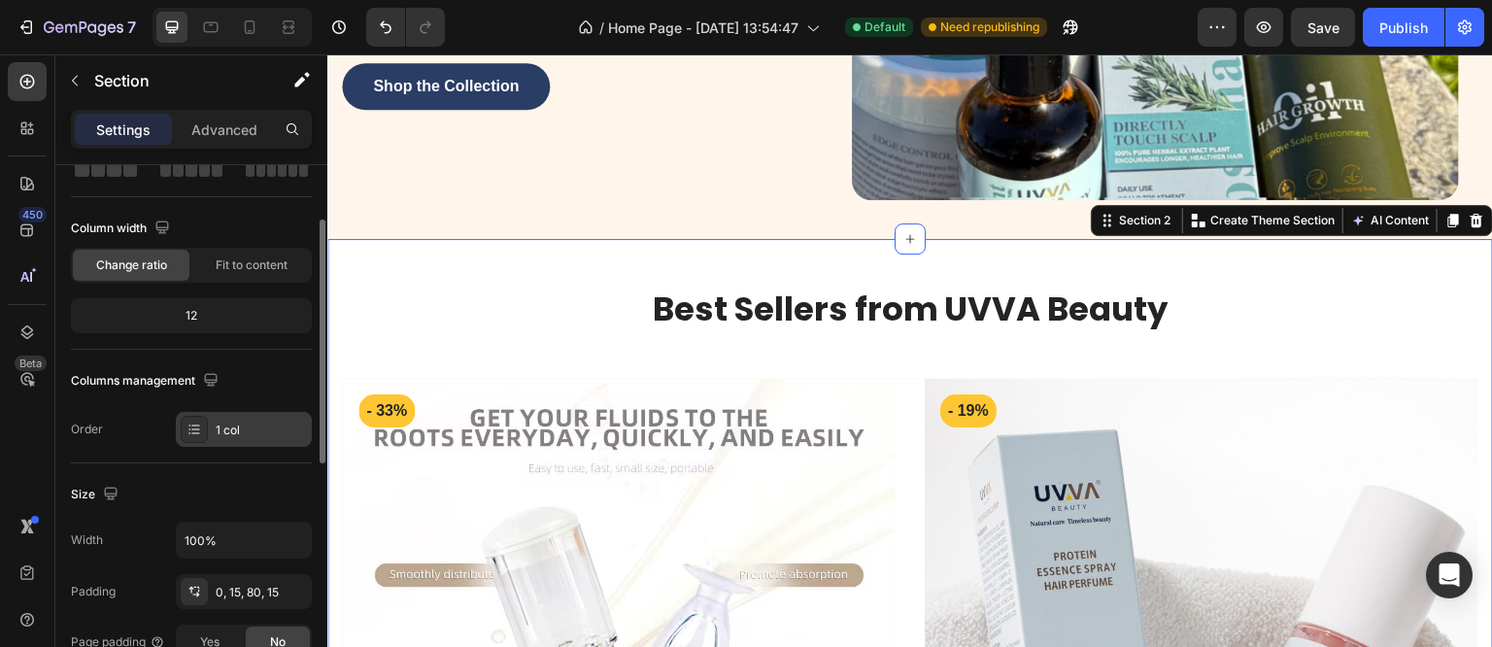
click at [247, 428] on div "1 col" at bounding box center [261, 430] width 91 height 17
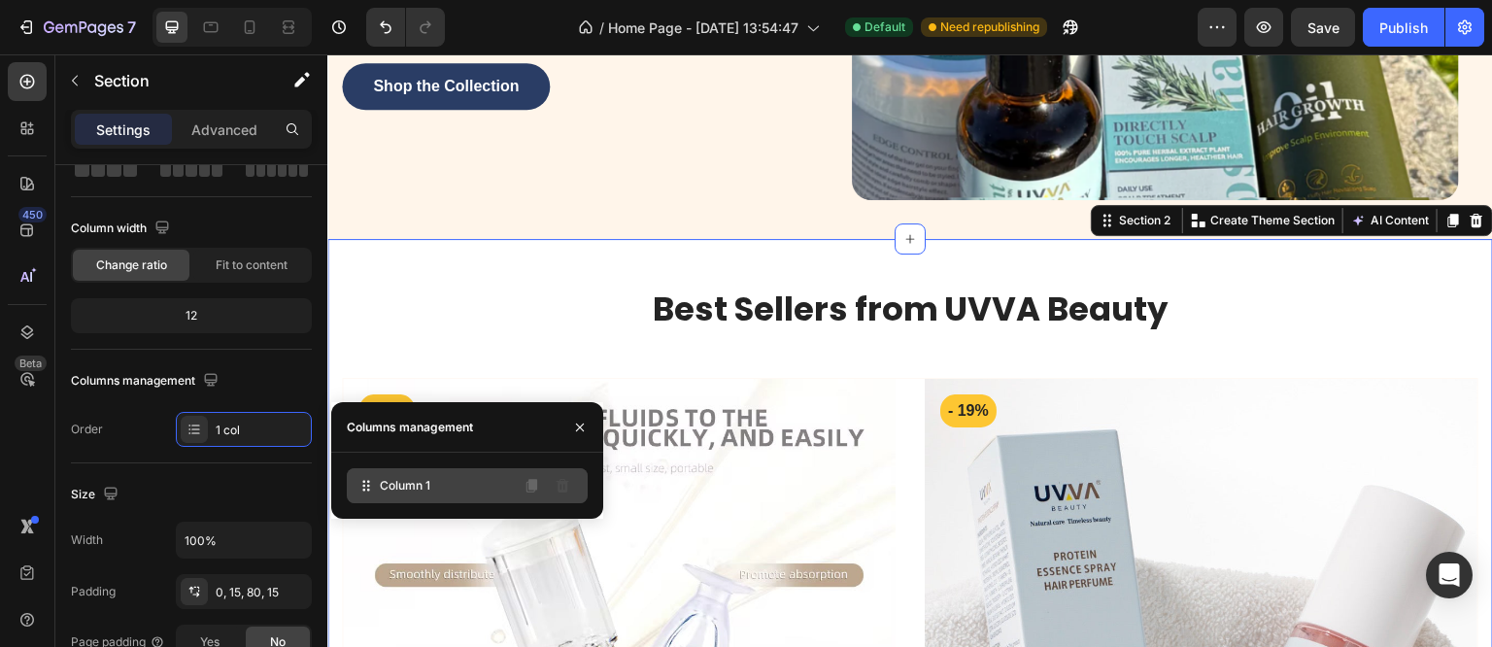
click at [423, 492] on span "Column 1" at bounding box center [405, 485] width 51 height 17
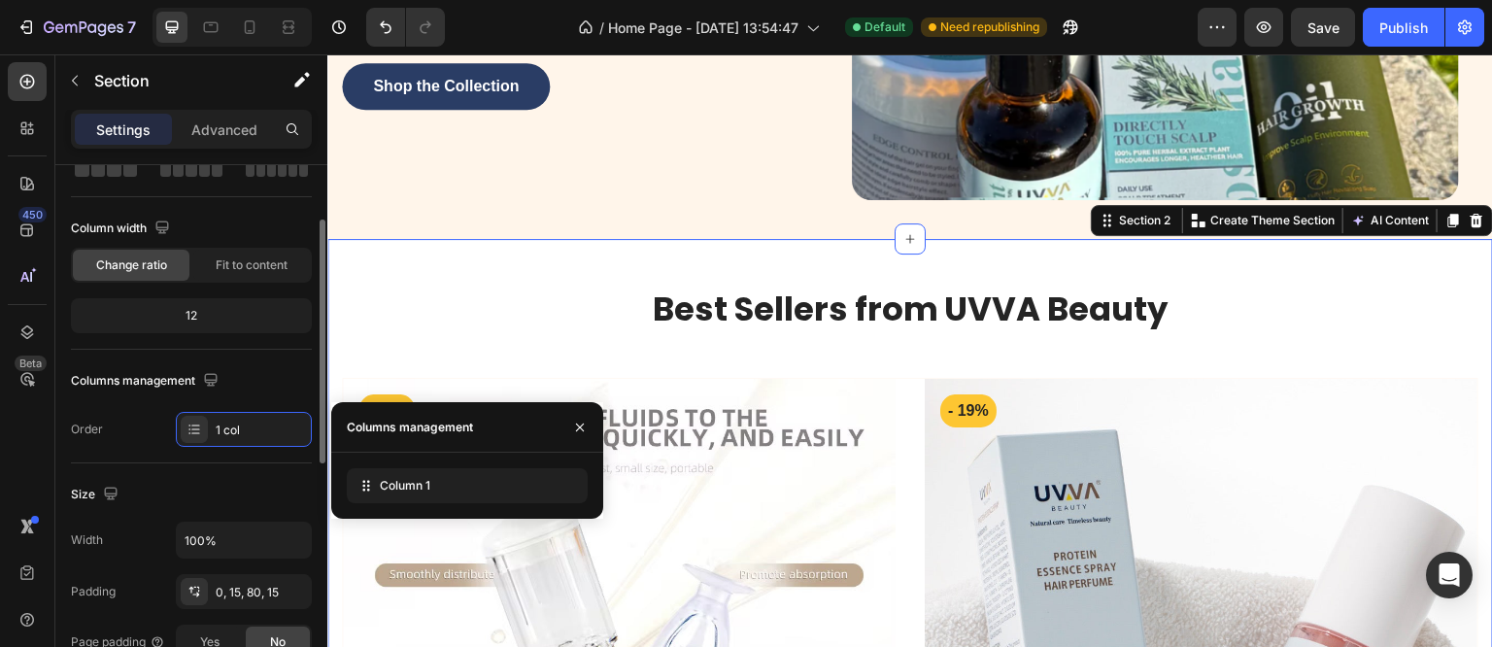
scroll to position [363, 0]
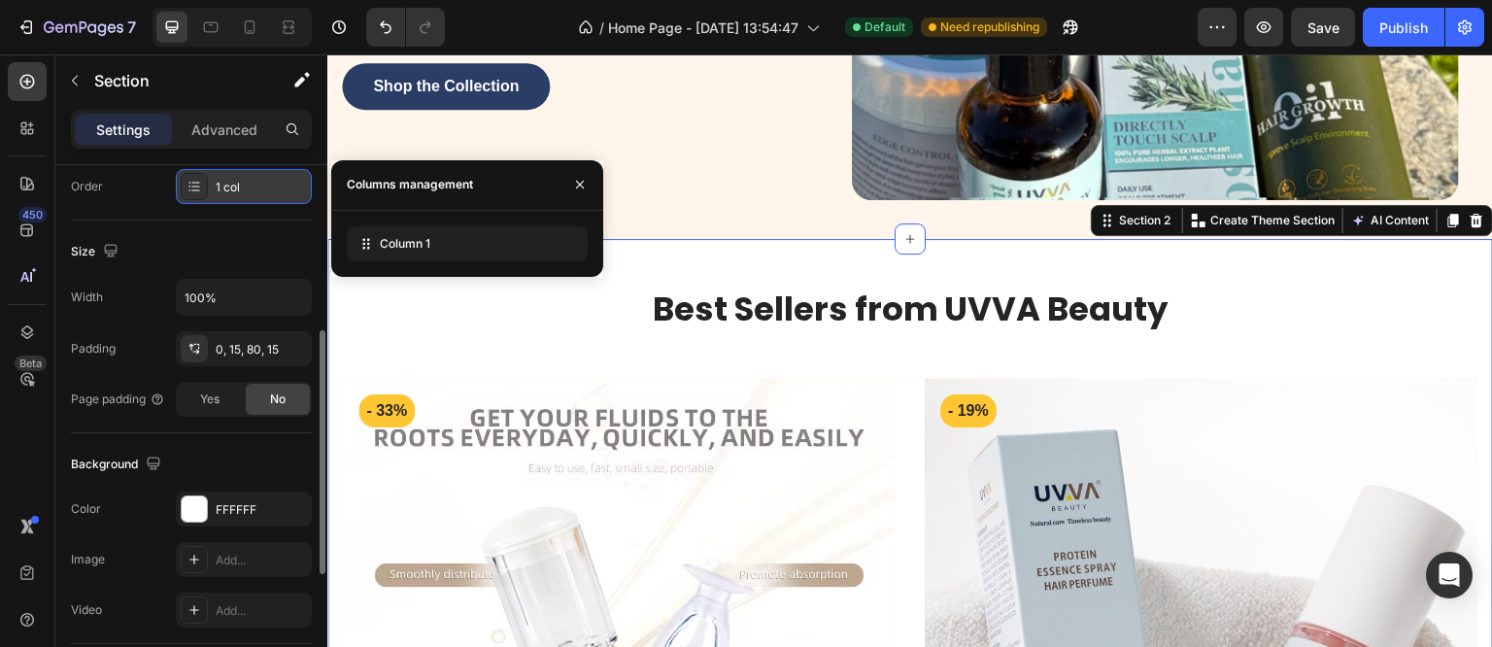
click at [192, 179] on icon at bounding box center [195, 187] width 16 height 16
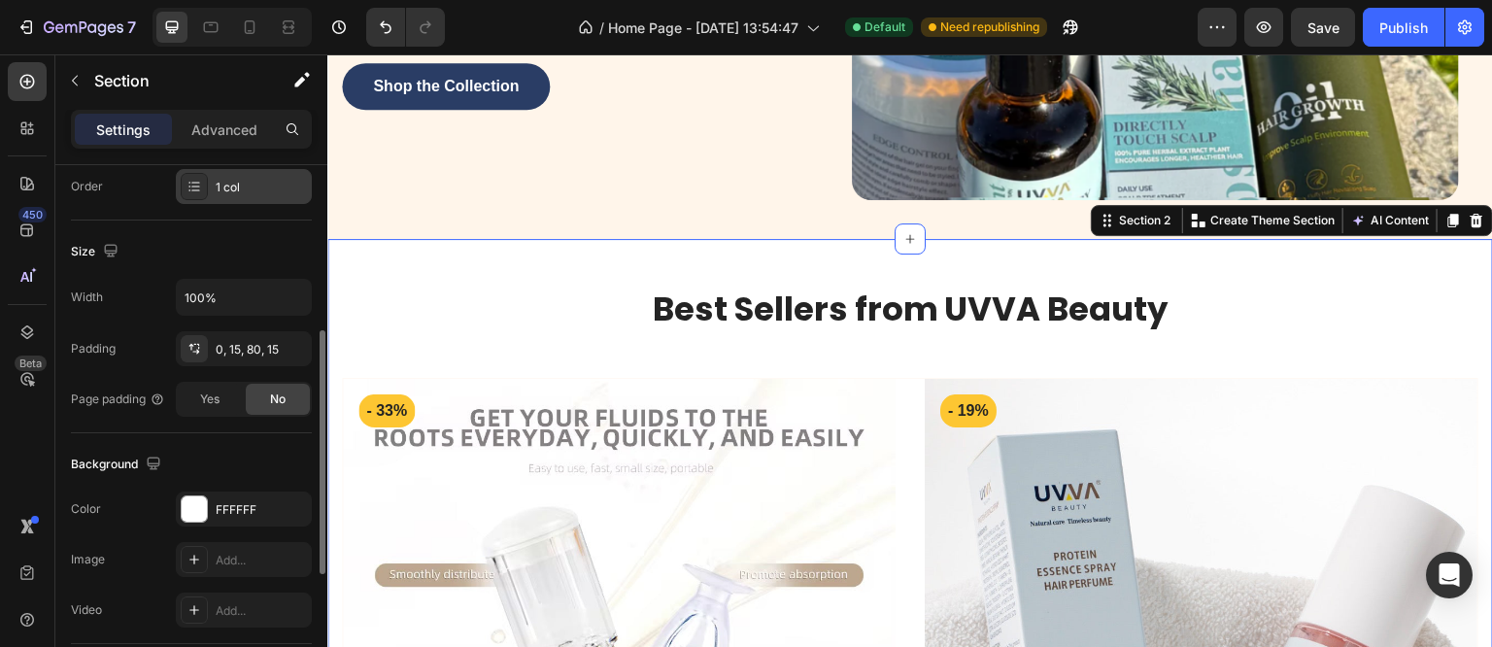
click at [192, 179] on icon at bounding box center [195, 187] width 16 height 16
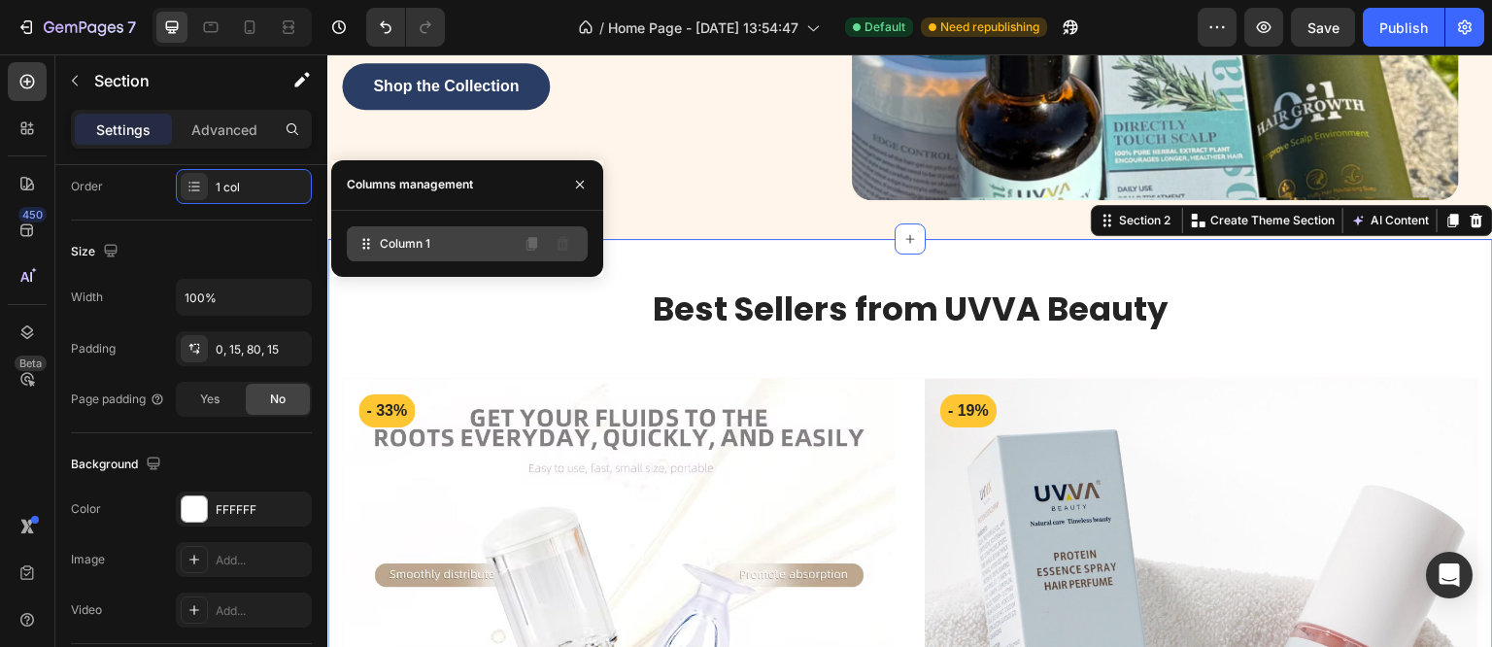
click at [414, 250] on span "Column 1" at bounding box center [405, 243] width 51 height 17
click at [497, 251] on div "Column 1" at bounding box center [467, 243] width 241 height 35
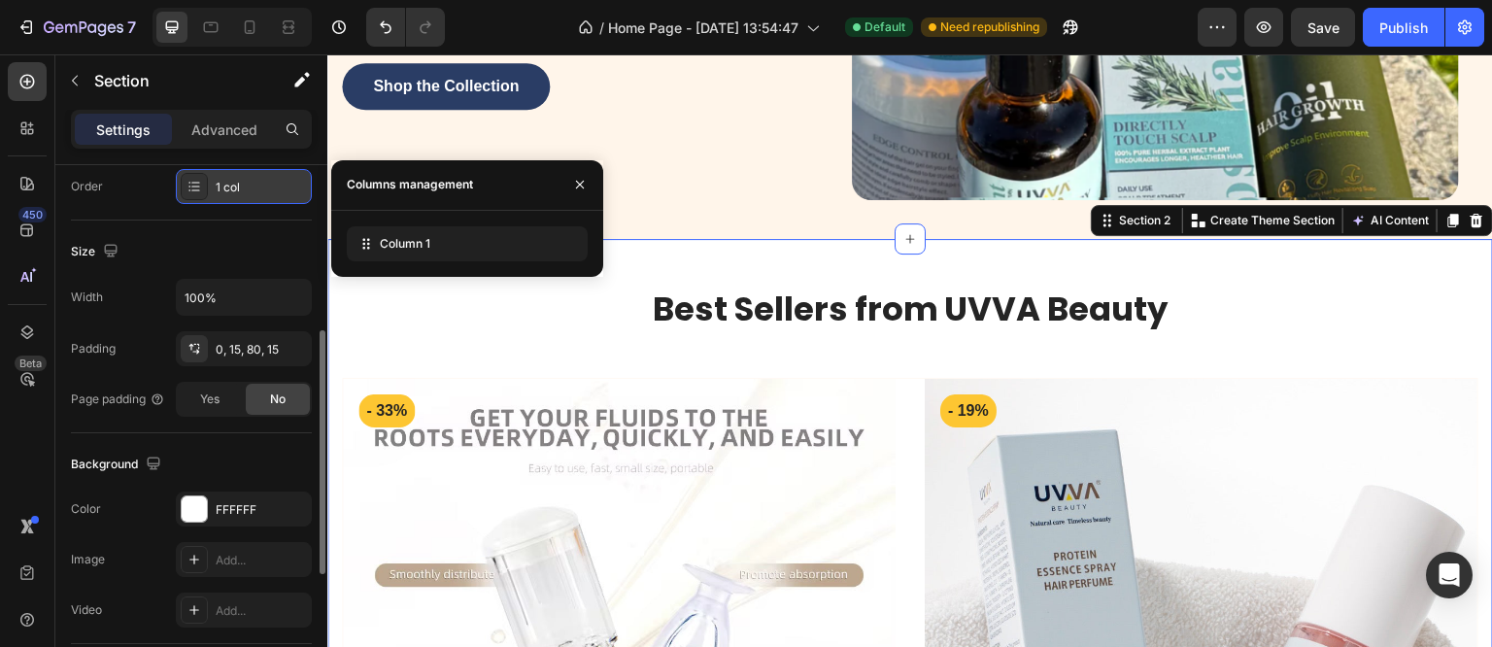
click at [207, 181] on div at bounding box center [194, 186] width 27 height 27
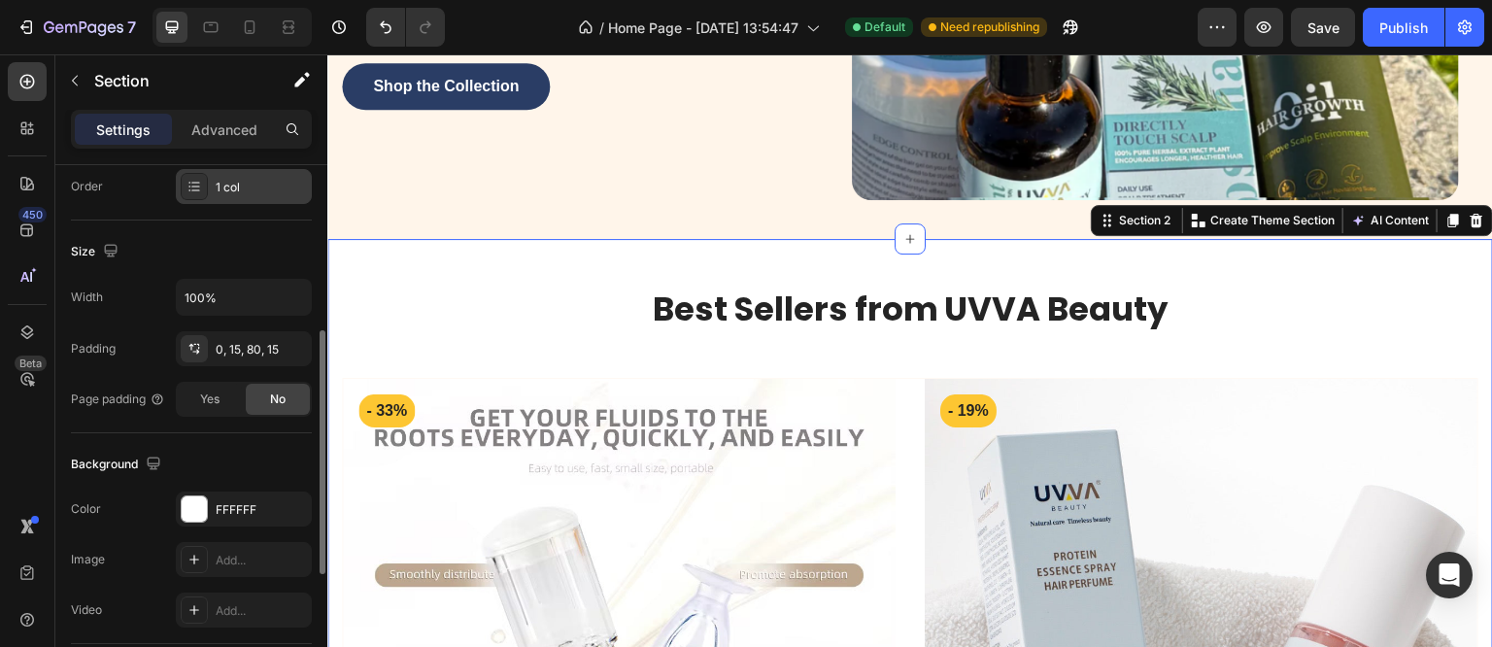
click at [222, 183] on div "1 col" at bounding box center [261, 187] width 91 height 17
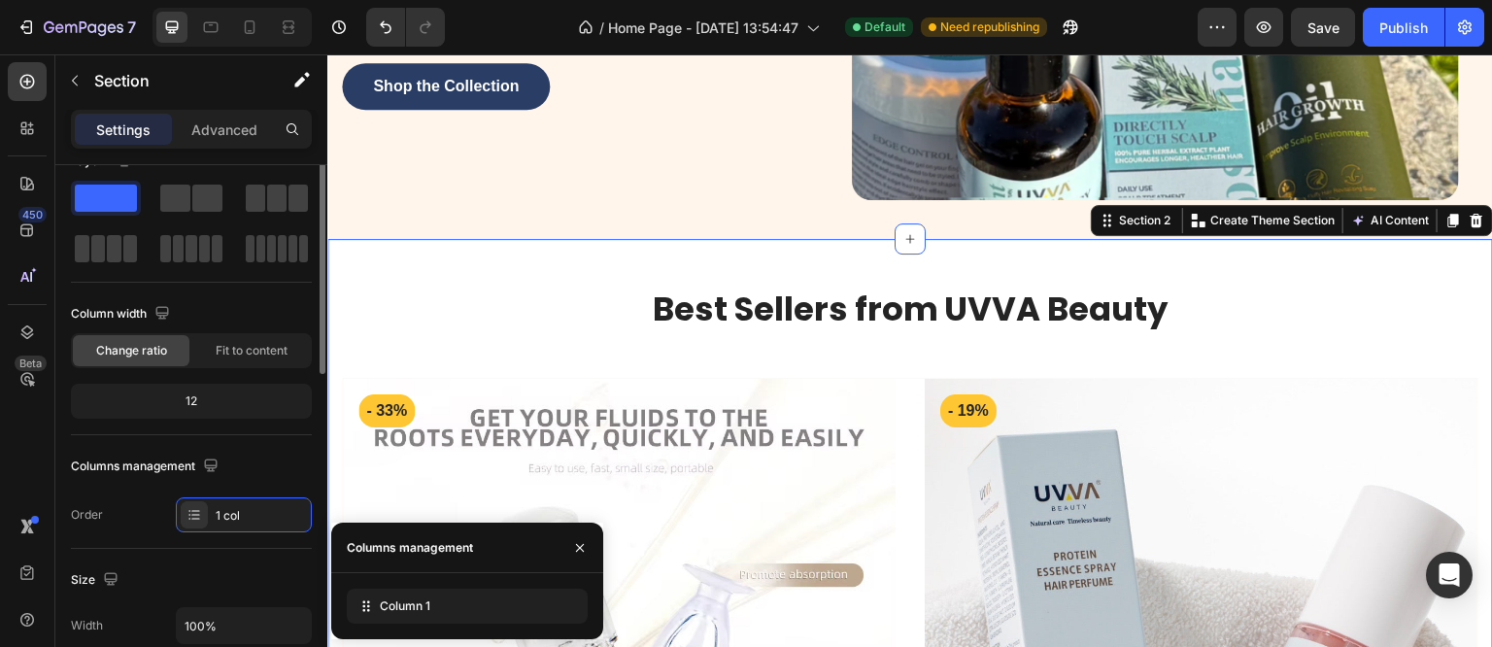
scroll to position [0, 0]
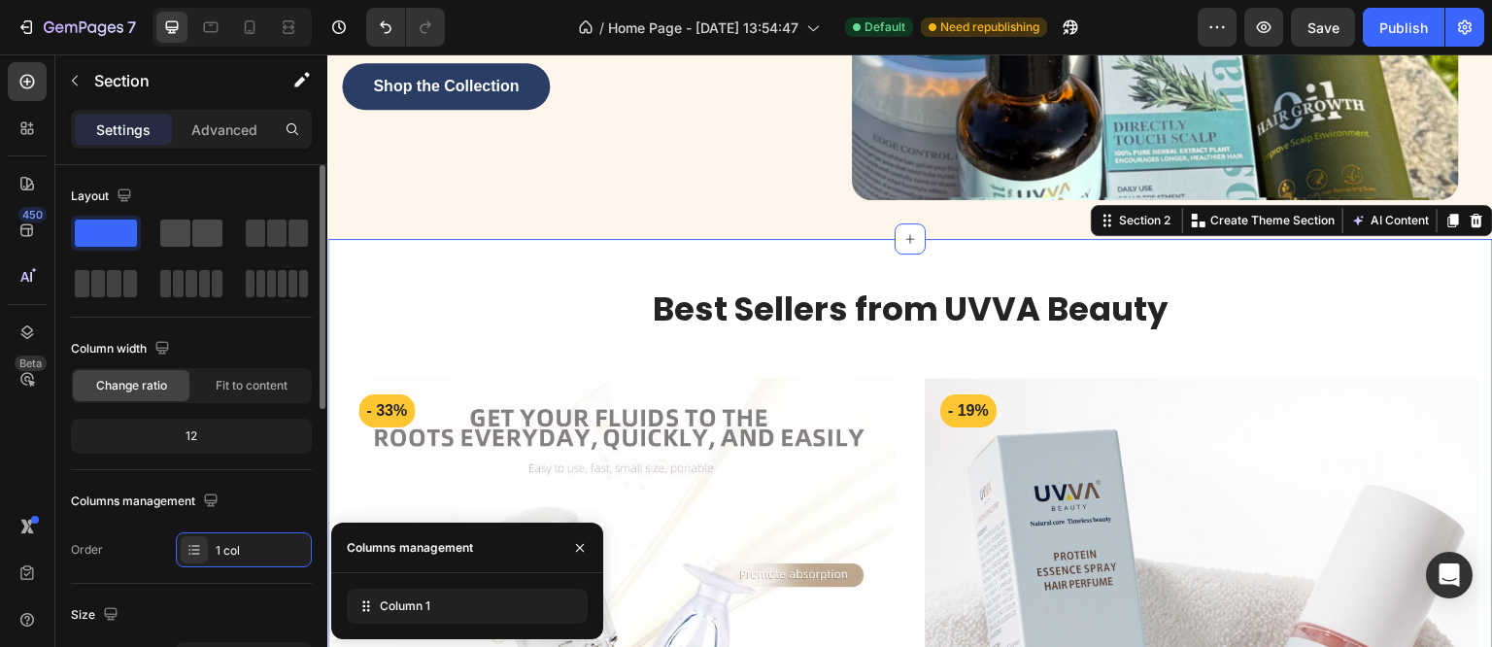
click at [188, 233] on span at bounding box center [175, 233] width 30 height 27
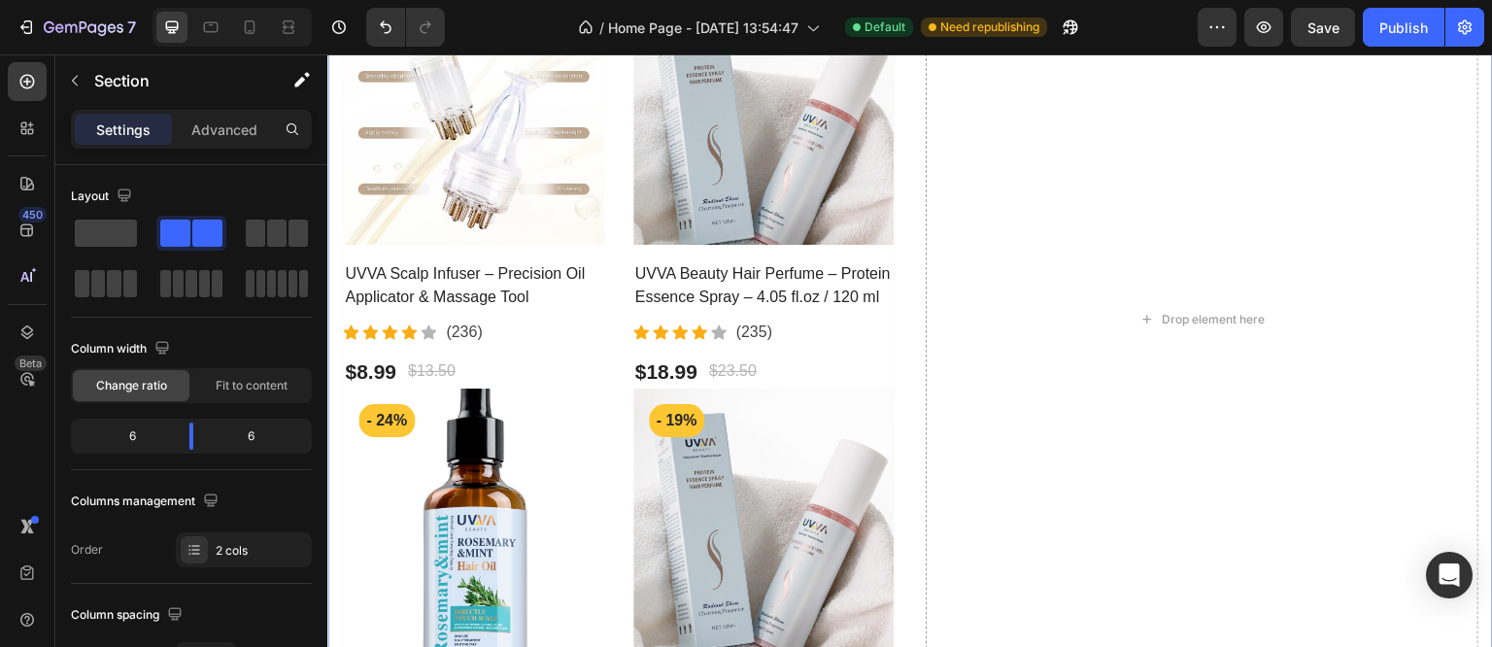
scroll to position [777, 0]
click at [869, 371] on div "$18.99 Product Price Product Price $23.50 Compare Price Compare Price Row" at bounding box center [763, 371] width 261 height 35
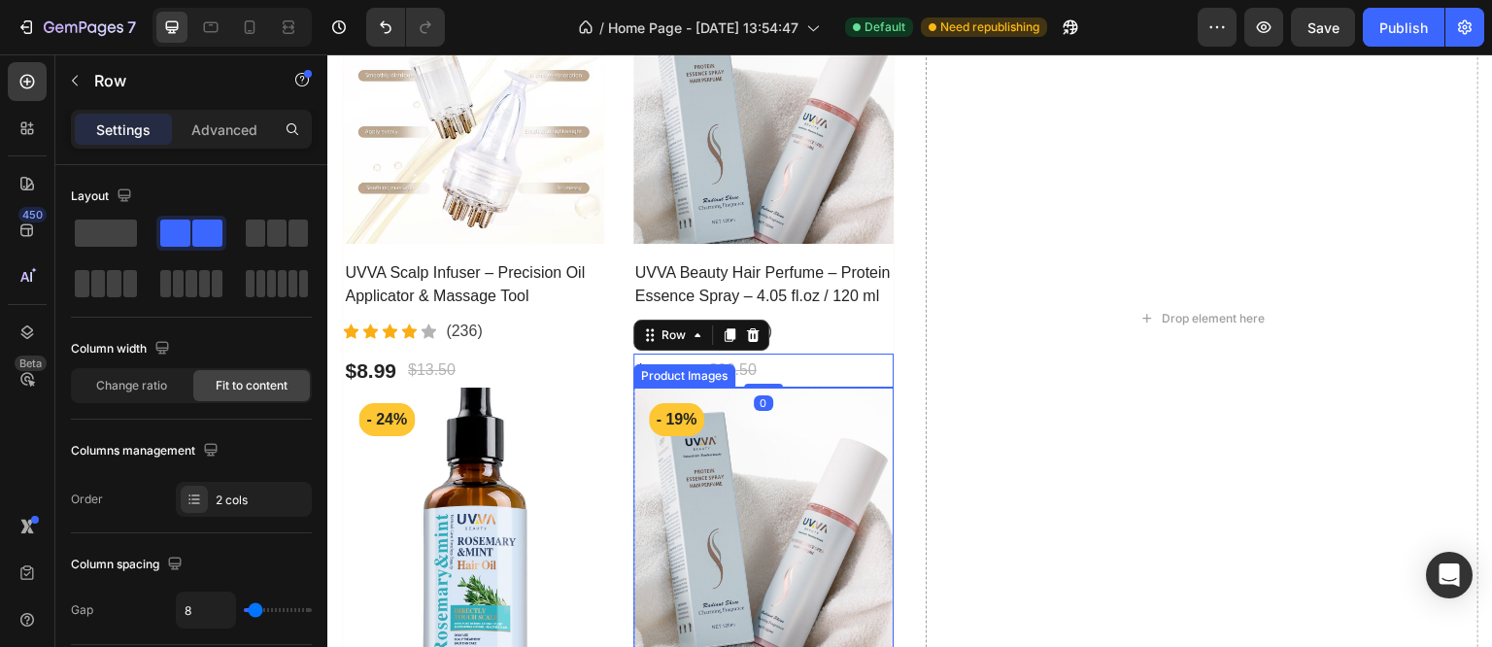
scroll to position [486, 0]
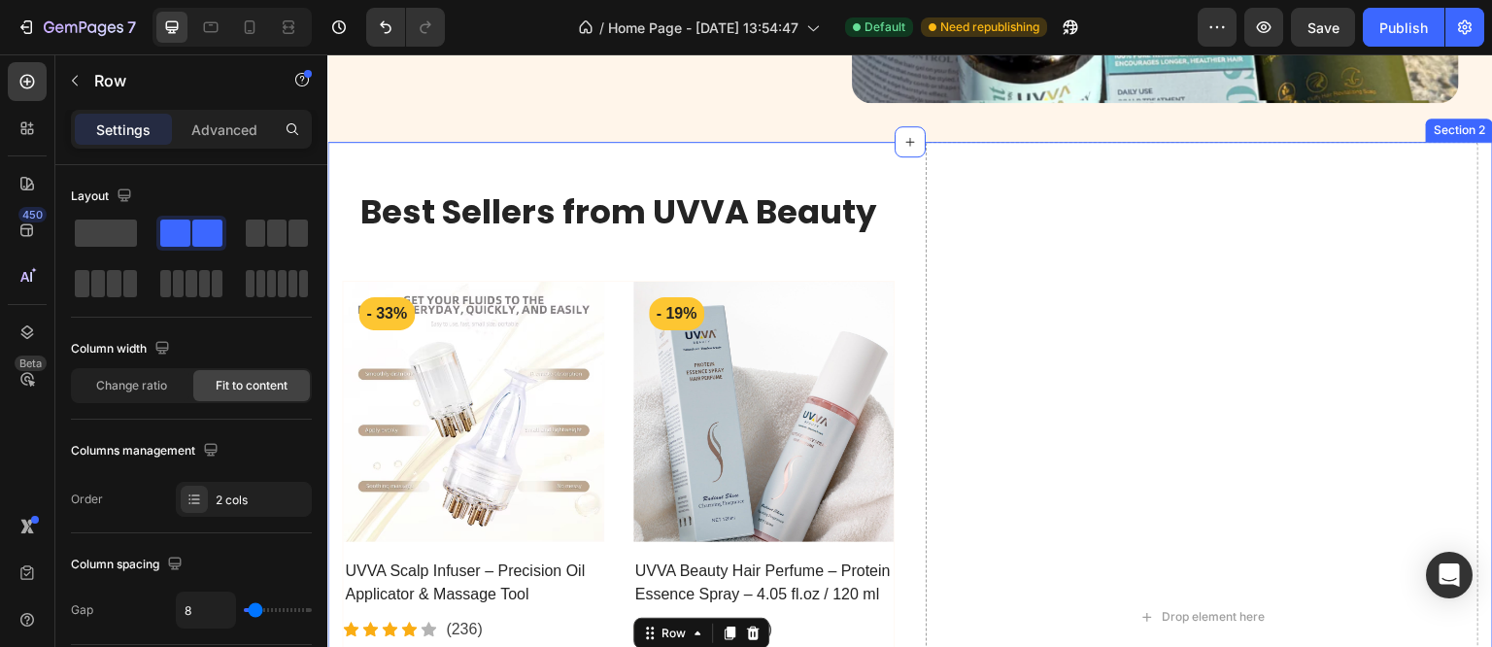
click at [504, 250] on div "Best Sellers from UVVA Beauty Heading Row Product Images - 33% Product Badge Ro…" at bounding box center [618, 617] width 553 height 951
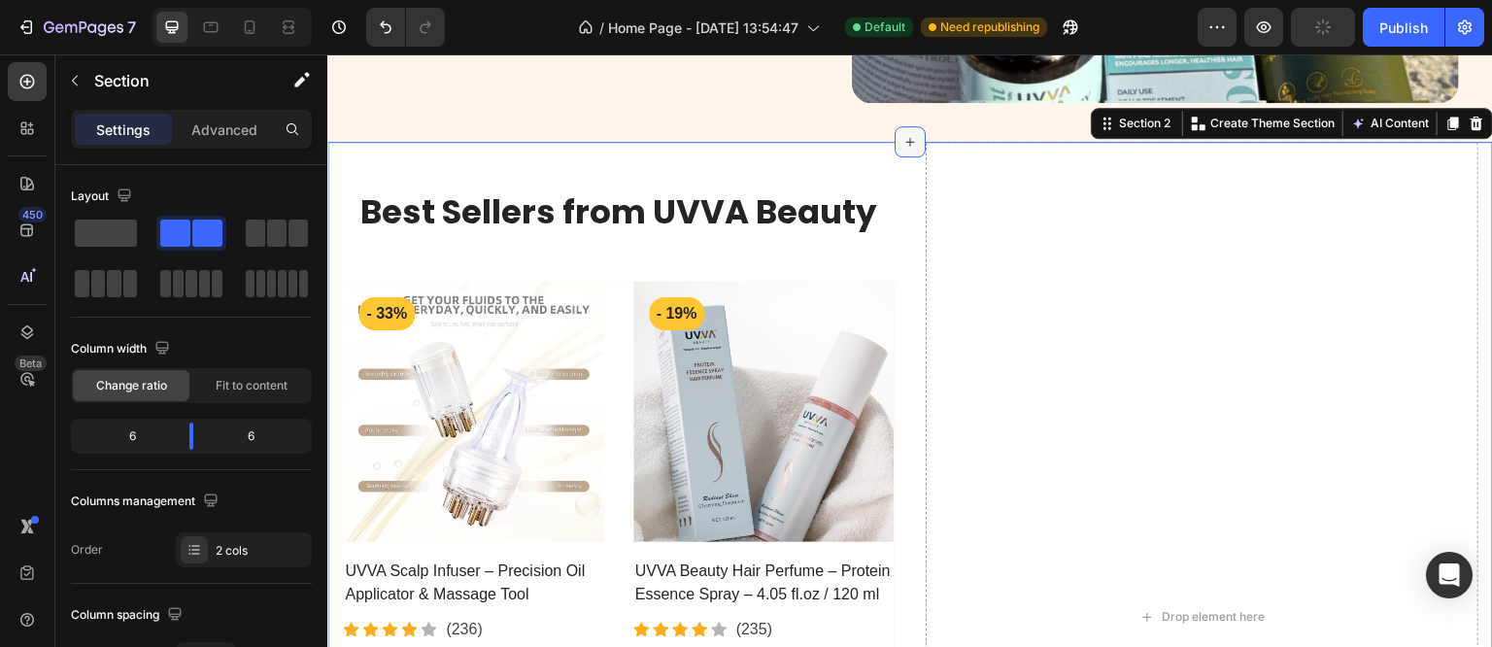
click at [912, 148] on div at bounding box center [910, 141] width 31 height 31
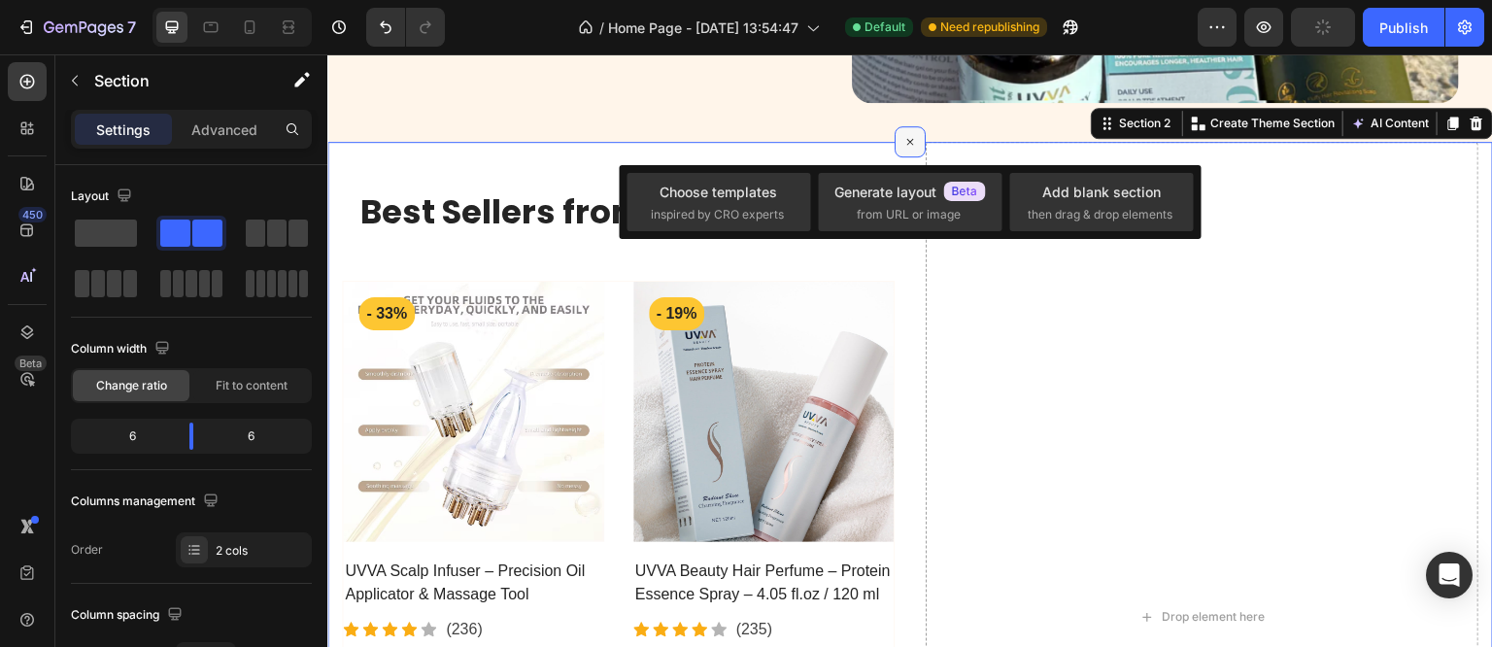
click at [912, 148] on div at bounding box center [910, 141] width 31 height 31
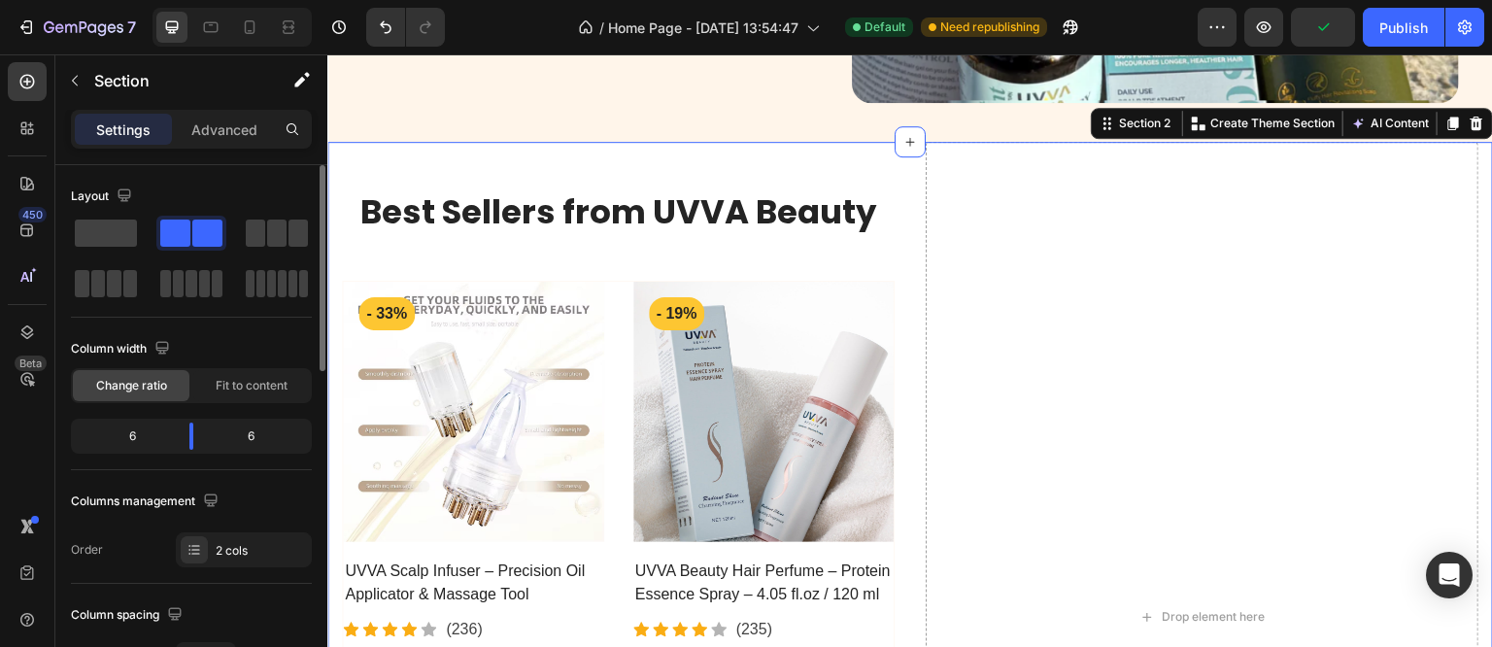
click at [151, 431] on div "6" at bounding box center [124, 436] width 99 height 27
click at [125, 439] on div "6" at bounding box center [124, 436] width 99 height 27
click at [127, 234] on span at bounding box center [106, 233] width 62 height 27
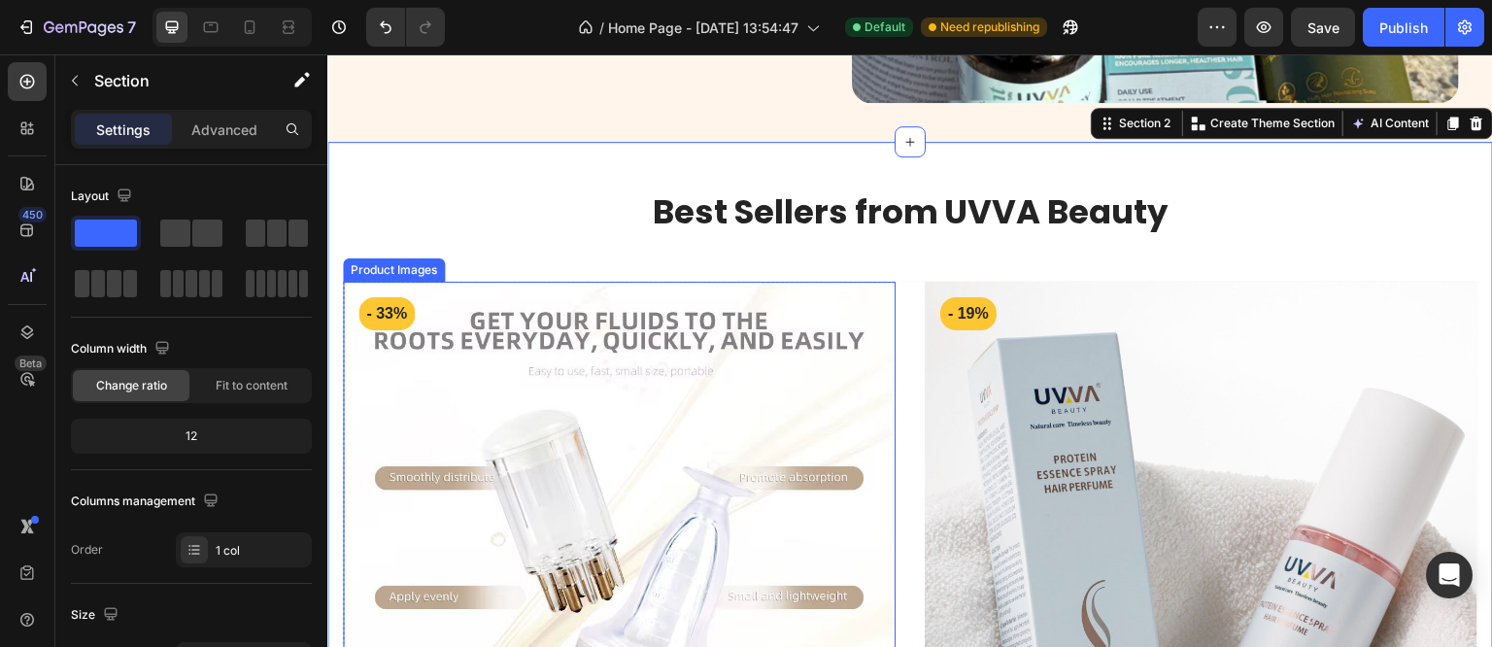
click at [401, 282] on img at bounding box center [619, 558] width 553 height 553
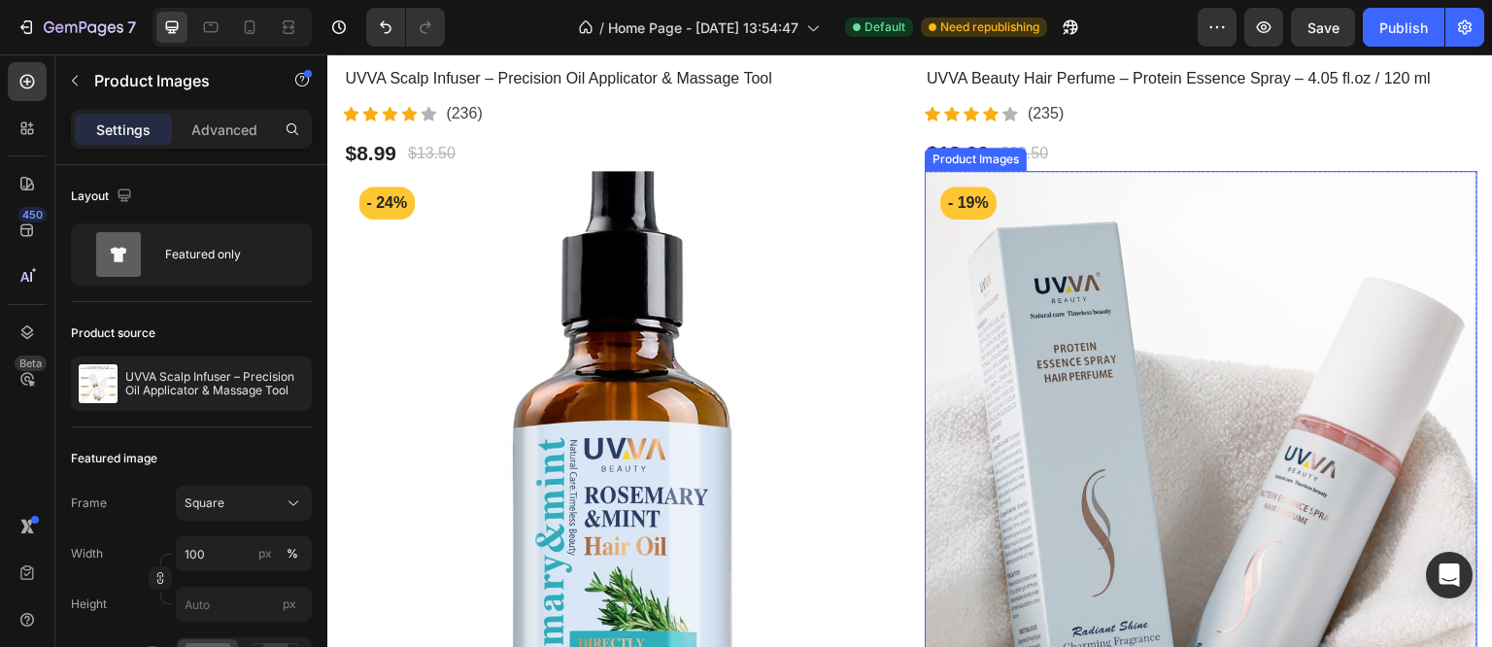
scroll to position [1069, 0]
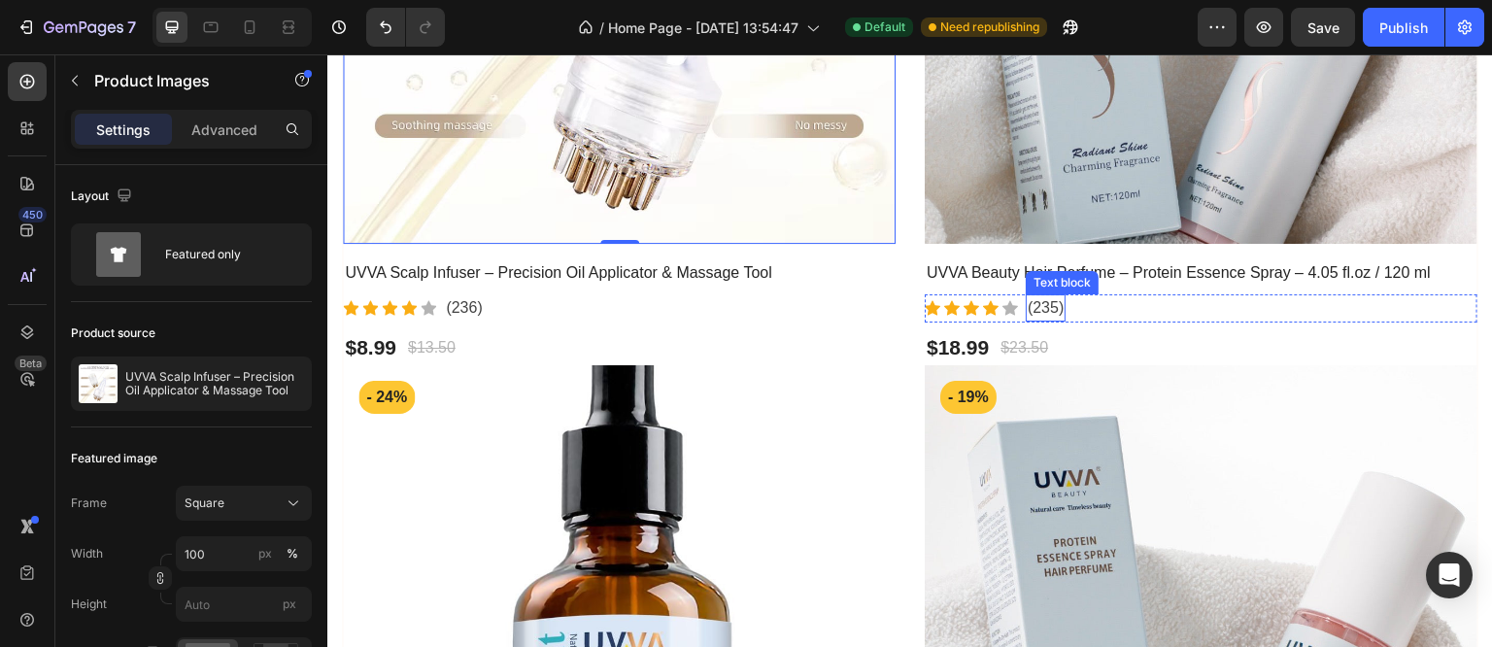
click at [1037, 271] on div "Text block" at bounding box center [1062, 282] width 73 height 23
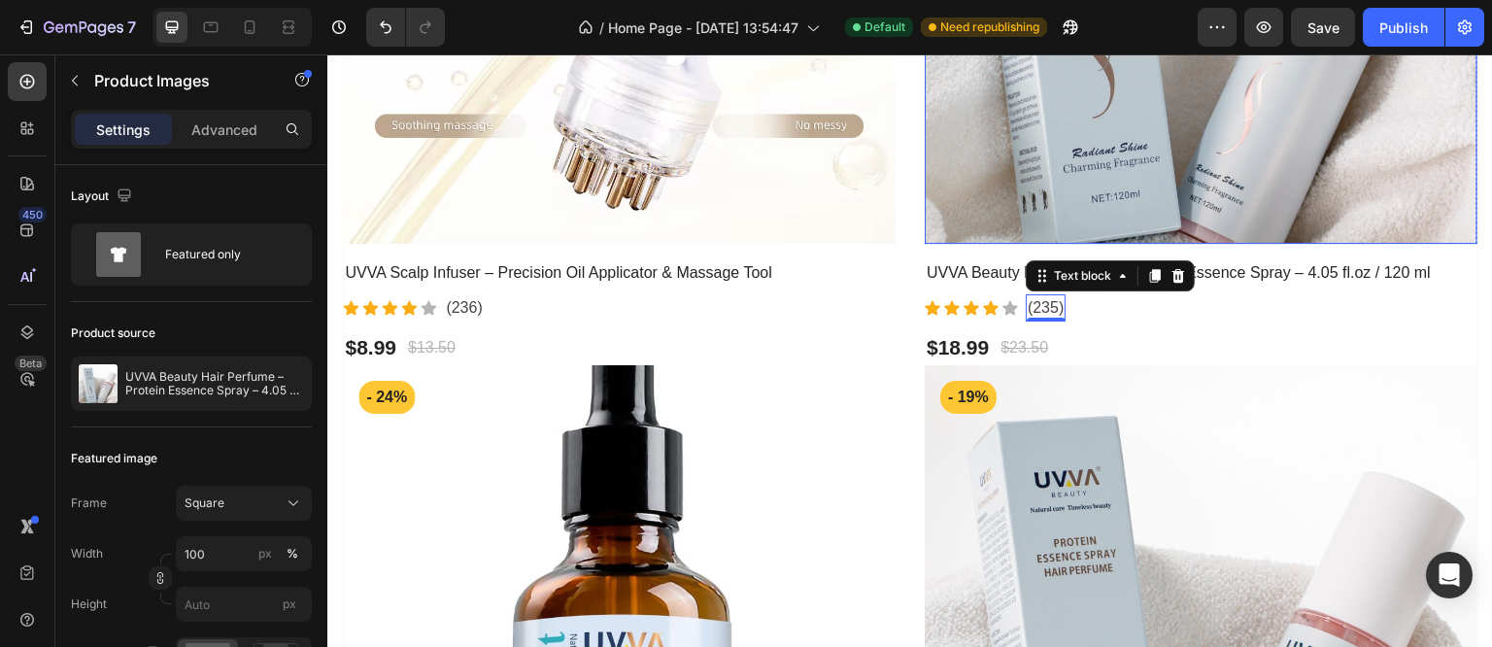
drag, startPoint x: 992, startPoint y: 176, endPoint x: 862, endPoint y: 252, distance: 150.6
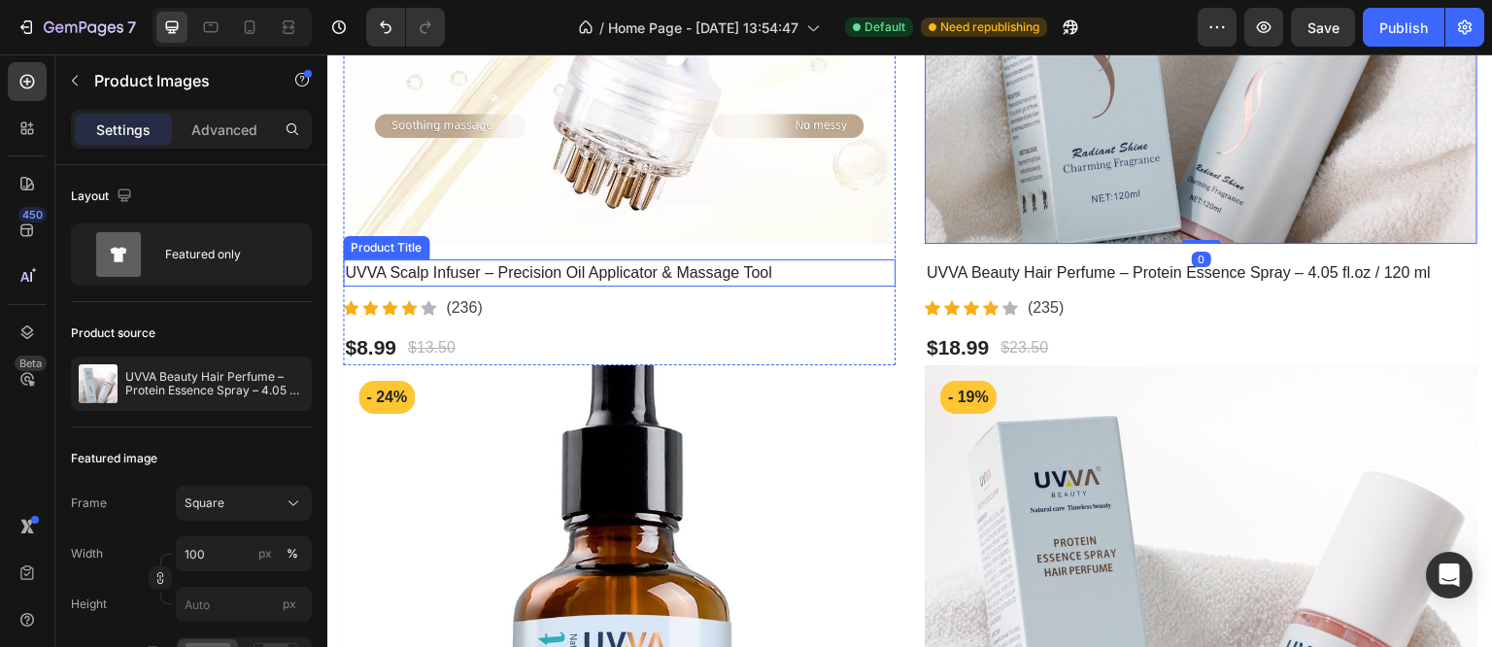
drag, startPoint x: 877, startPoint y: 287, endPoint x: 943, endPoint y: 320, distance: 73.9
click at [877, 294] on div "Icon Icon Icon Icon Icon Icon List Hoz (236) Text block" at bounding box center [619, 308] width 553 height 28
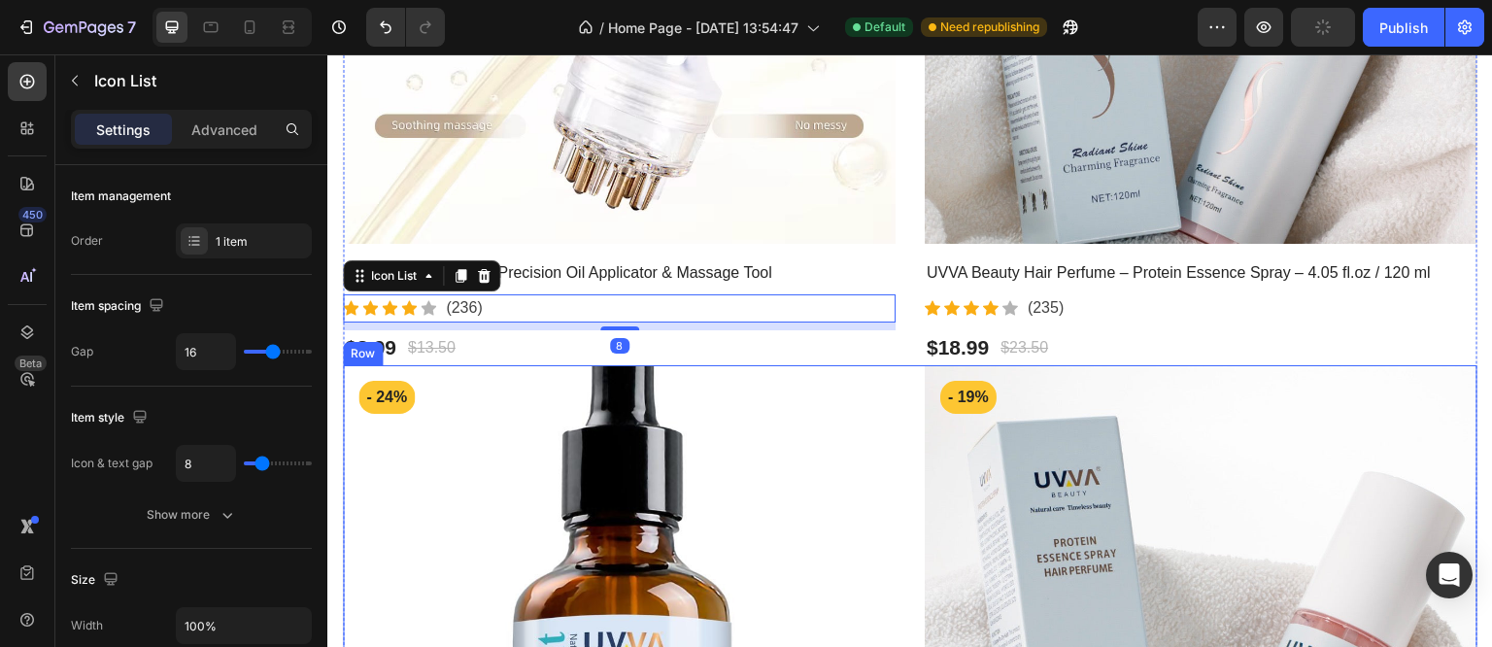
scroll to position [777, 0]
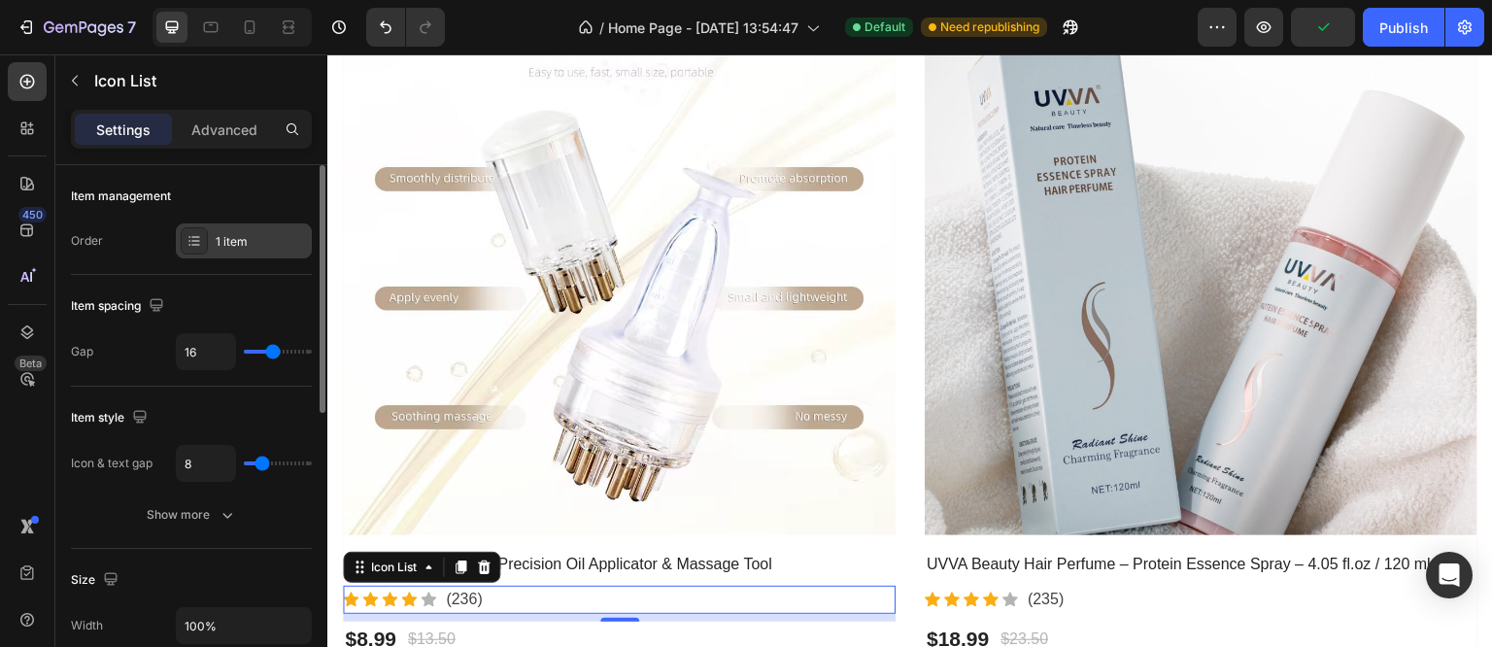
click at [233, 246] on div "1 item" at bounding box center [261, 241] width 91 height 17
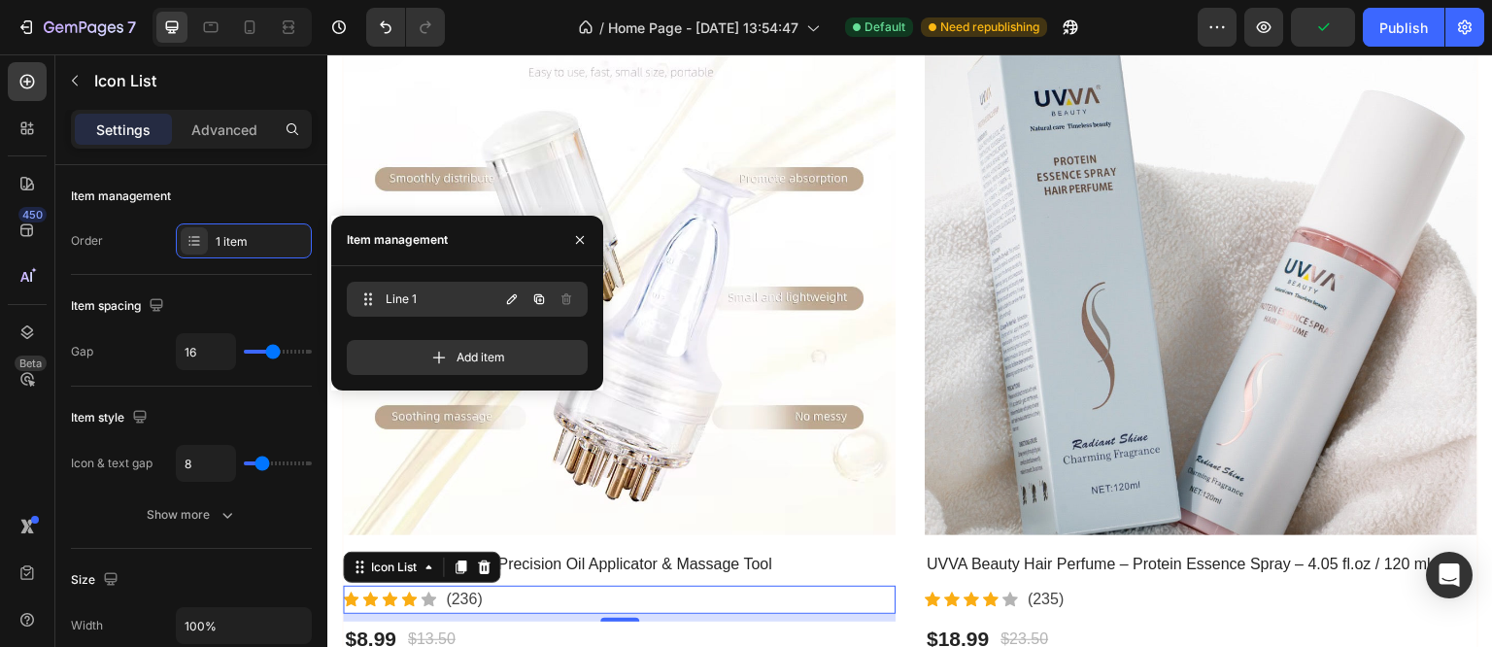
click at [407, 304] on span "Line 1" at bounding box center [441, 298] width 110 height 17
click at [544, 307] on button "button" at bounding box center [539, 299] width 27 height 27
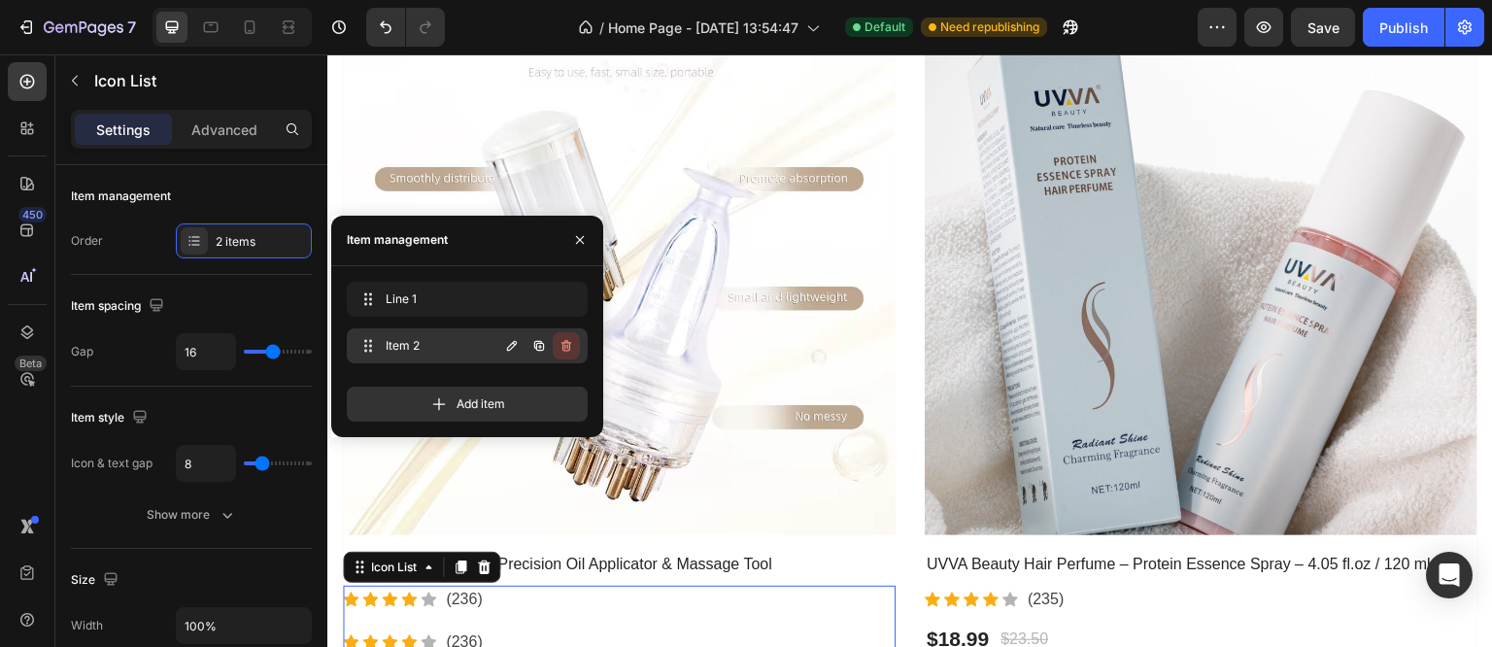
click at [569, 347] on icon "button" at bounding box center [567, 346] width 10 height 12
click at [554, 337] on div "Delete" at bounding box center [553, 345] width 36 height 17
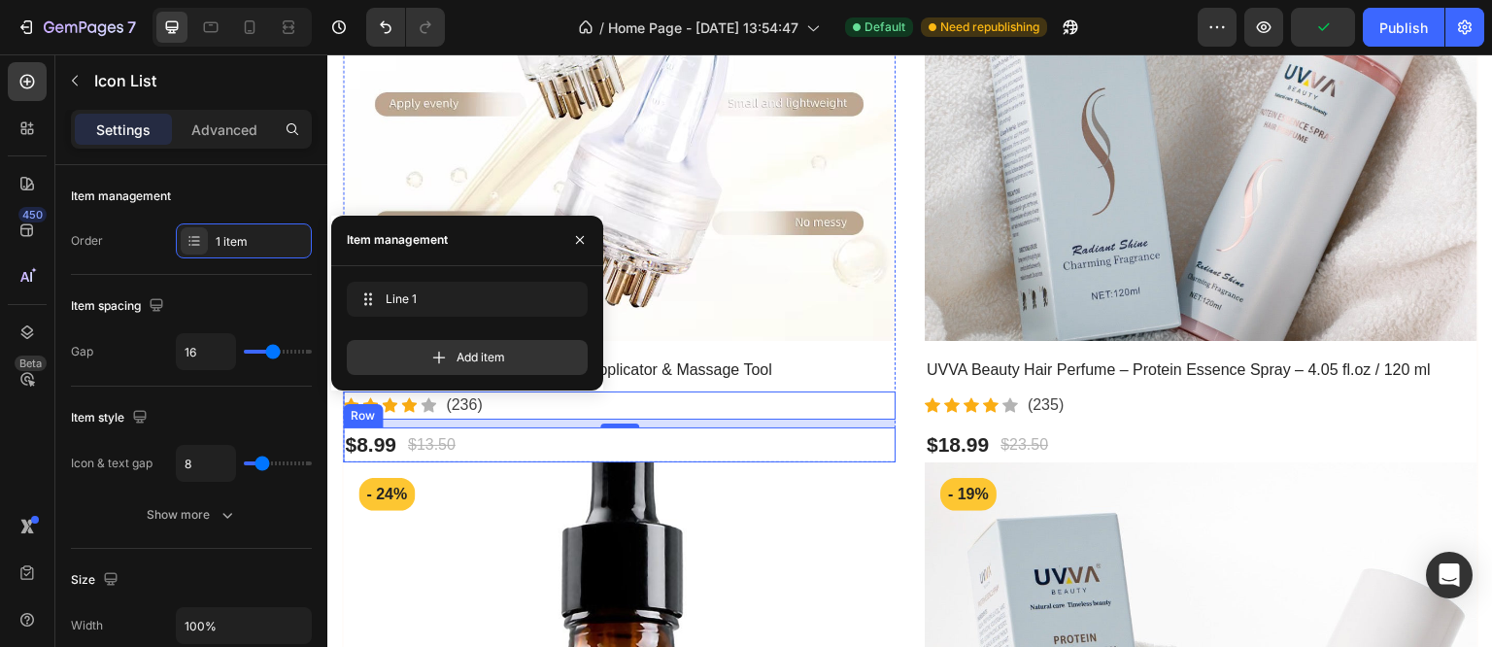
scroll to position [583, 0]
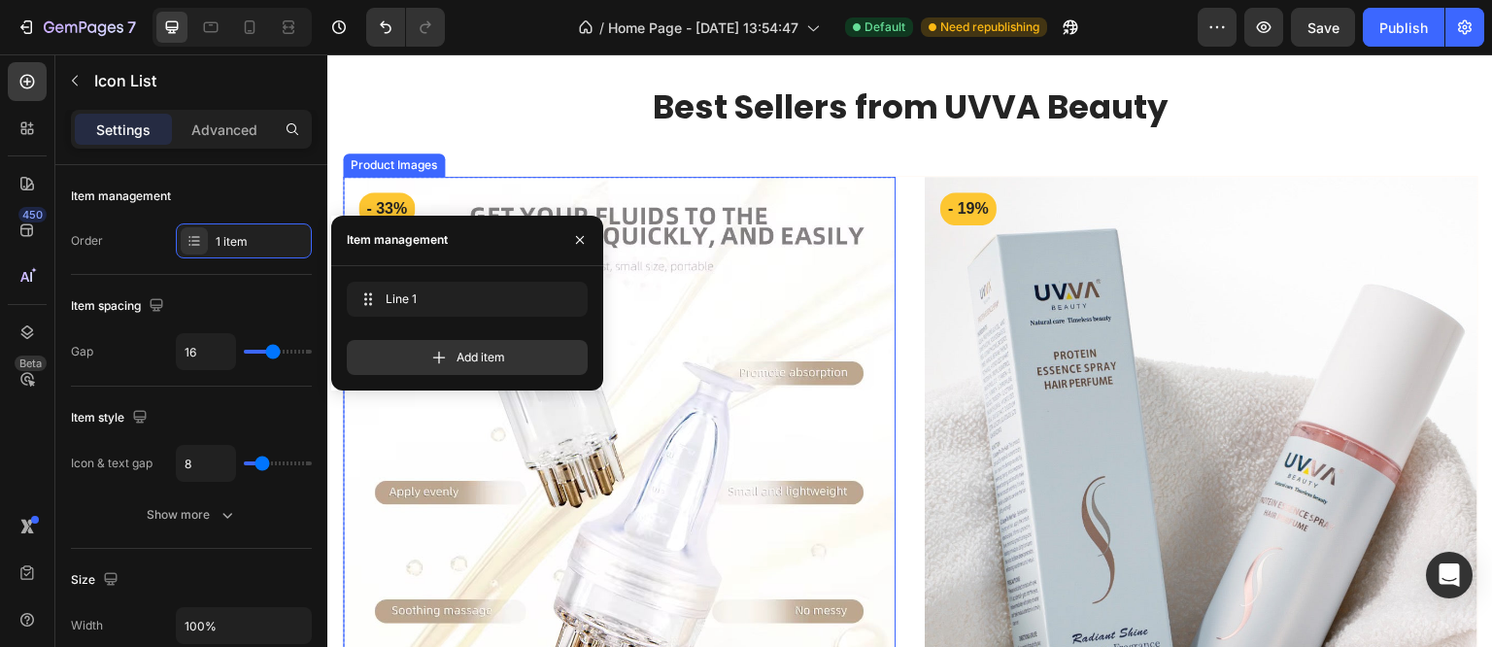
click at [748, 197] on img at bounding box center [619, 453] width 553 height 553
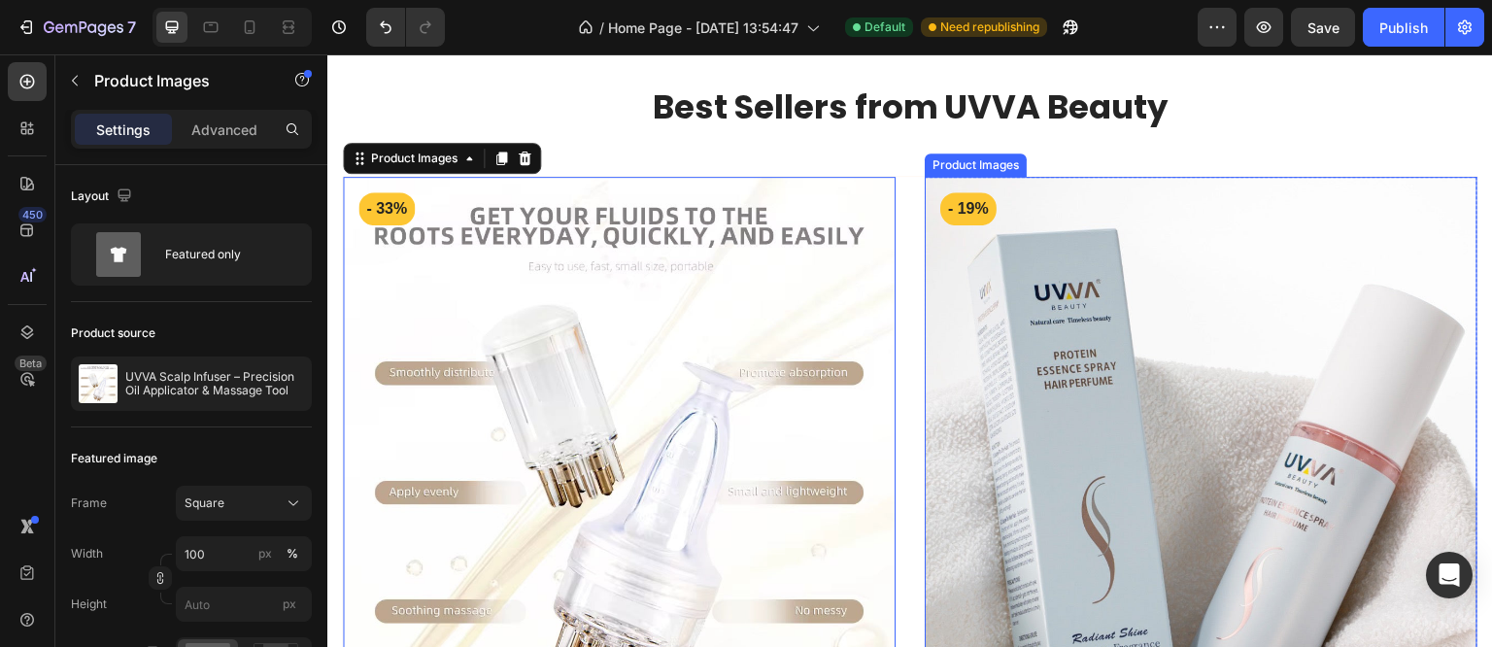
click at [925, 198] on img at bounding box center [1201, 453] width 553 height 553
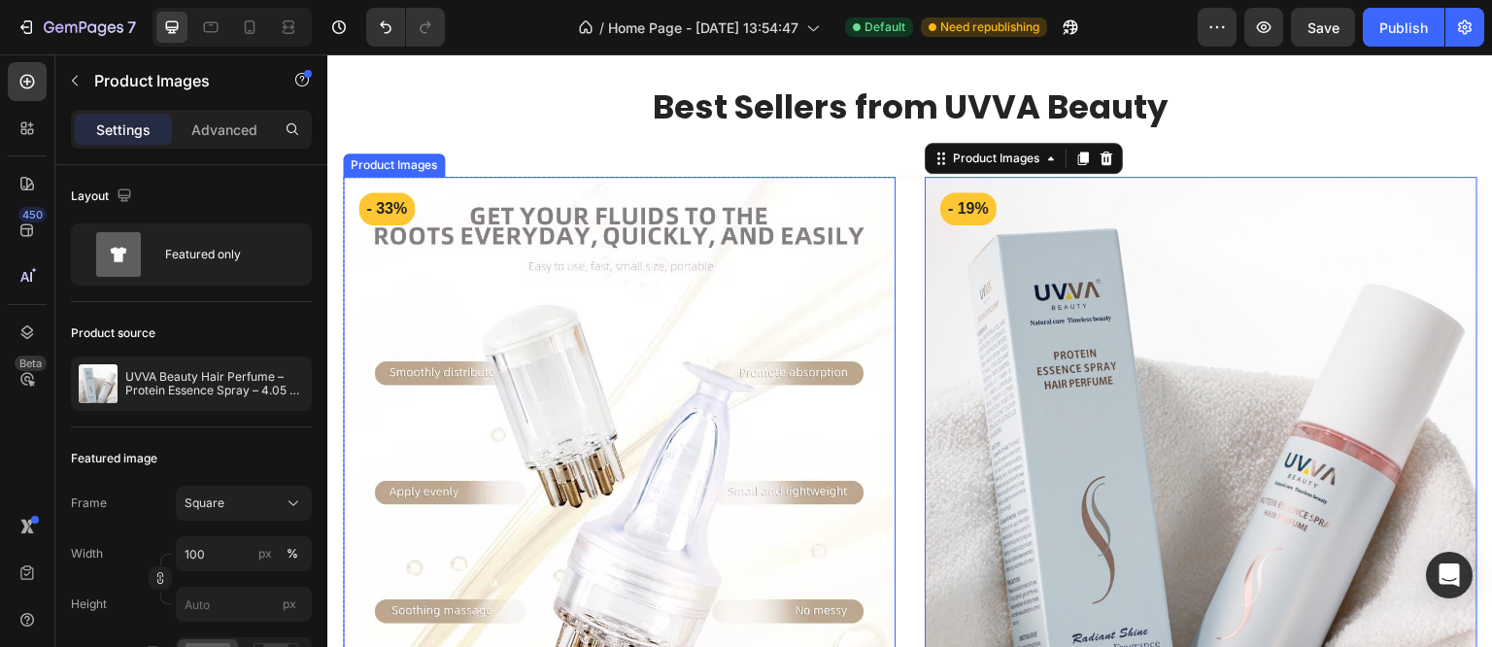
click at [869, 197] on img at bounding box center [619, 453] width 553 height 553
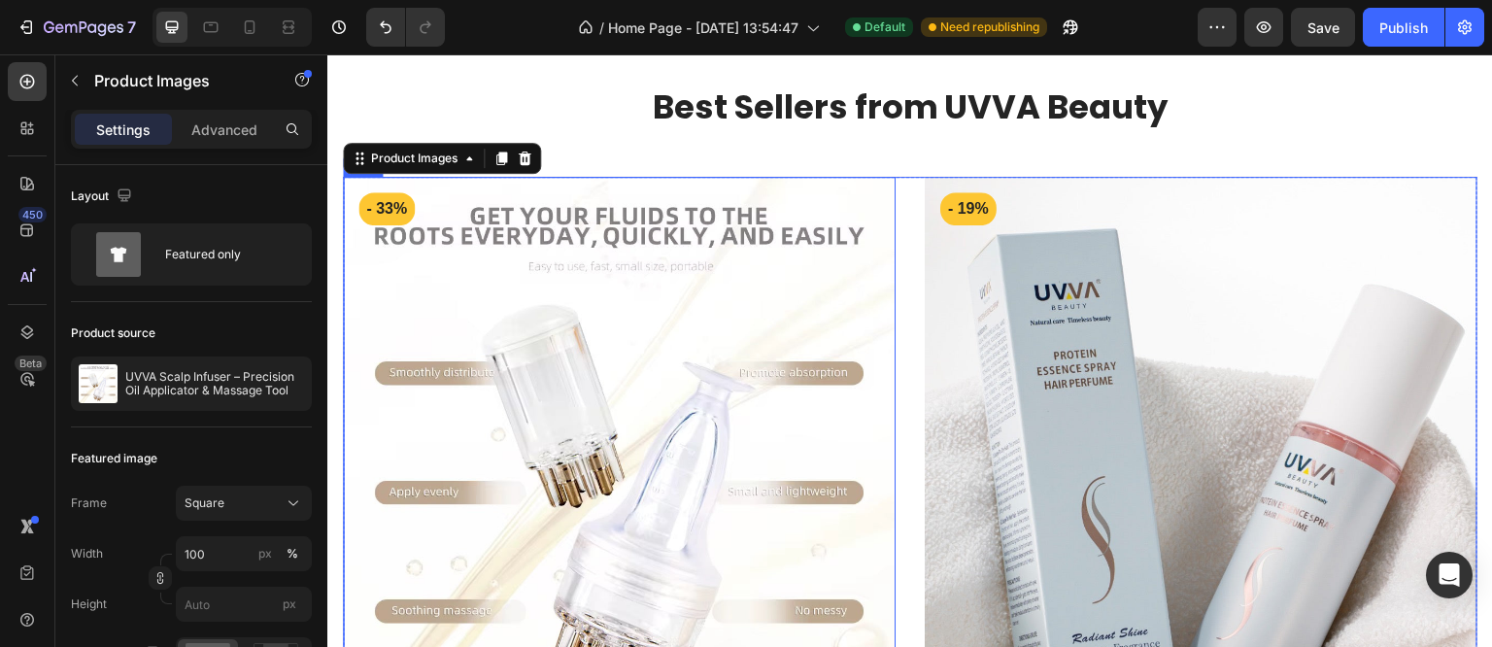
scroll to position [874, 0]
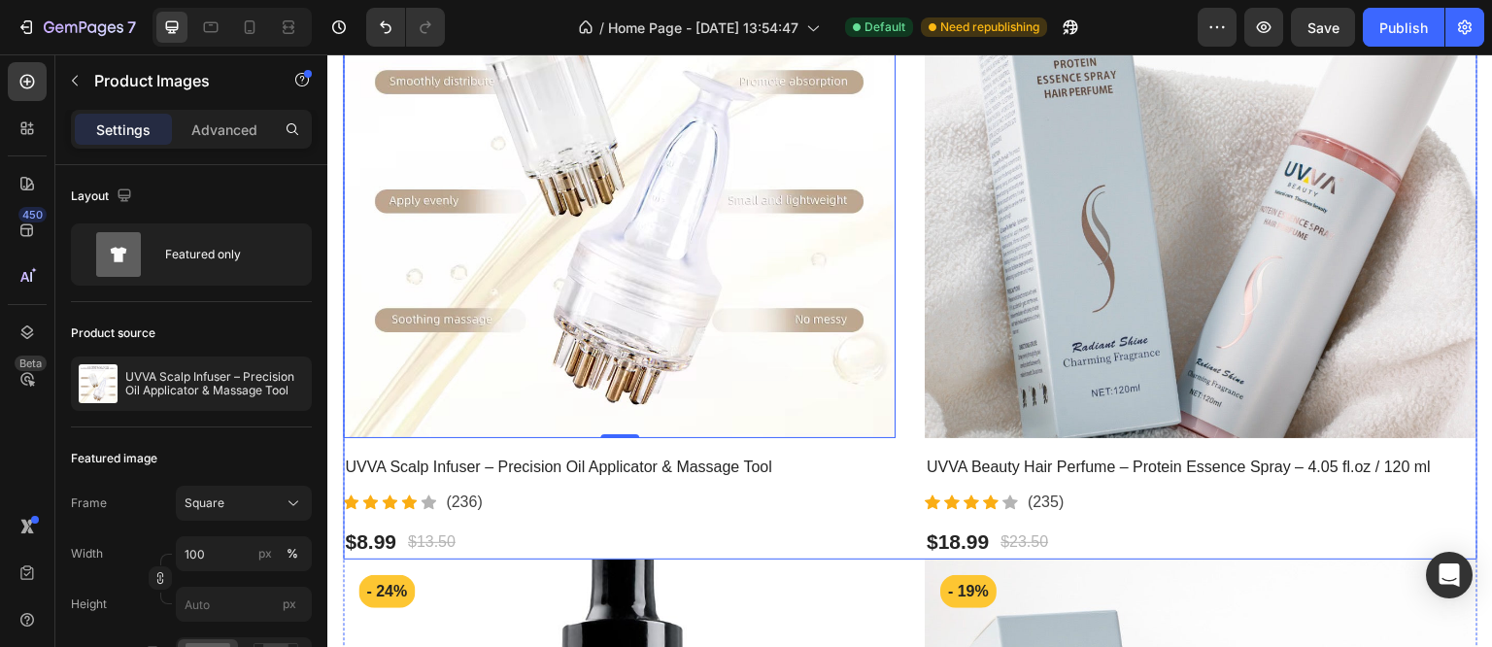
click at [891, 518] on div "Product Images 0 - 33% Product Badge Row UVVA Scalp Infuser – Precision Oil App…" at bounding box center [910, 222] width 1135 height 674
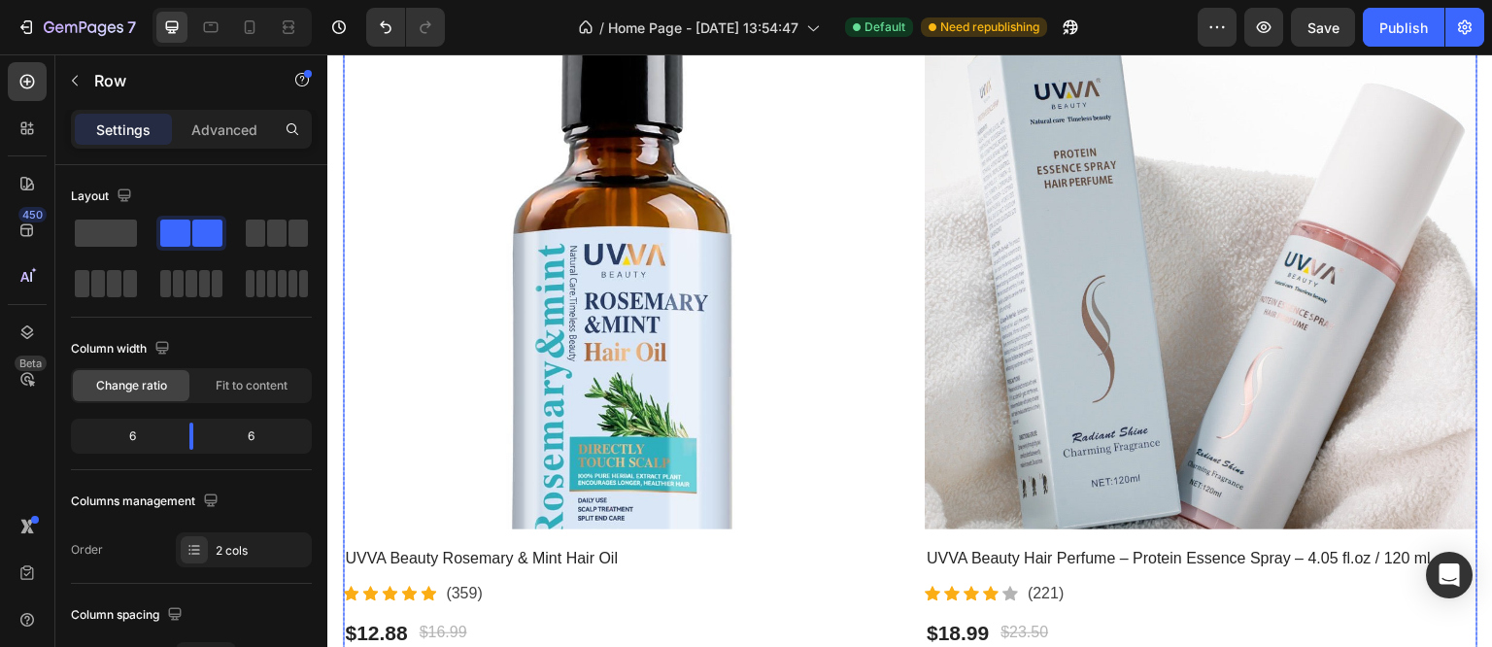
scroll to position [1749, 0]
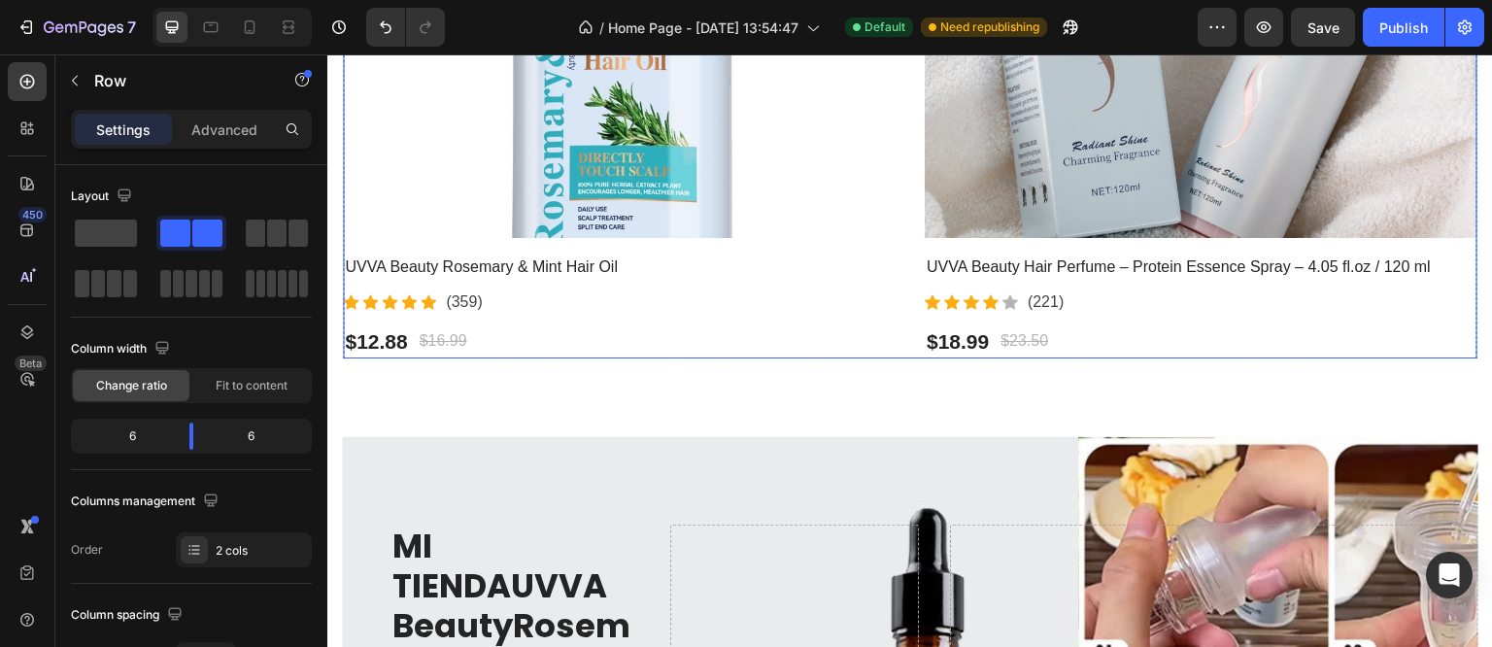
click at [908, 331] on div "Product Images - 24% Product Badge Row UVVA Beauty Rosemary & Mint Hair Oil Pro…" at bounding box center [910, 22] width 1135 height 674
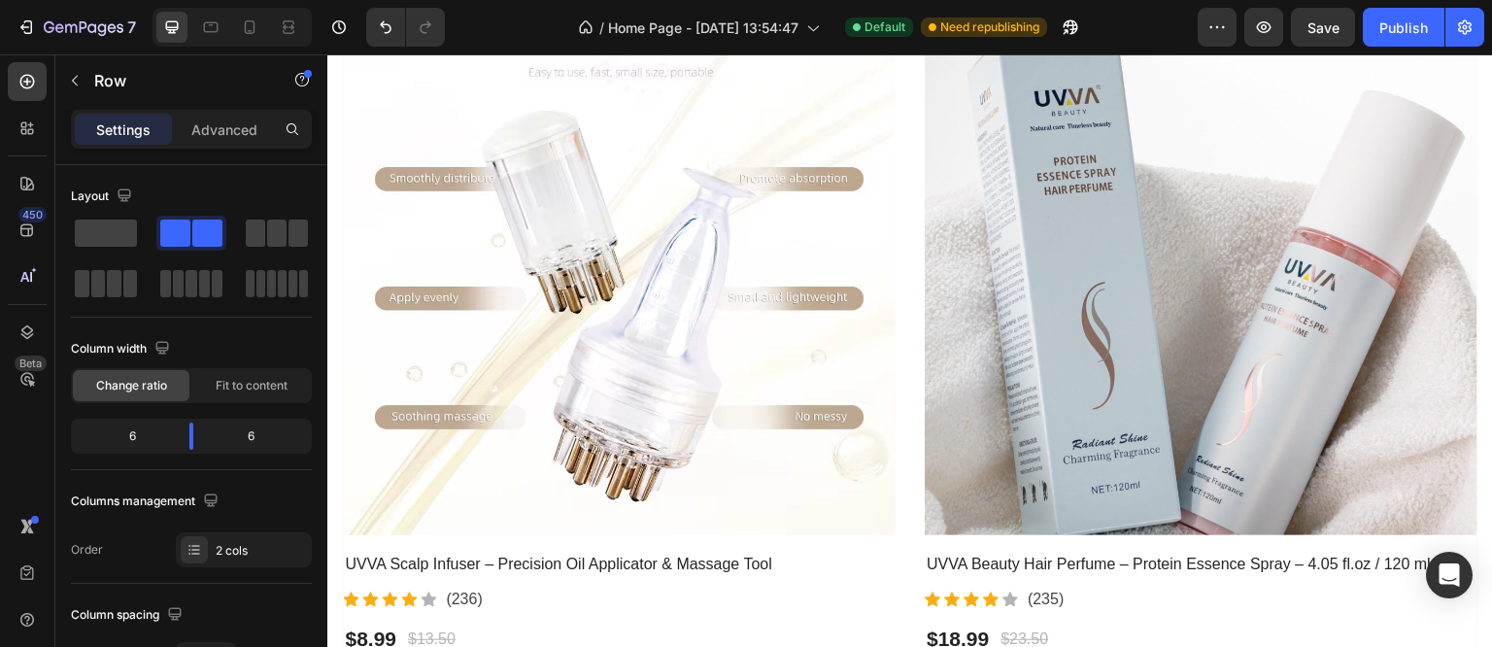
scroll to position [486, 0]
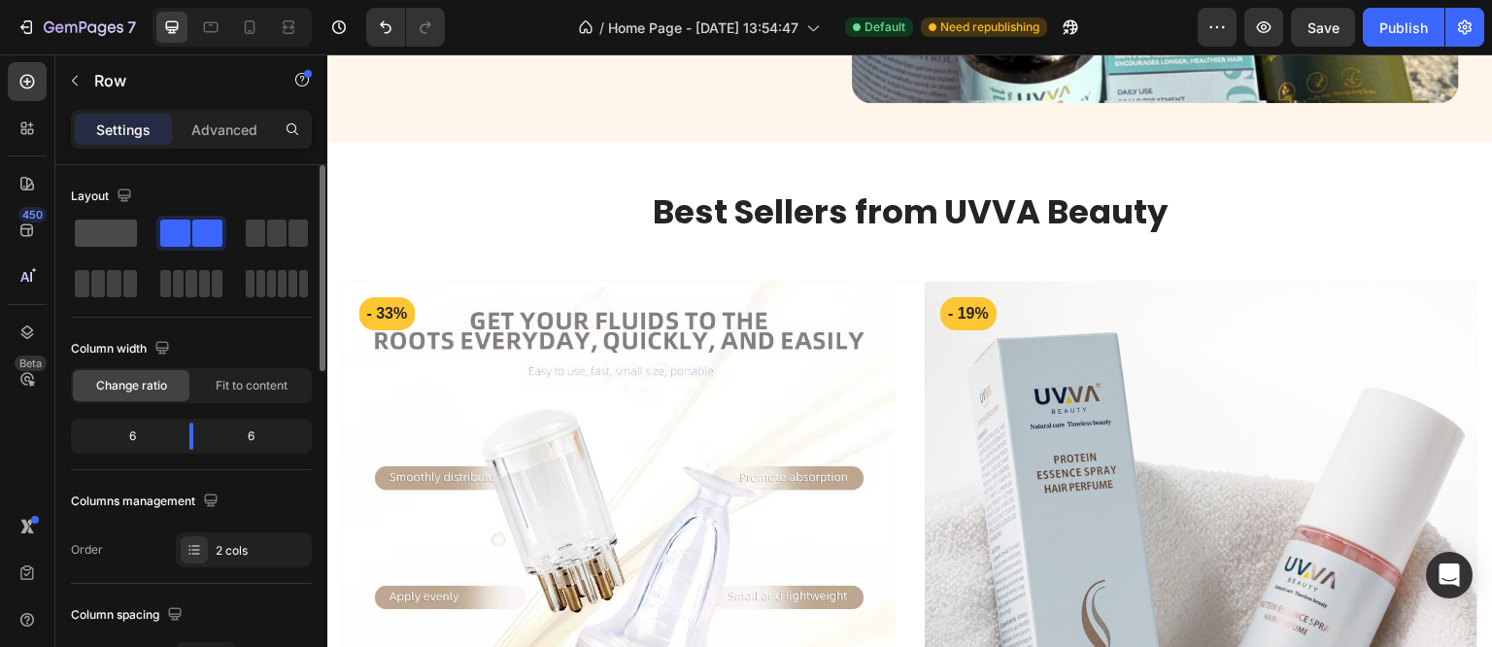
click at [112, 228] on span at bounding box center [106, 233] width 62 height 27
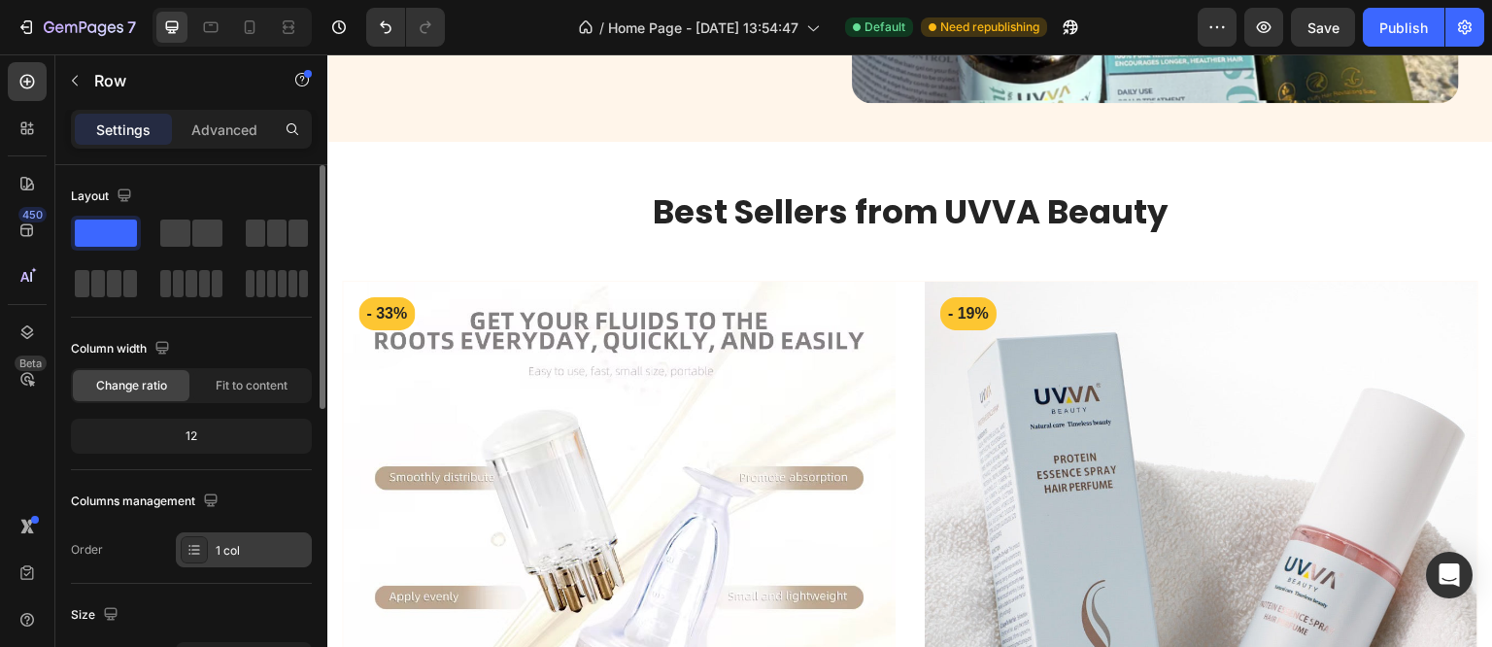
click at [222, 548] on div "1 col" at bounding box center [261, 550] width 91 height 17
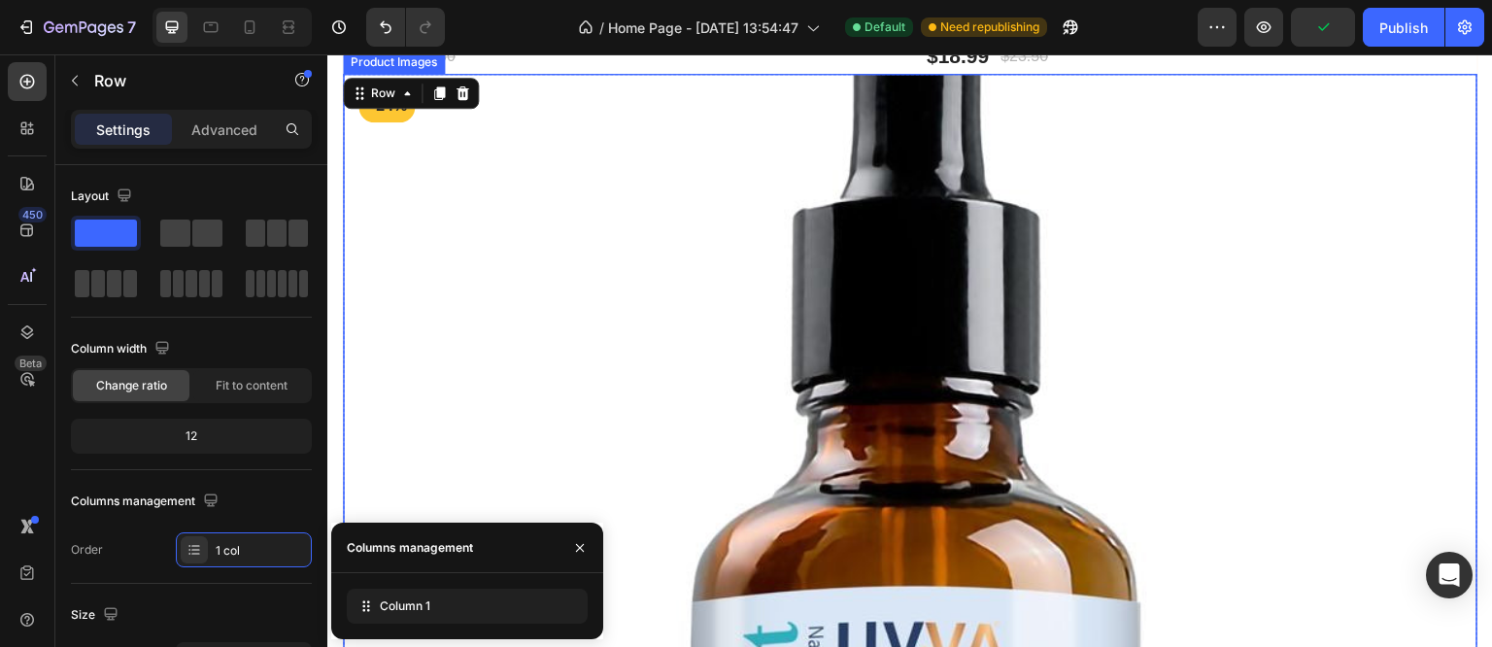
scroll to position [1069, 0]
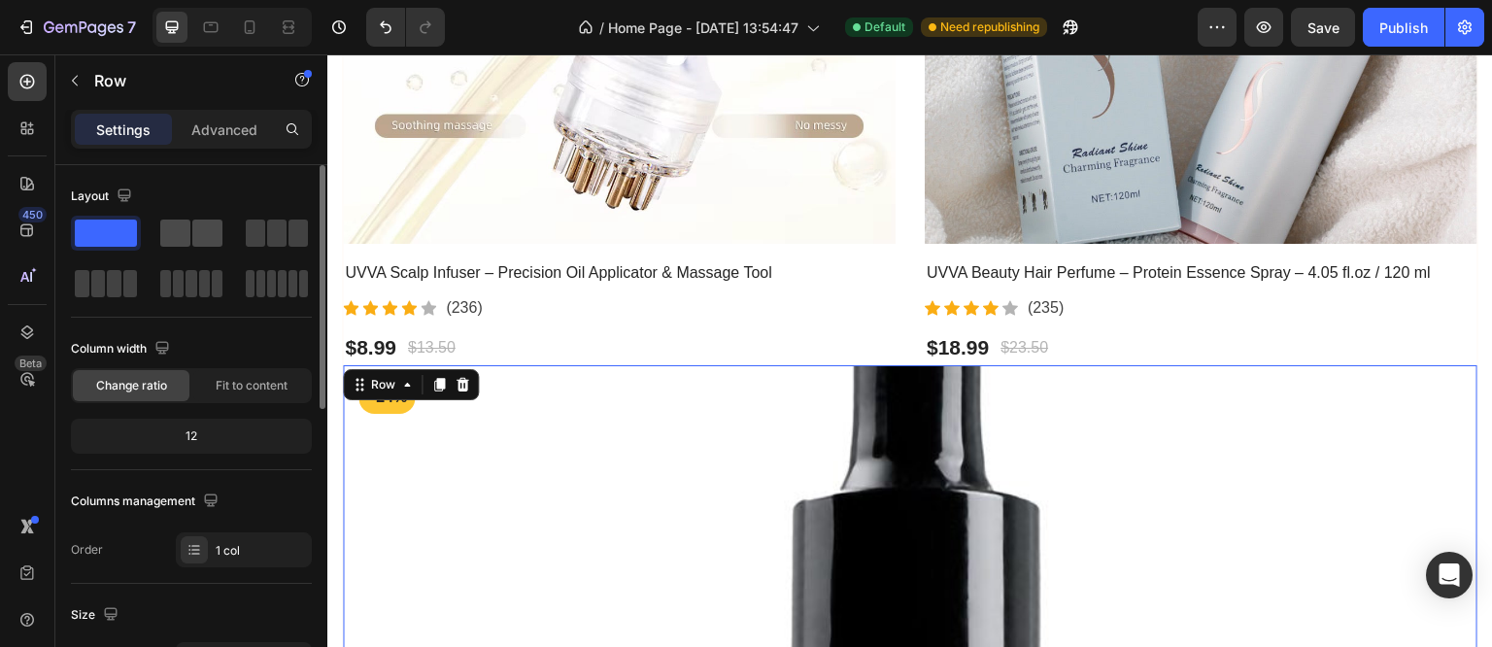
click at [201, 227] on span at bounding box center [207, 233] width 30 height 27
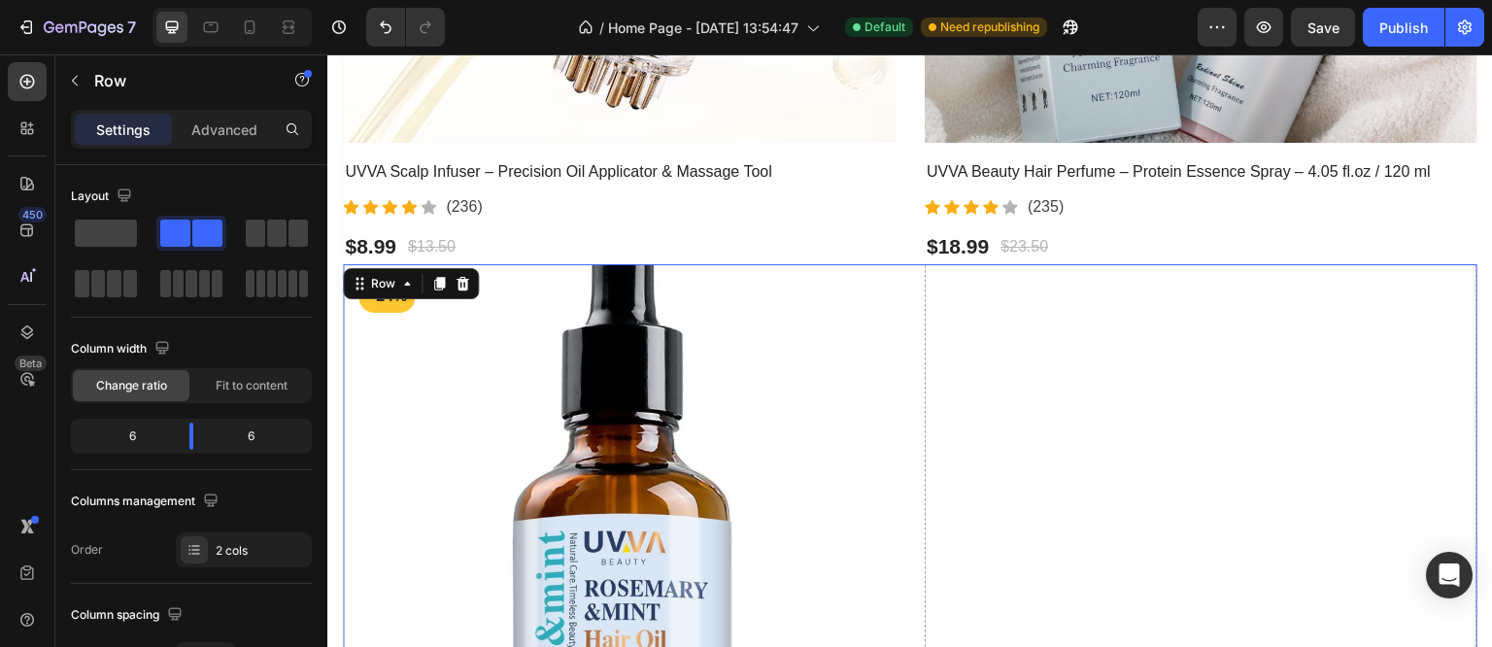
scroll to position [1263, 0]
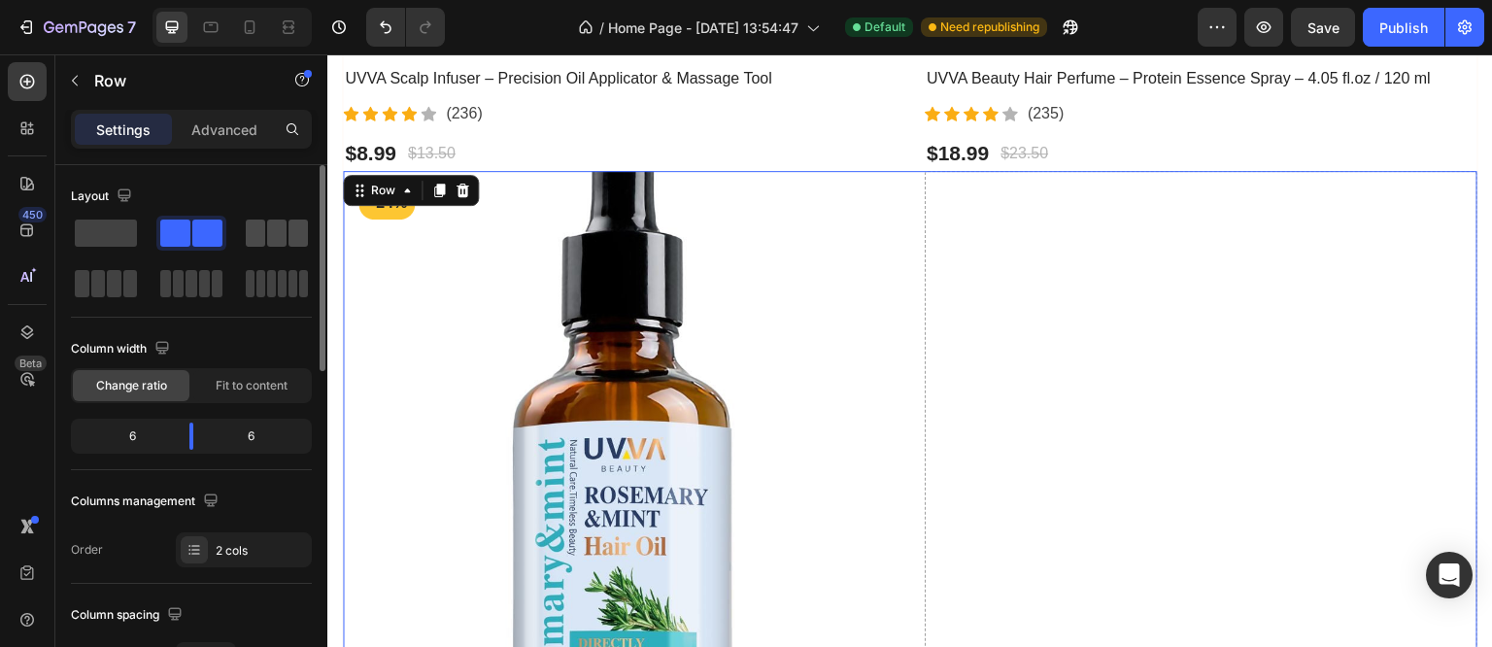
click at [246, 240] on span at bounding box center [255, 233] width 19 height 27
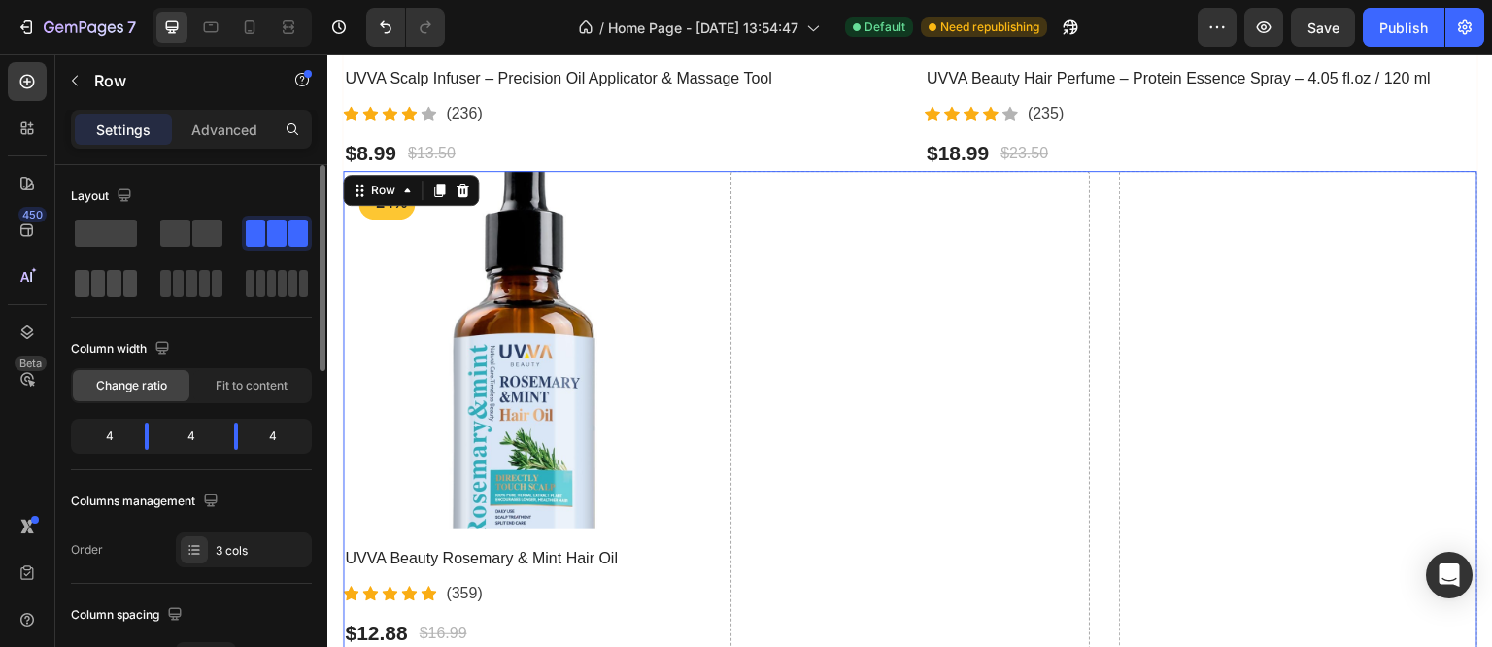
click at [111, 289] on span at bounding box center [114, 283] width 15 height 27
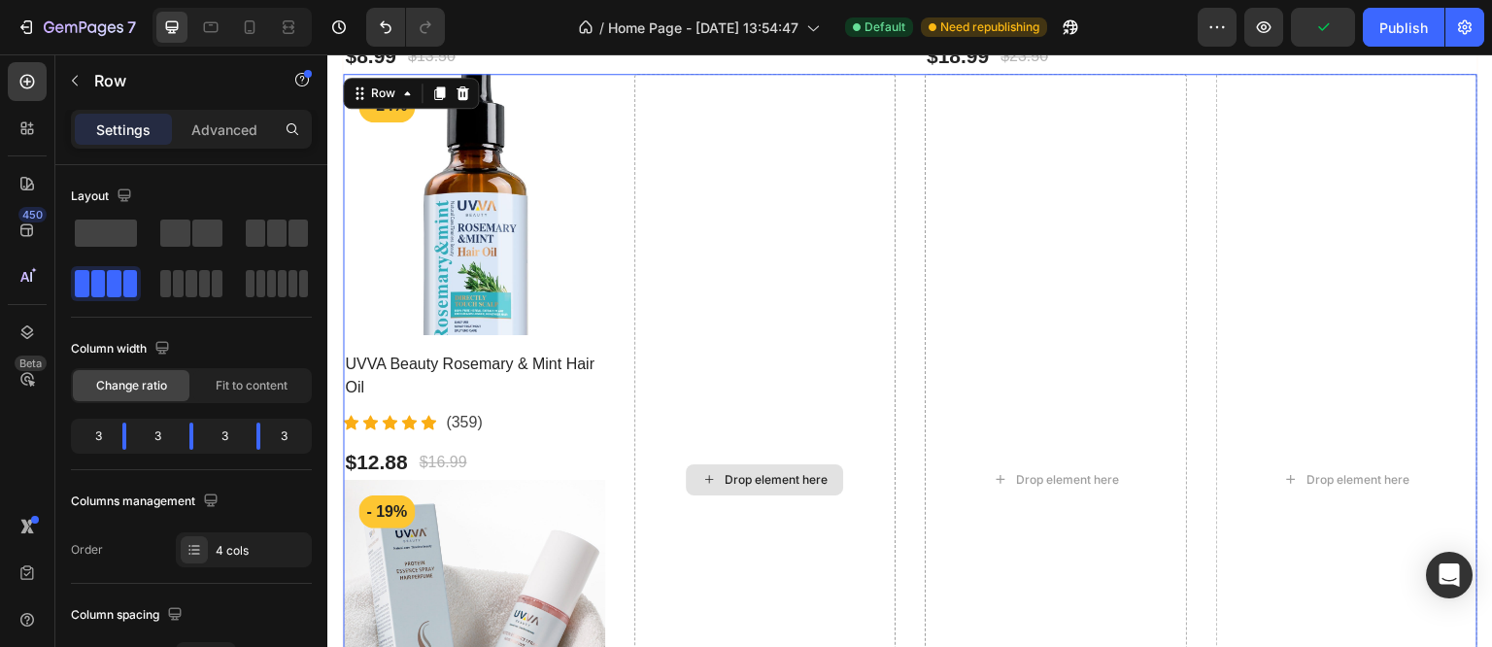
scroll to position [1166, 0]
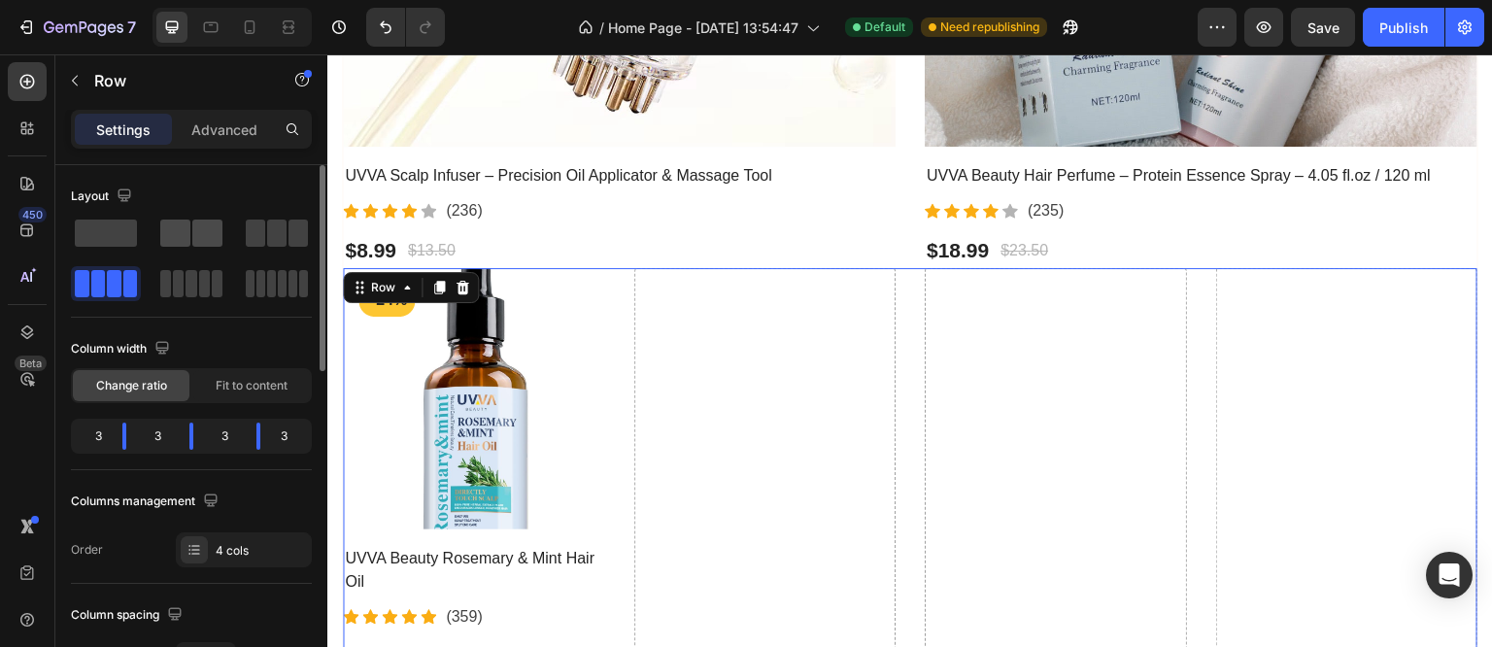
click at [173, 242] on span at bounding box center [175, 233] width 30 height 27
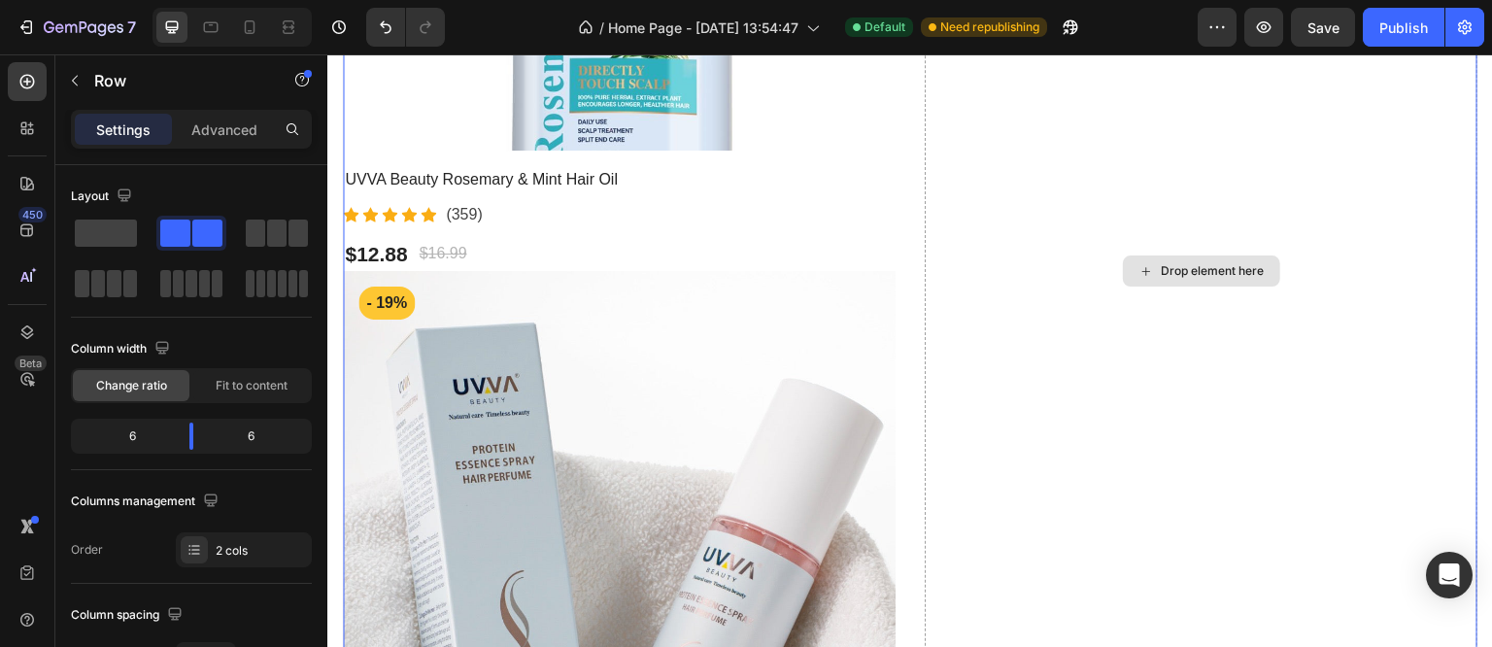
scroll to position [1846, 0]
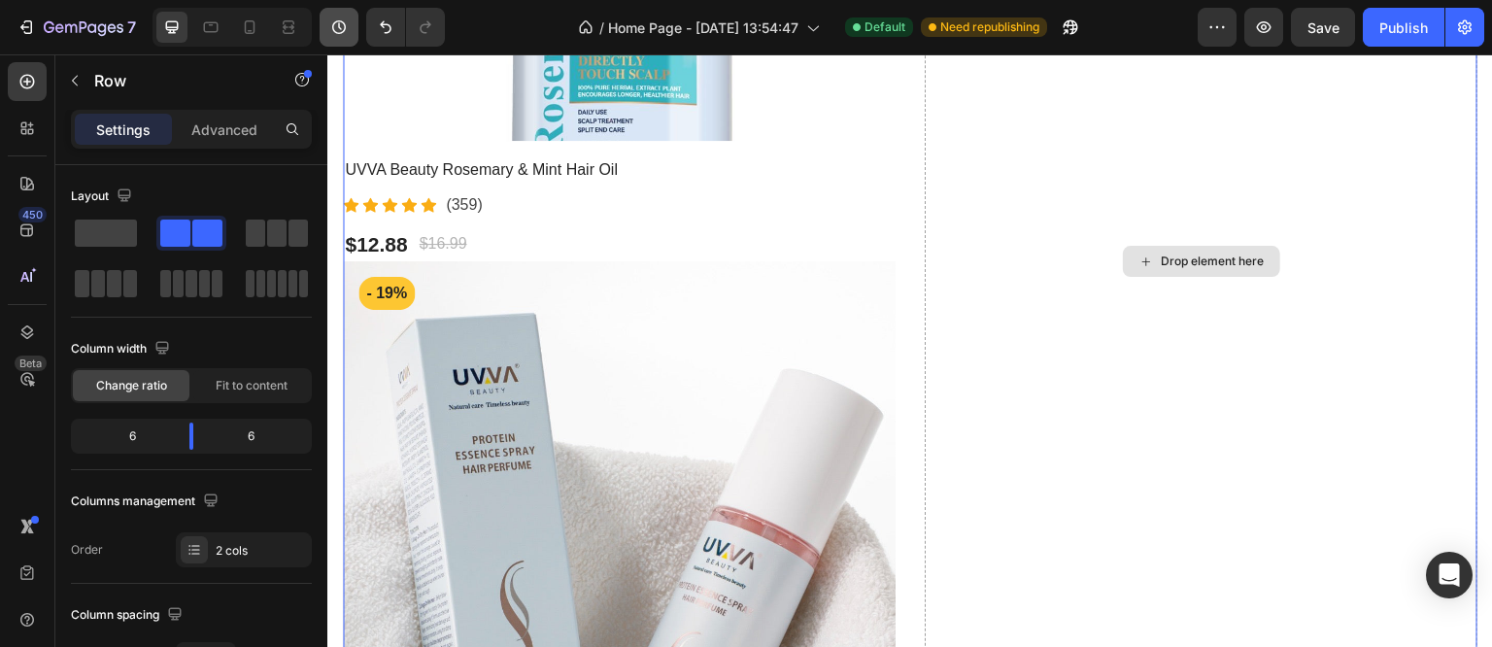
click at [379, 20] on icon "Undo/Redo" at bounding box center [385, 26] width 19 height 19
click at [340, 23] on icon "button" at bounding box center [338, 26] width 19 height 19
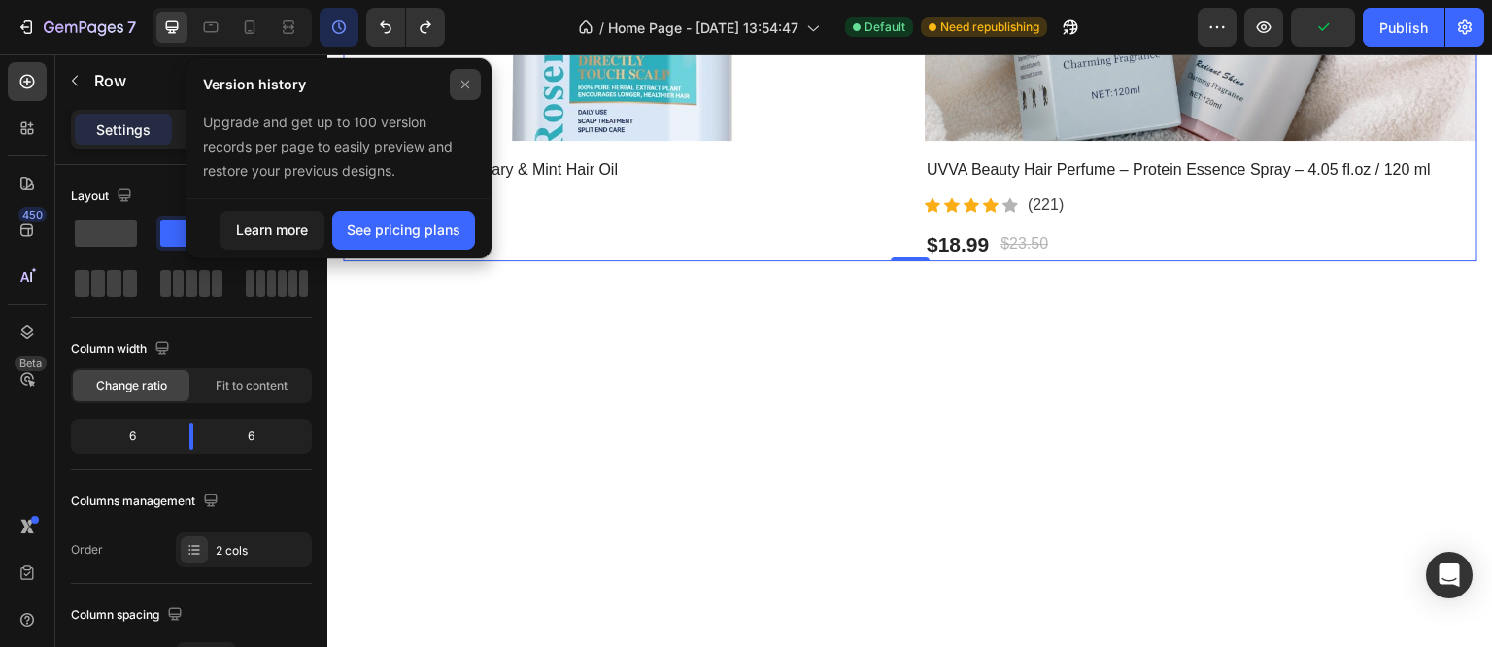
click at [458, 92] on div at bounding box center [465, 84] width 31 height 31
drag, startPoint x: 785, startPoint y: 147, endPoint x: 432, endPoint y: 92, distance: 356.8
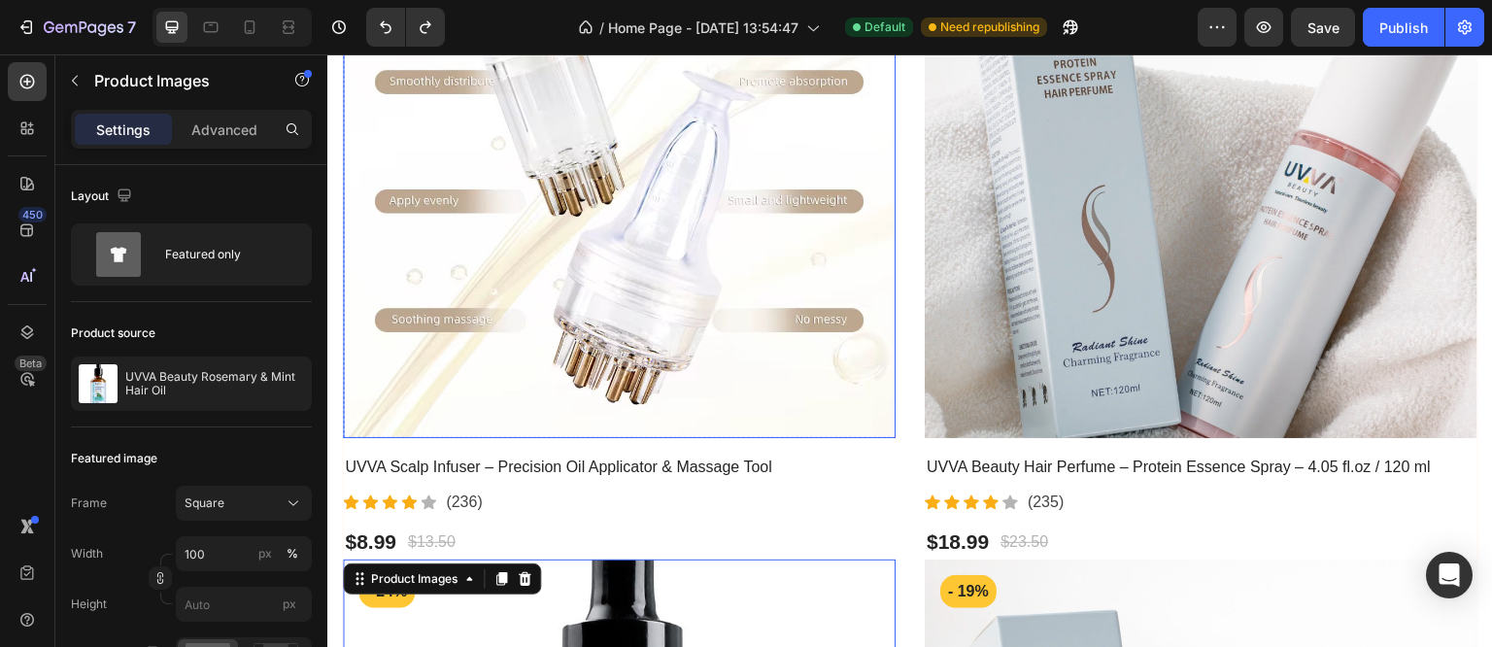
scroll to position [389, 0]
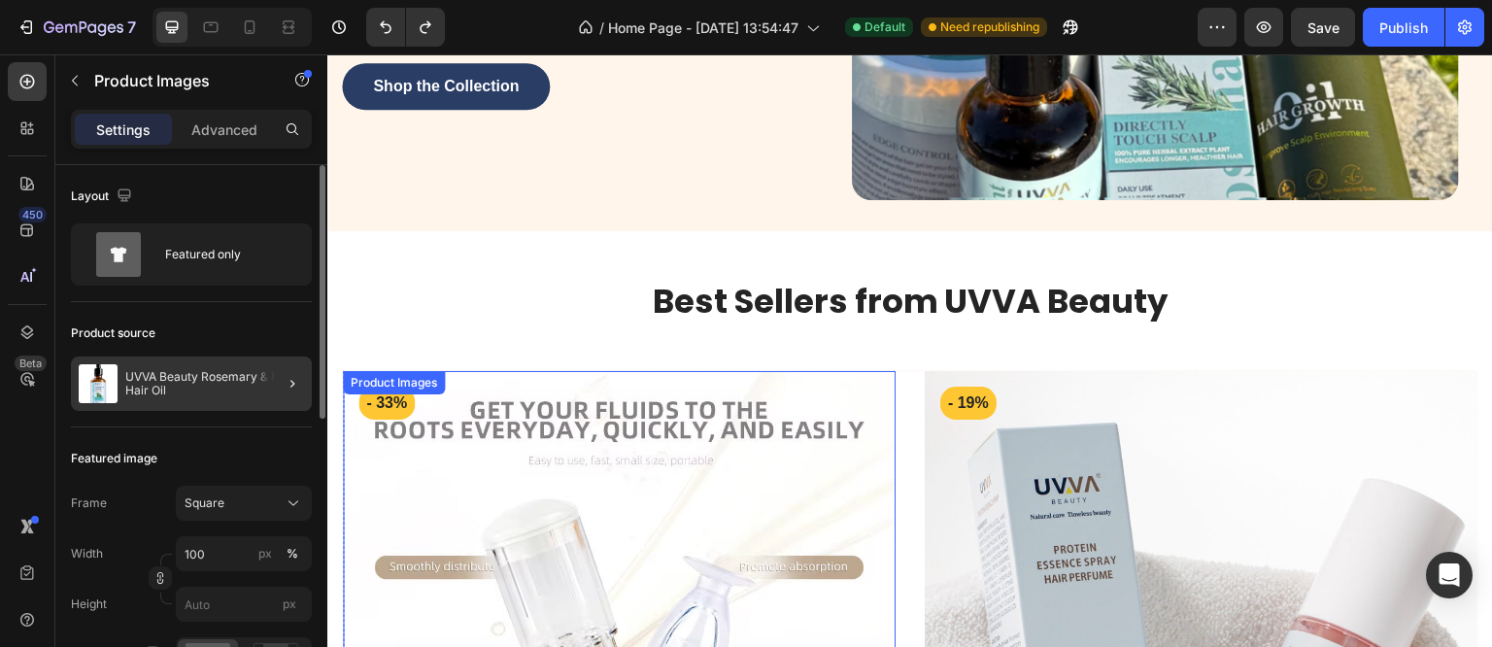
click at [222, 373] on p "UVVA Beauty Rosemary & Mint Hair Oil" at bounding box center [214, 383] width 179 height 27
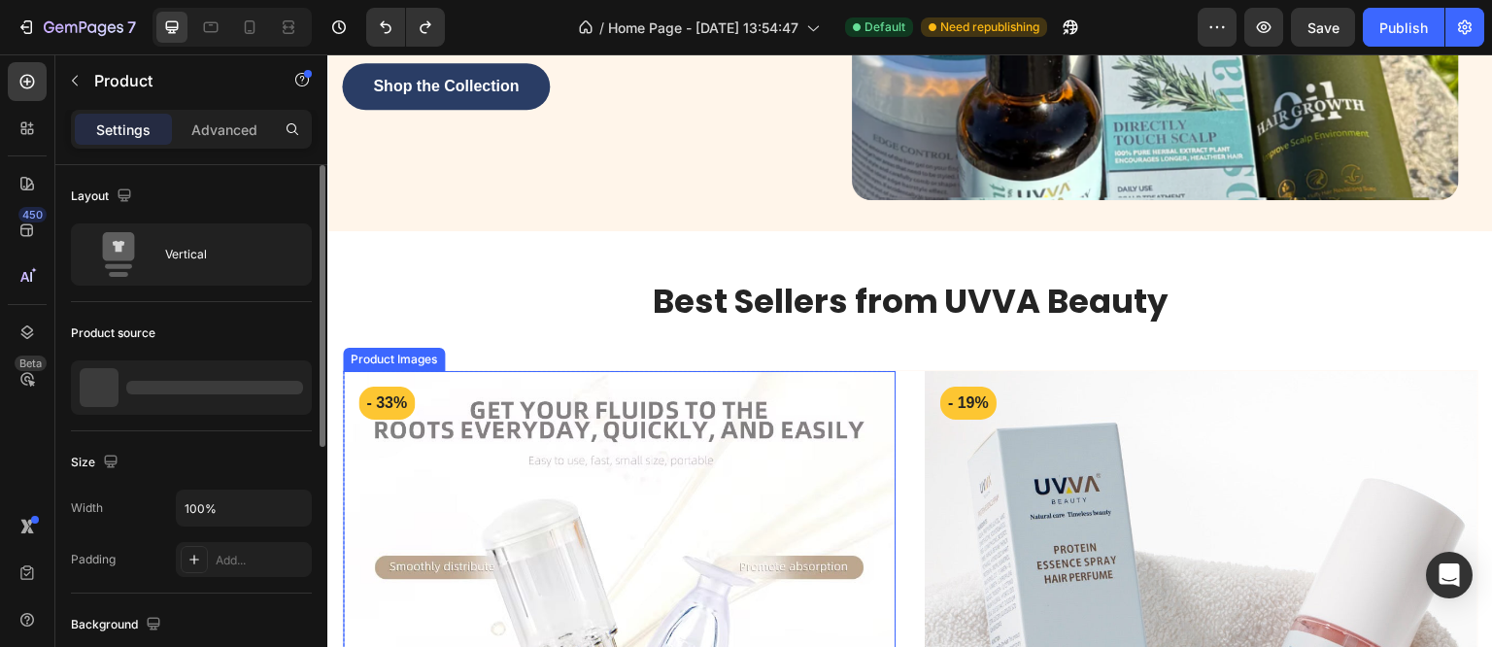
click at [504, 397] on img at bounding box center [619, 647] width 553 height 553
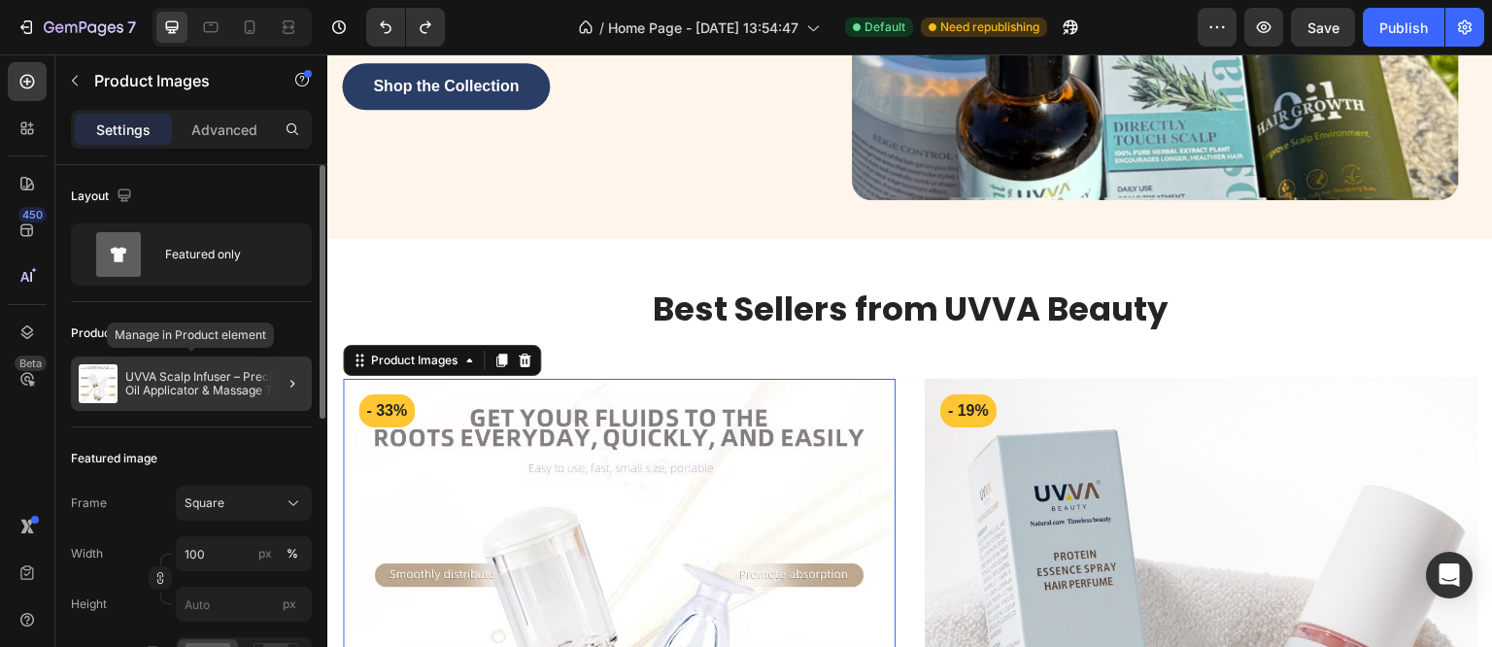
click at [171, 386] on p "UVVA Scalp Infuser – Precision Oil Applicator & Massage Tool" at bounding box center [214, 383] width 179 height 27
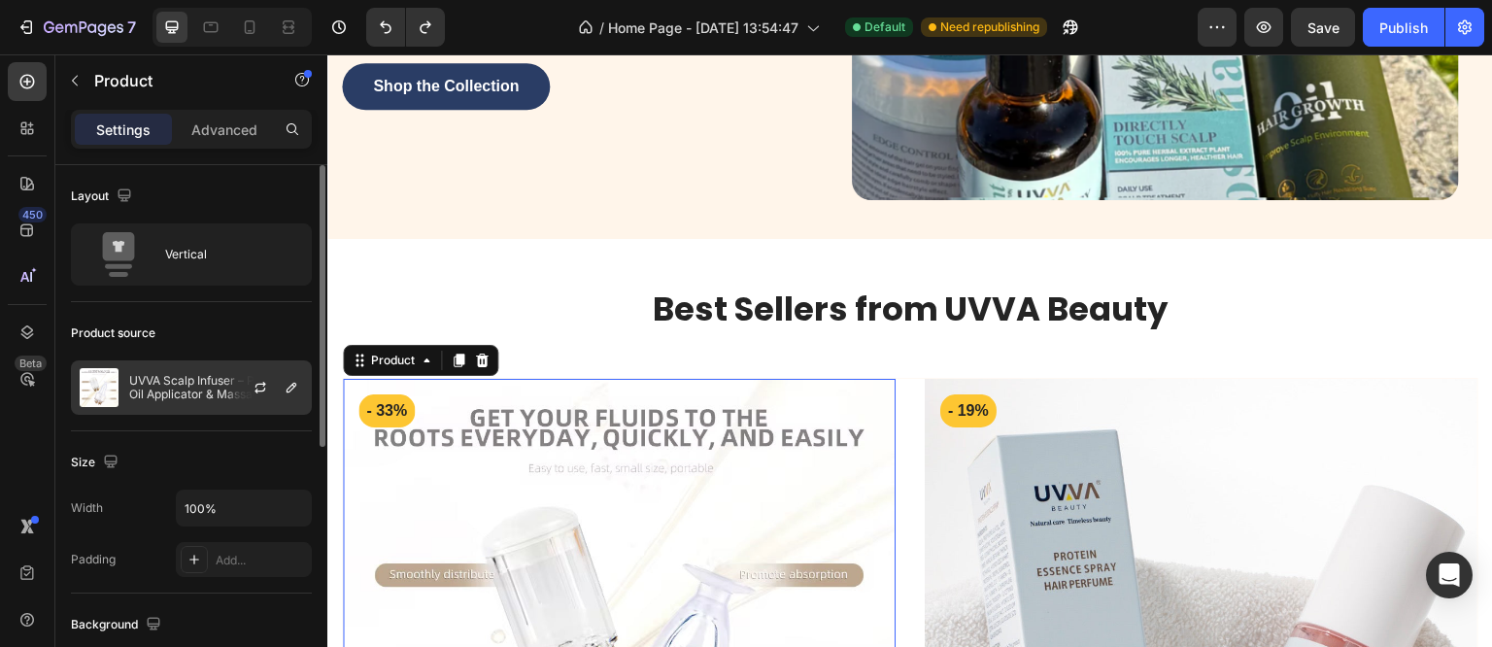
click at [242, 401] on div at bounding box center [267, 387] width 85 height 52
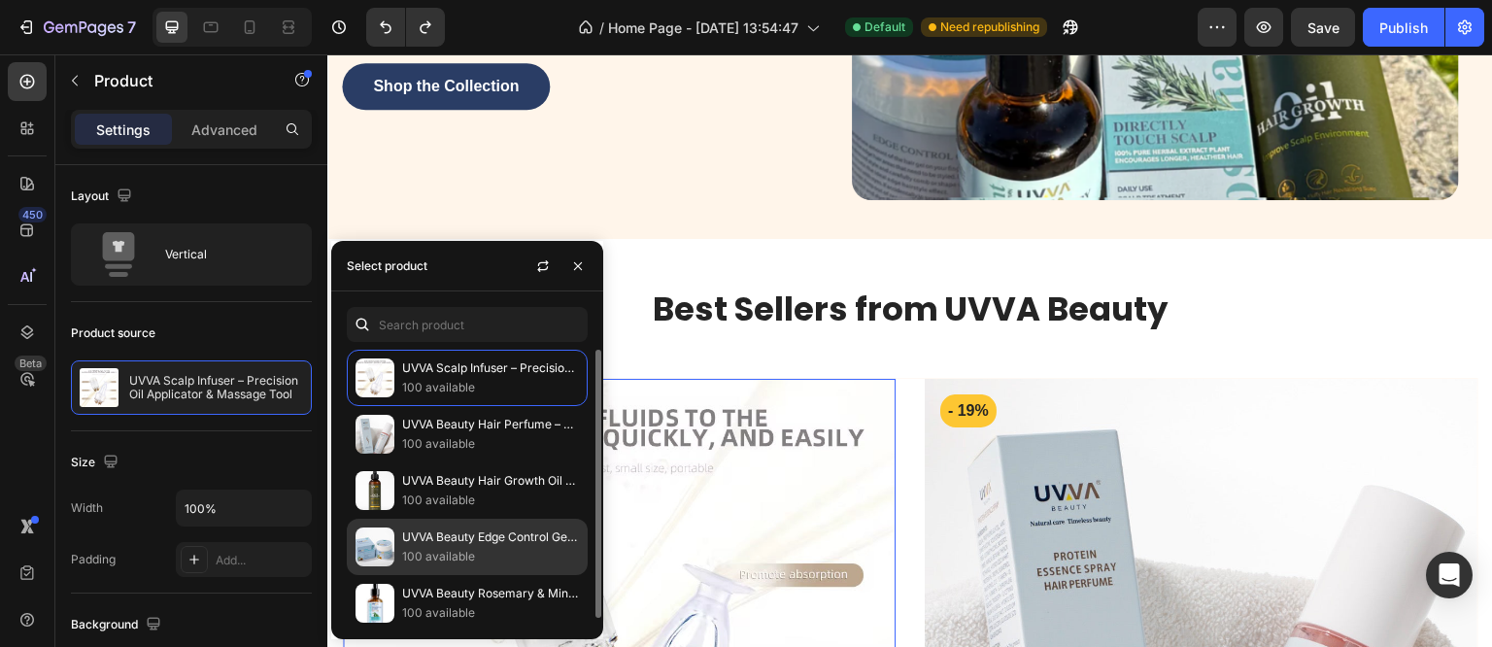
scroll to position [5, 0]
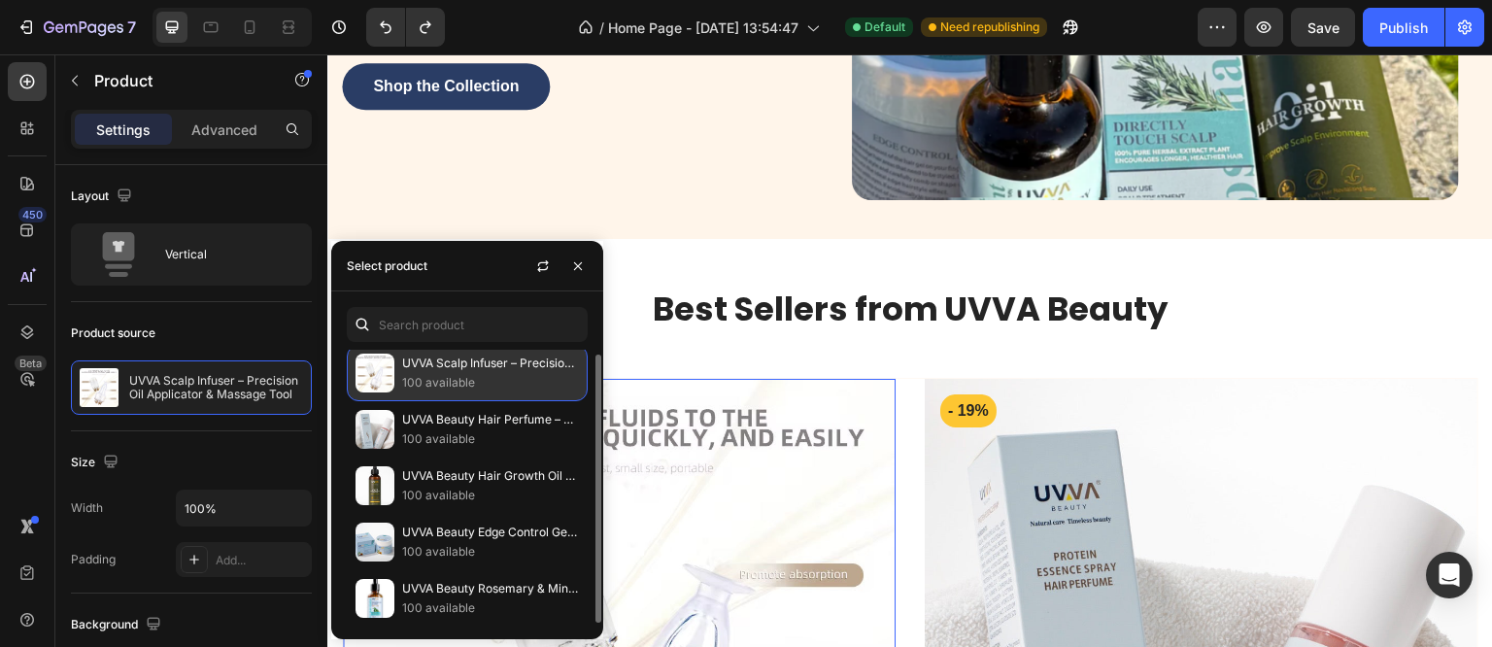
click at [423, 351] on div "UVVA Scalp Infuser – Precision Oil Applicator & Massage Tool 100 available" at bounding box center [467, 373] width 241 height 56
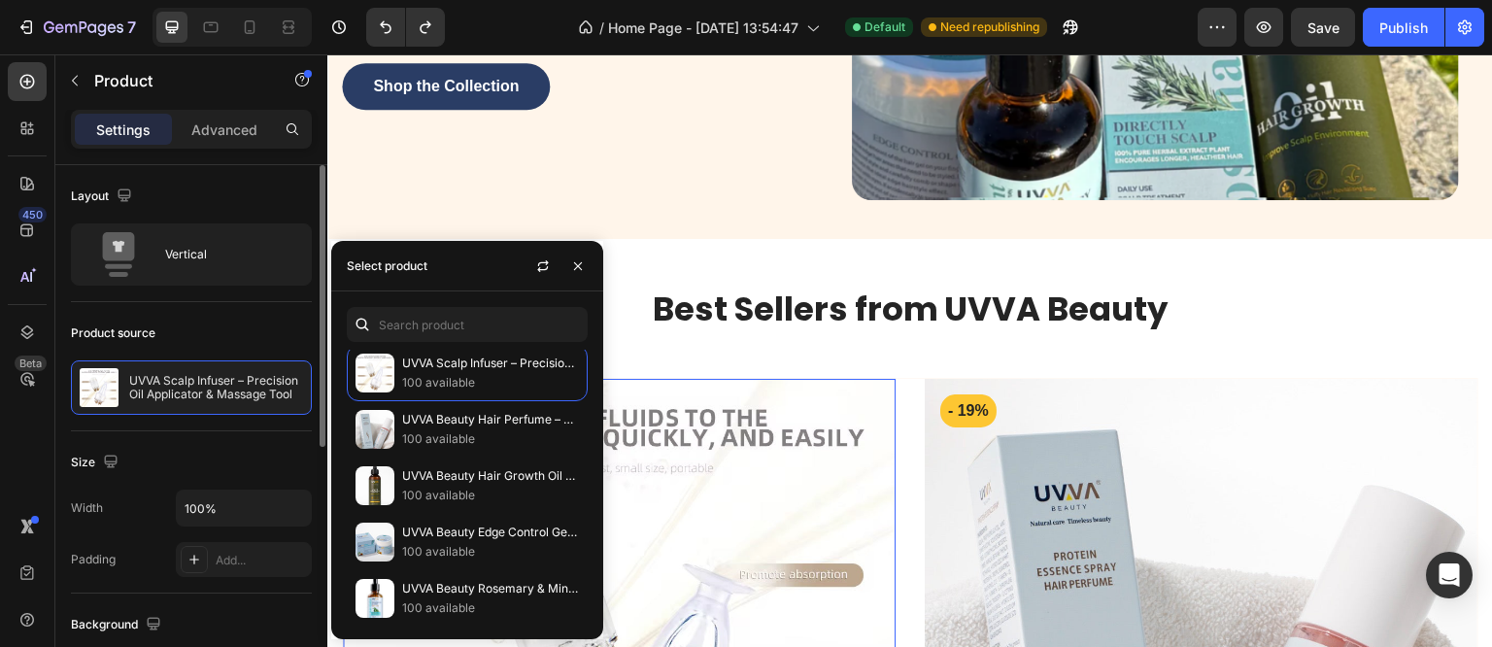
click at [154, 339] on div "Product source" at bounding box center [113, 332] width 85 height 17
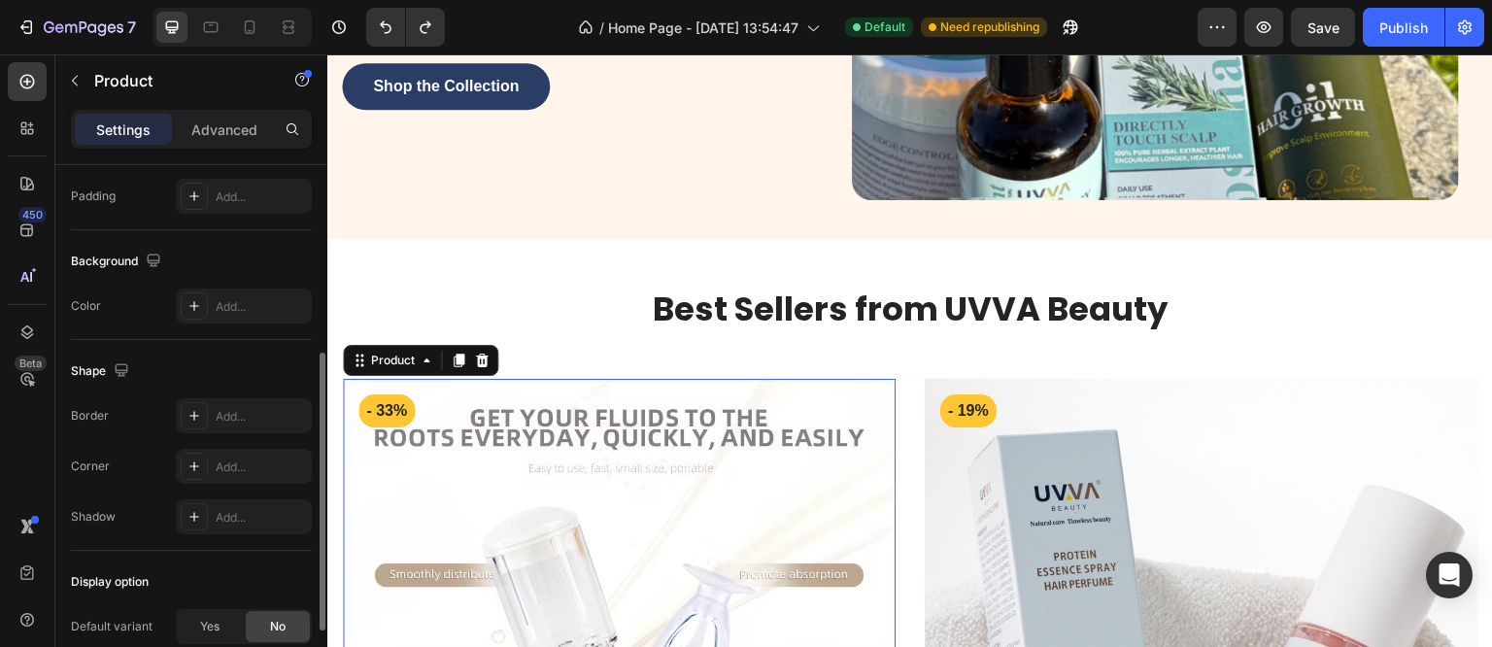
scroll to position [501, 0]
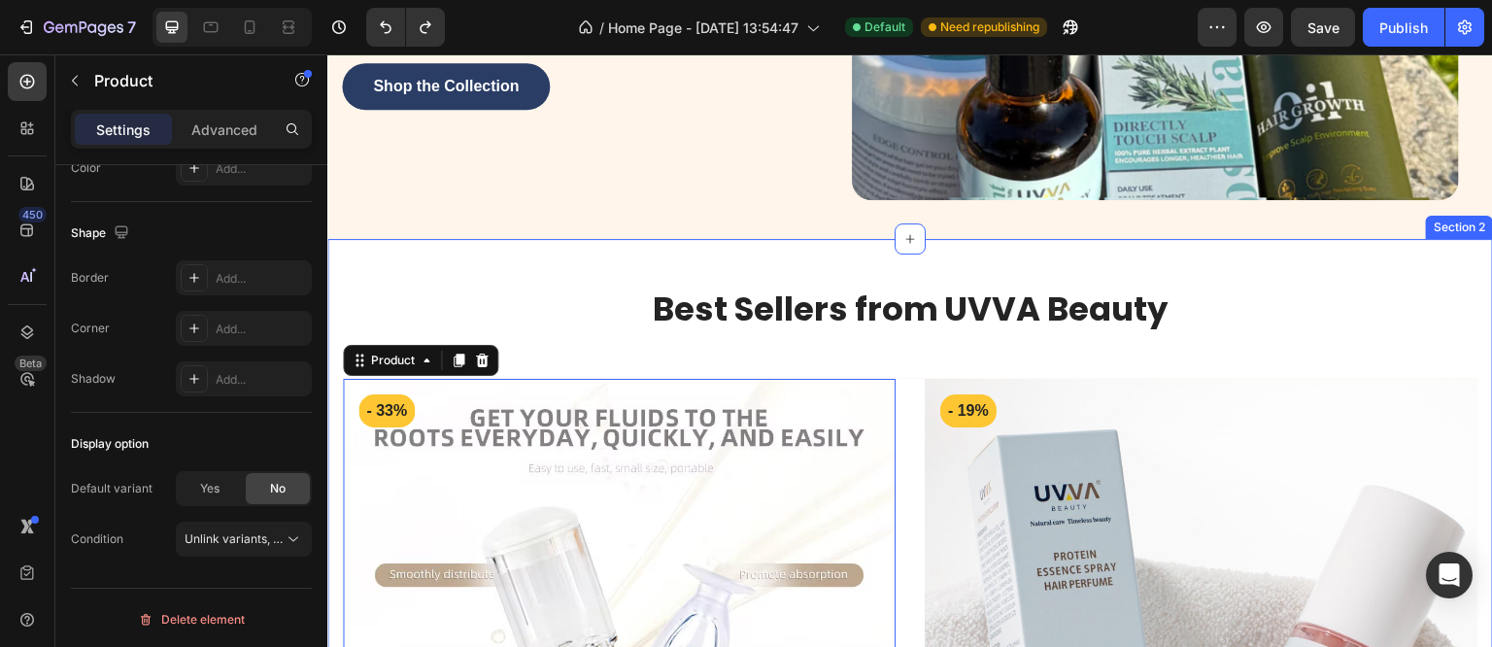
drag, startPoint x: 336, startPoint y: 348, endPoint x: 673, endPoint y: 300, distance: 340.5
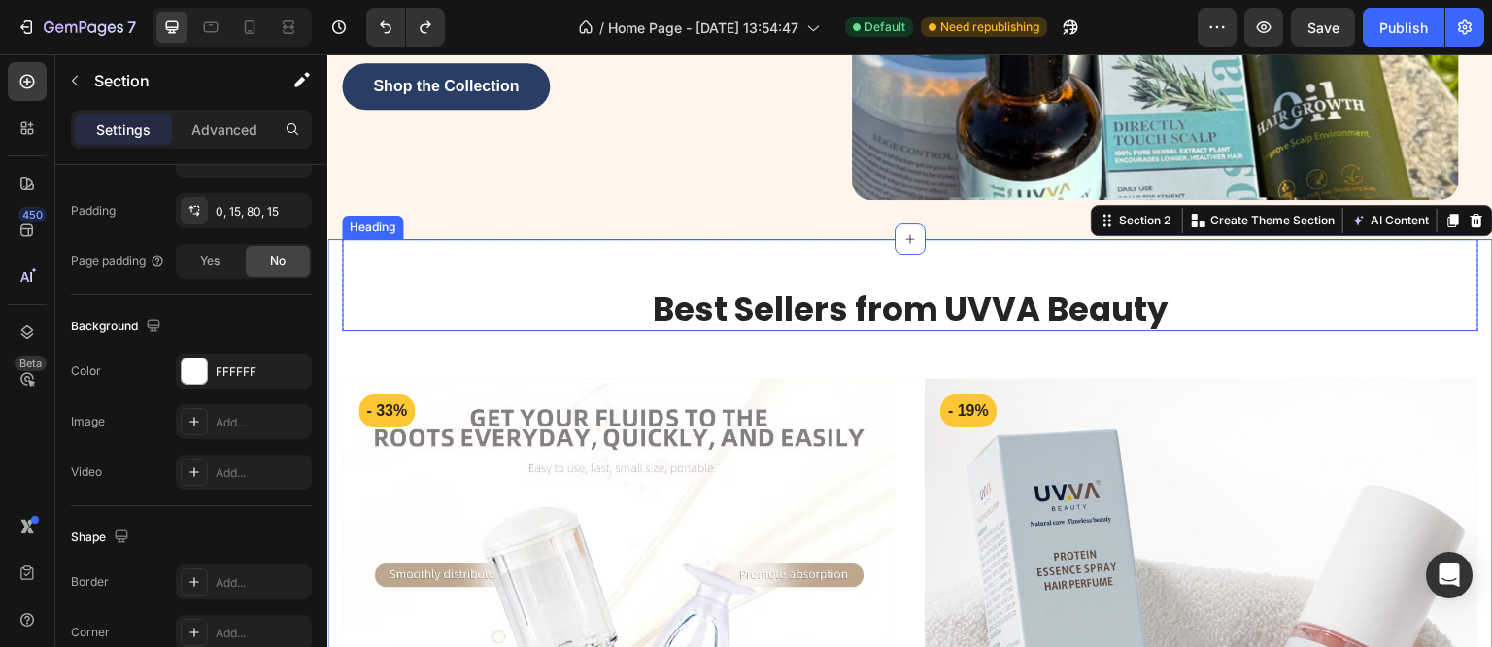
click at [673, 300] on h2 "Best Sellers from UVVA Beauty" at bounding box center [910, 310] width 1137 height 44
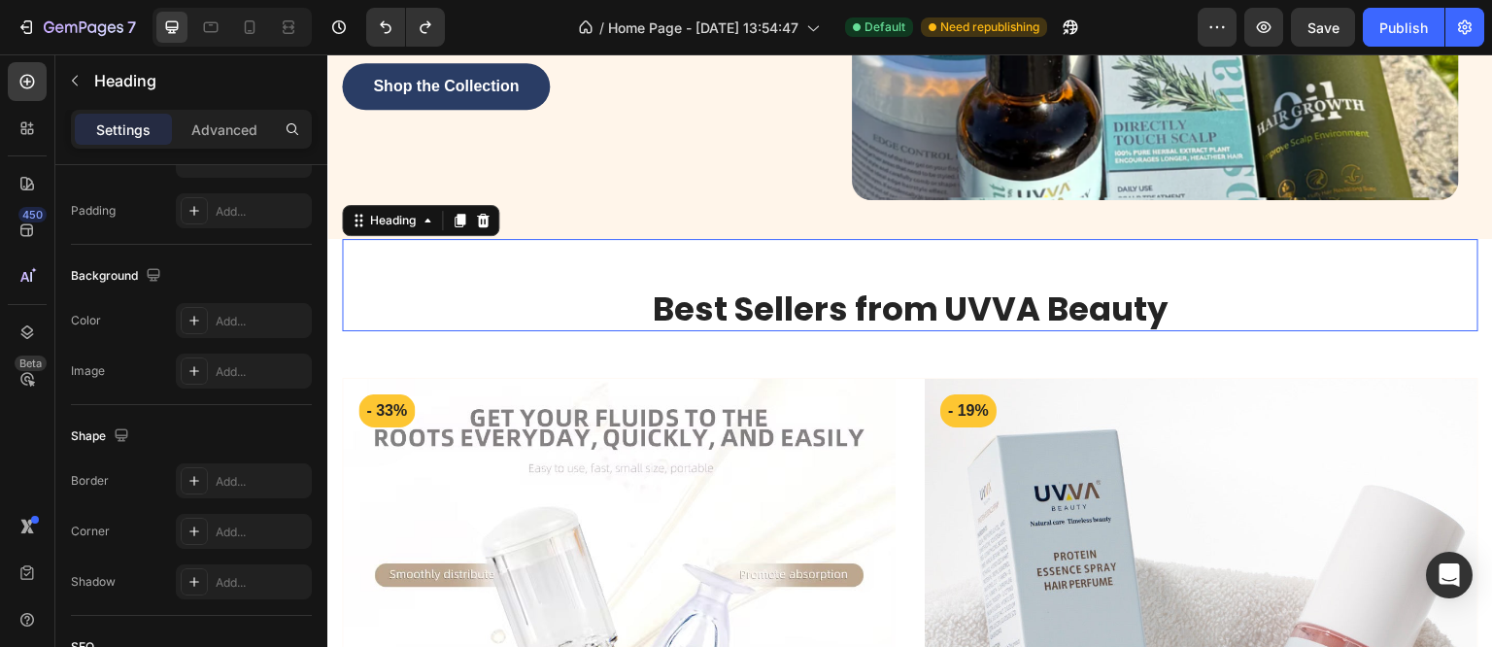
scroll to position [0, 0]
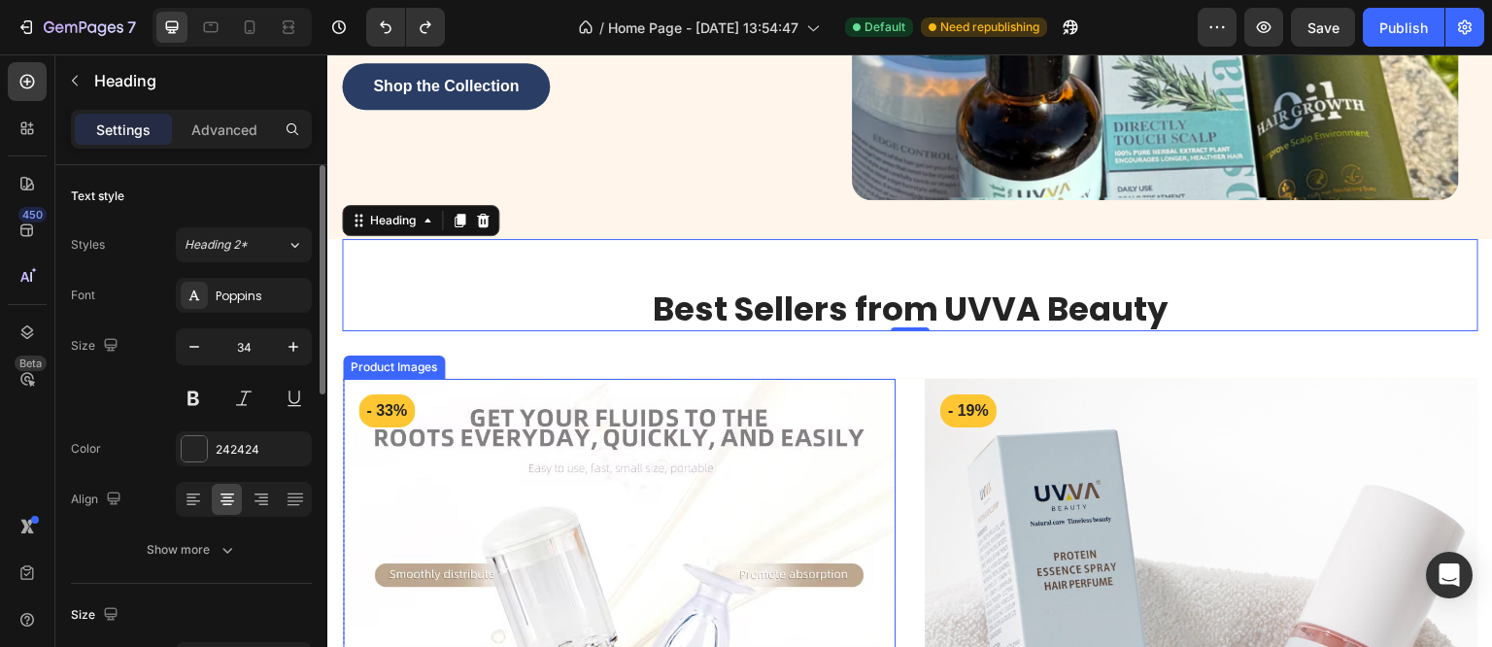
click at [662, 380] on img at bounding box center [619, 655] width 553 height 553
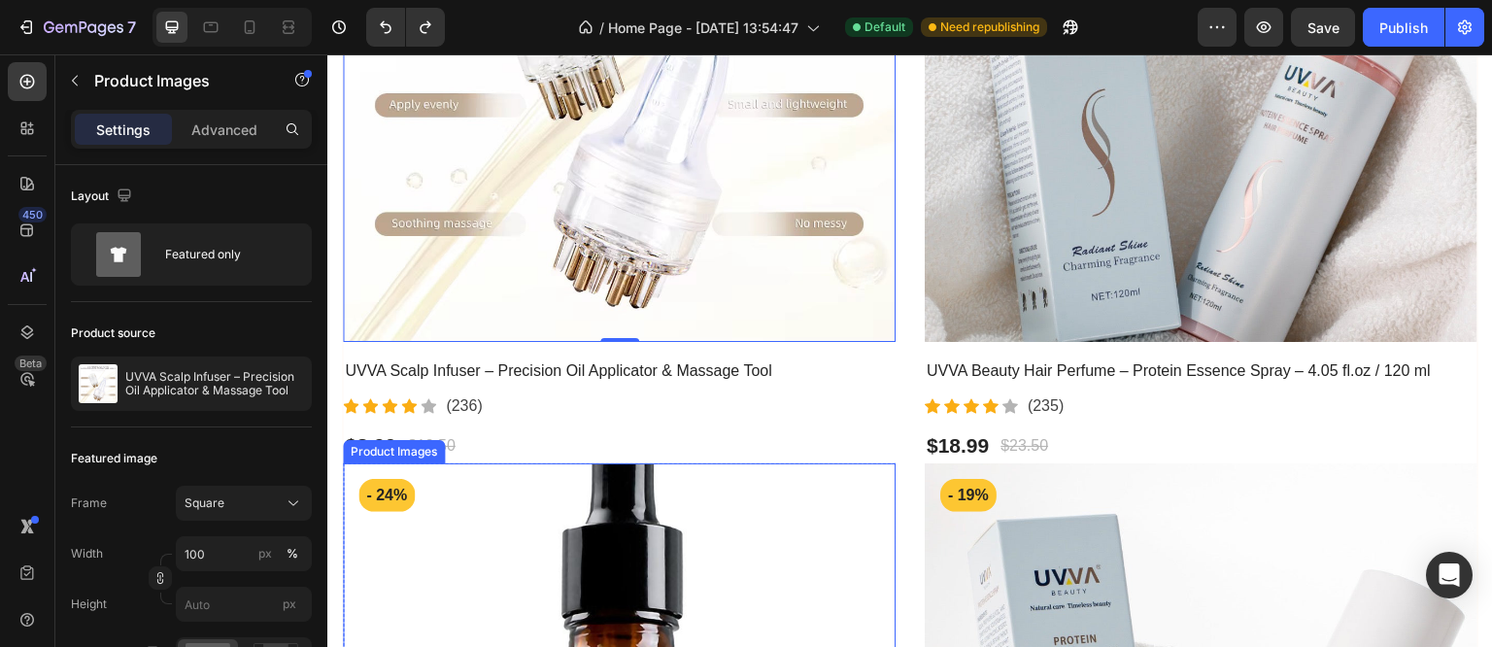
scroll to position [972, 0]
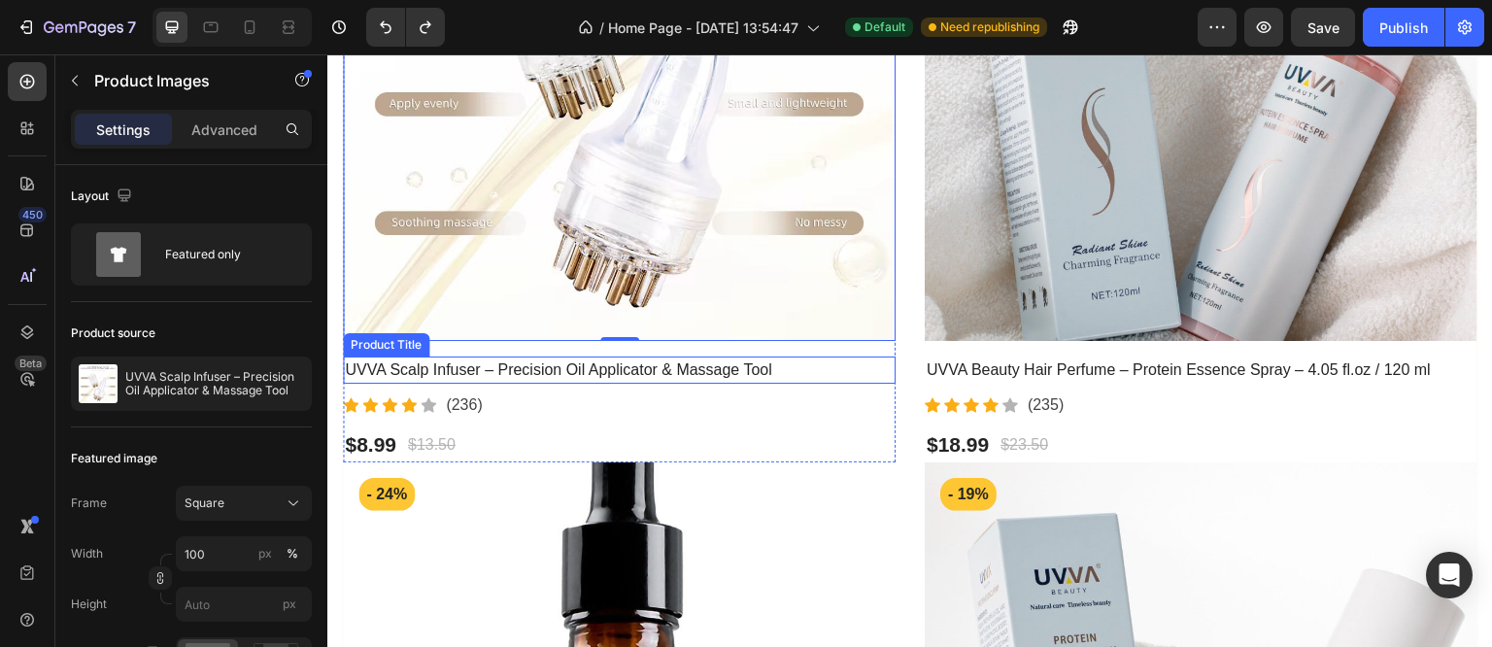
drag, startPoint x: 877, startPoint y: 367, endPoint x: 883, endPoint y: 385, distance: 18.4
click at [877, 367] on h2 "UVVA Scalp Infuser – Precision Oil Applicator & Massage Tool" at bounding box center [619, 370] width 553 height 27
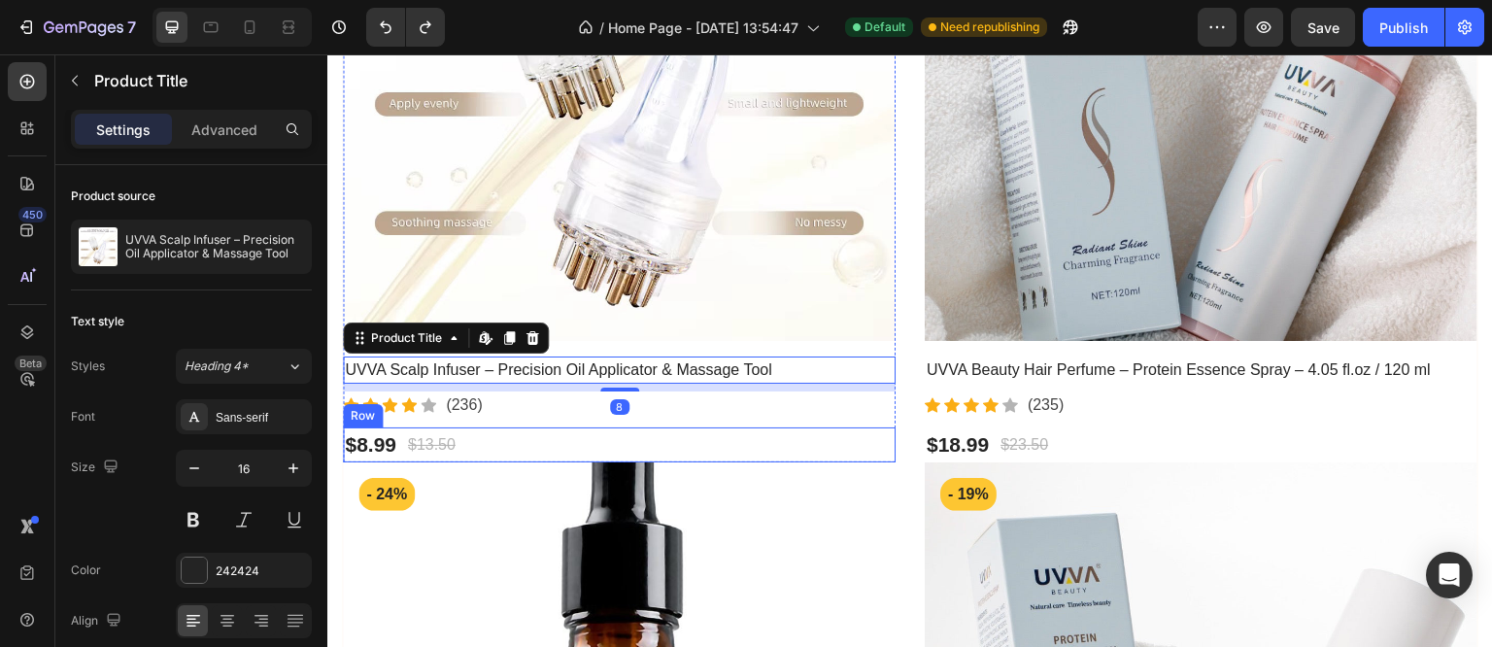
drag, startPoint x: 885, startPoint y: 427, endPoint x: 896, endPoint y: 435, distance: 13.2
click at [885, 427] on div "$8.99 Product Price Product Price $13.50 Compare Price Compare Price Row" at bounding box center [619, 444] width 553 height 35
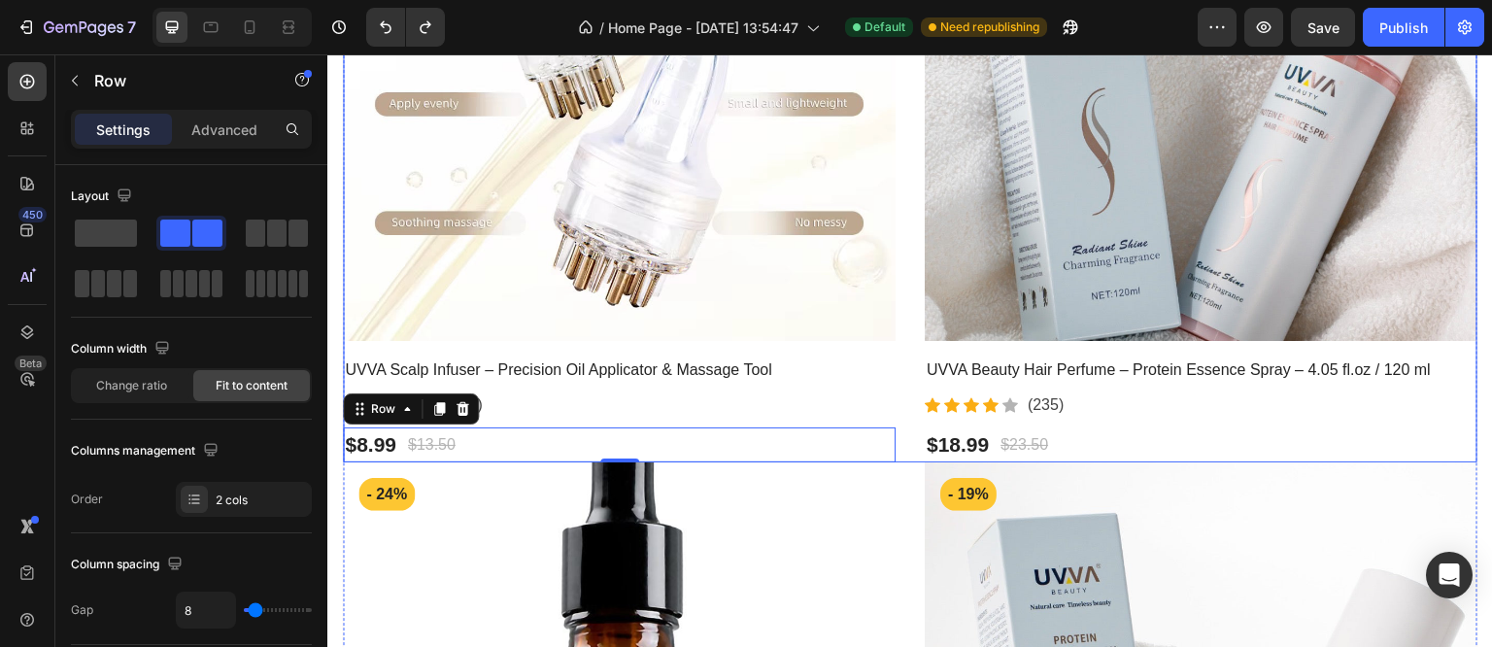
click at [912, 449] on div "Product Images - 33% Product Badge Row UVVA Scalp Infuser – Precision Oil Appli…" at bounding box center [910, 125] width 1135 height 674
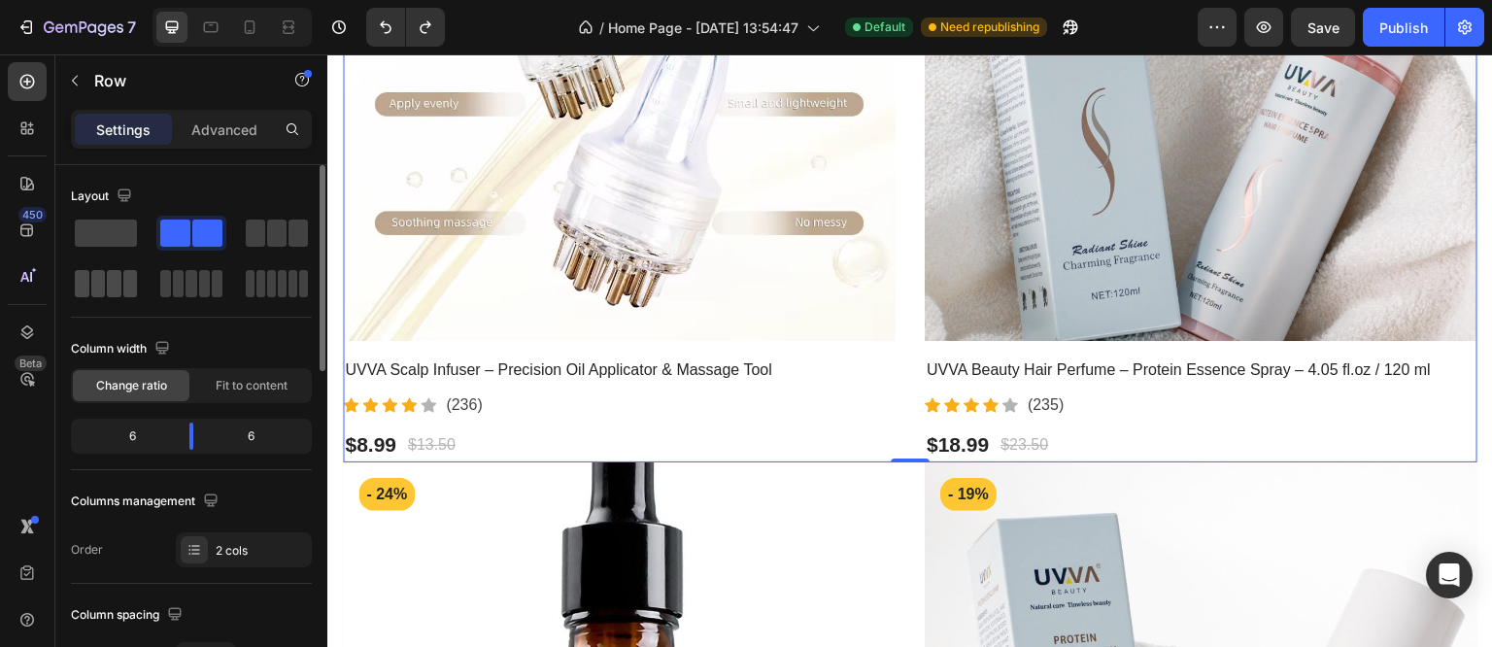
click at [124, 289] on span at bounding box center [130, 283] width 15 height 27
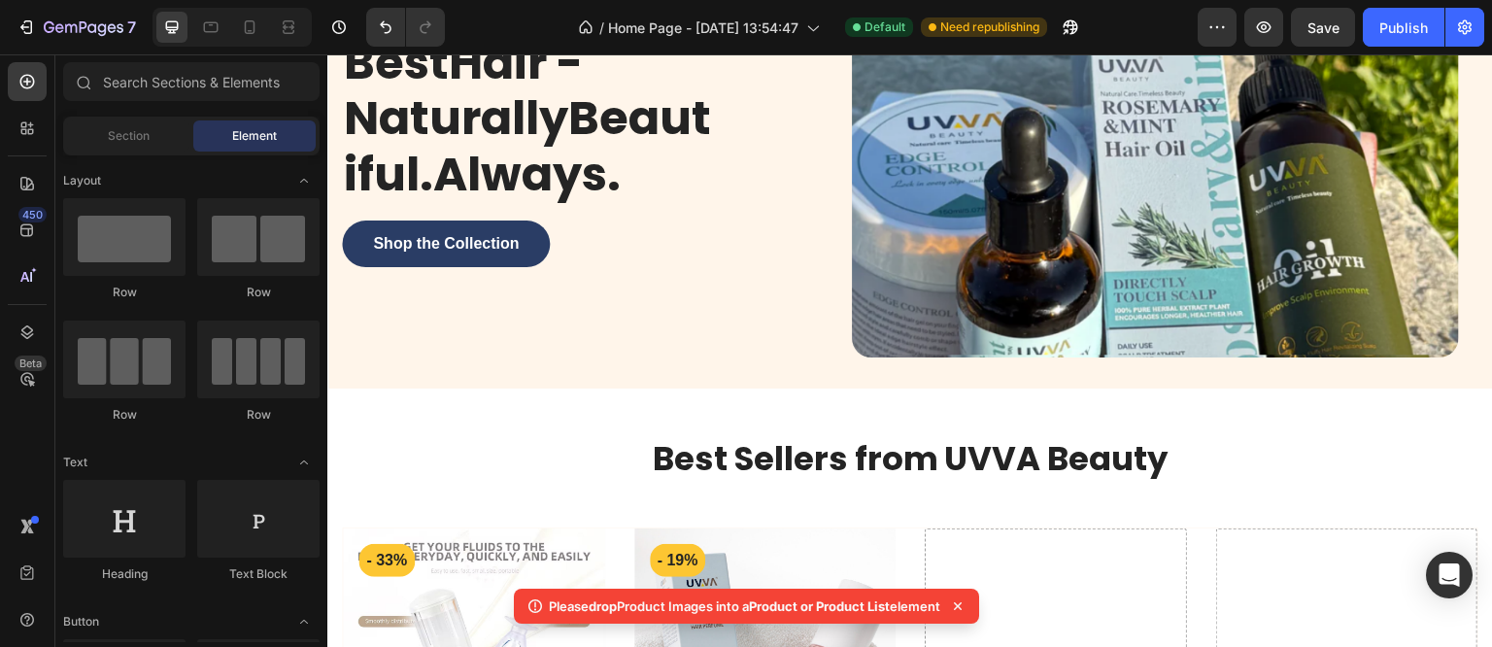
scroll to position [523, 0]
